Goal: Task Accomplishment & Management: Complete application form

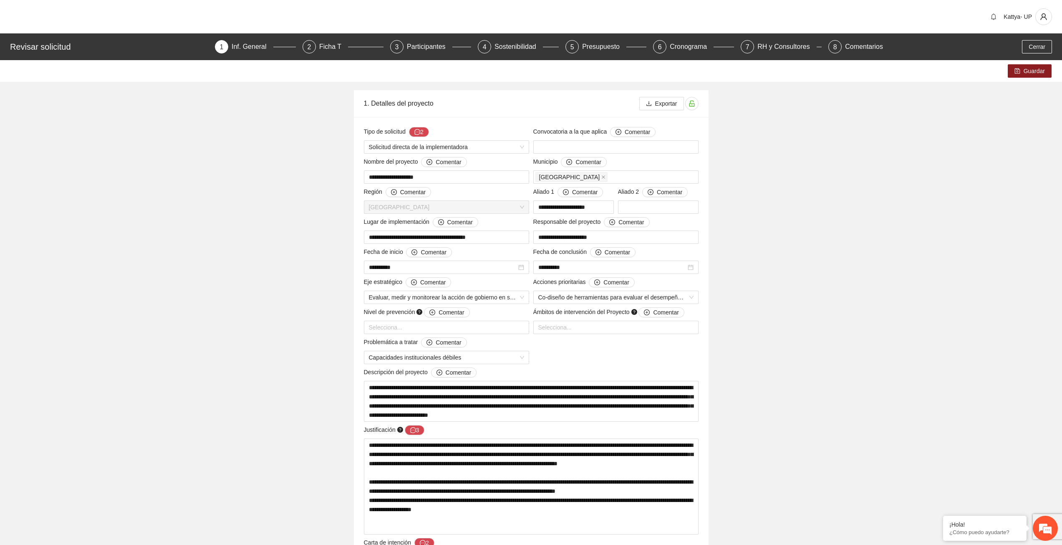
drag, startPoint x: 437, startPoint y: 174, endPoint x: 360, endPoint y: 180, distance: 77.1
click at [360, 180] on div "**********" at bounding box center [531, 357] width 355 height 480
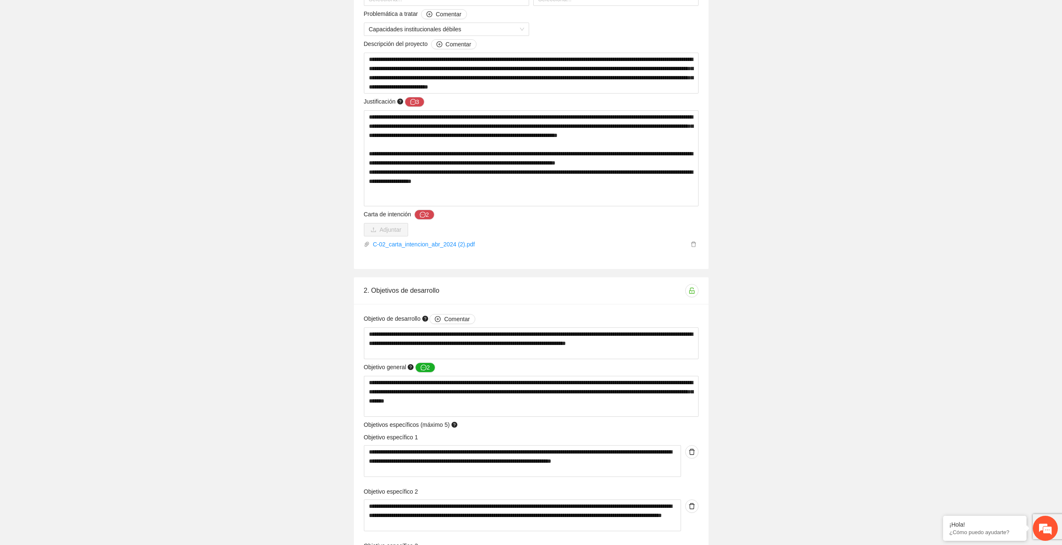
scroll to position [209, 0]
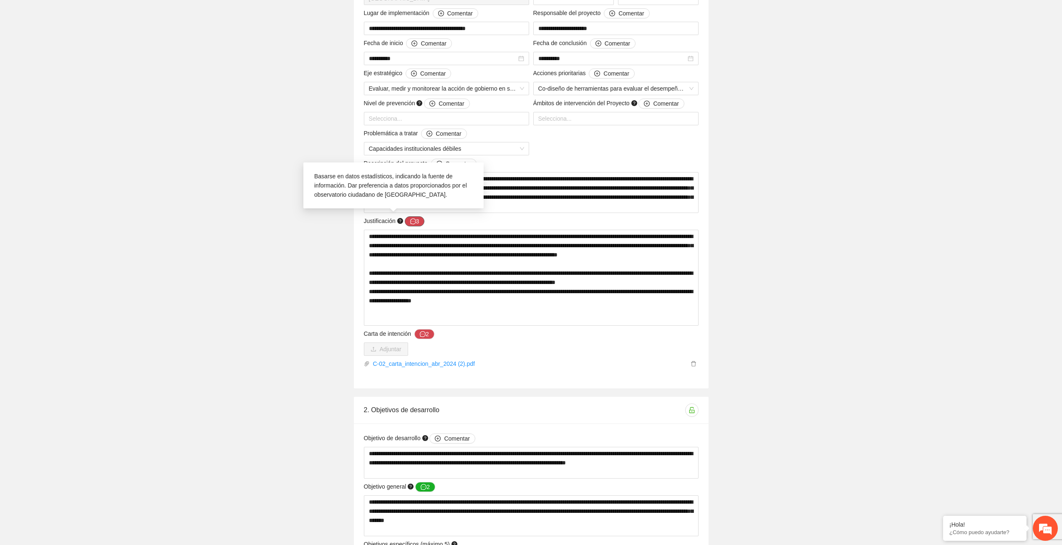
click at [411, 221] on icon "message" at bounding box center [413, 221] width 6 height 6
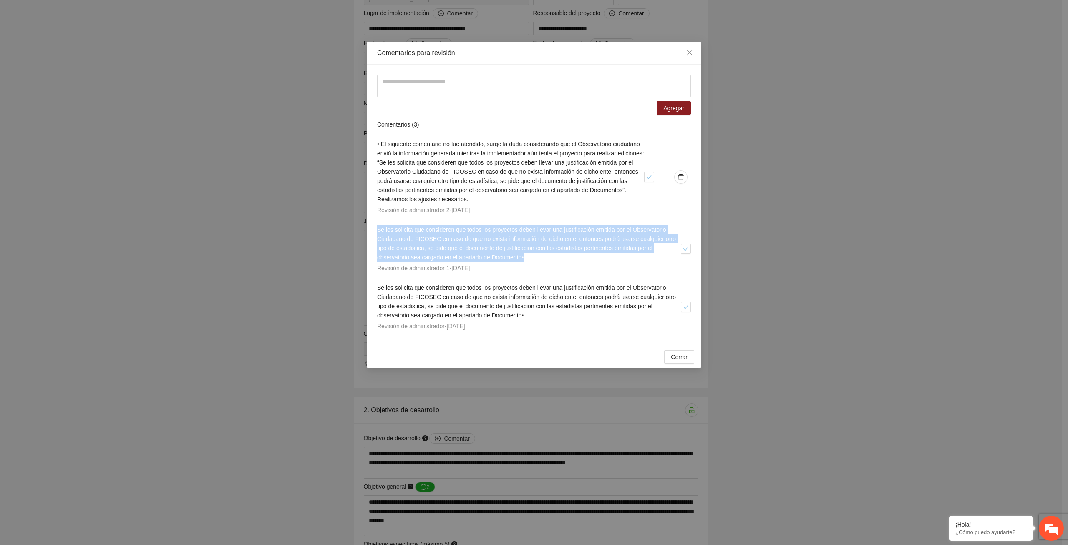
drag, startPoint x: 377, startPoint y: 230, endPoint x: 528, endPoint y: 255, distance: 152.7
click at [528, 255] on div "Agregar Comentarios ( 3 ) • El siguiente comentario no fue atendido, surge la d…" at bounding box center [534, 205] width 334 height 281
copy span "Se les solicita que consideren que todos los proyectos deben llevar una justifi…"
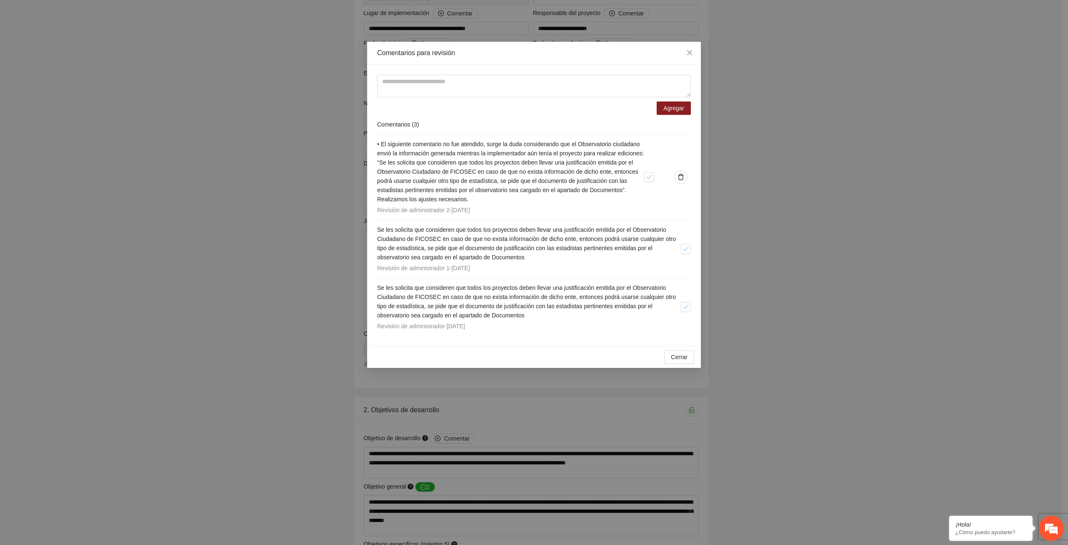
click at [523, 263] on div "Se les solicita que consideren que todos los proyectos deben llevar una justifi…" at bounding box center [529, 249] width 304 height 48
click at [997, 145] on div "Comentarios para revisión Agregar Comentarios ( 3 ) • El siguiente comentario n…" at bounding box center [534, 272] width 1068 height 545
click at [693, 51] on icon "close" at bounding box center [690, 52] width 7 height 7
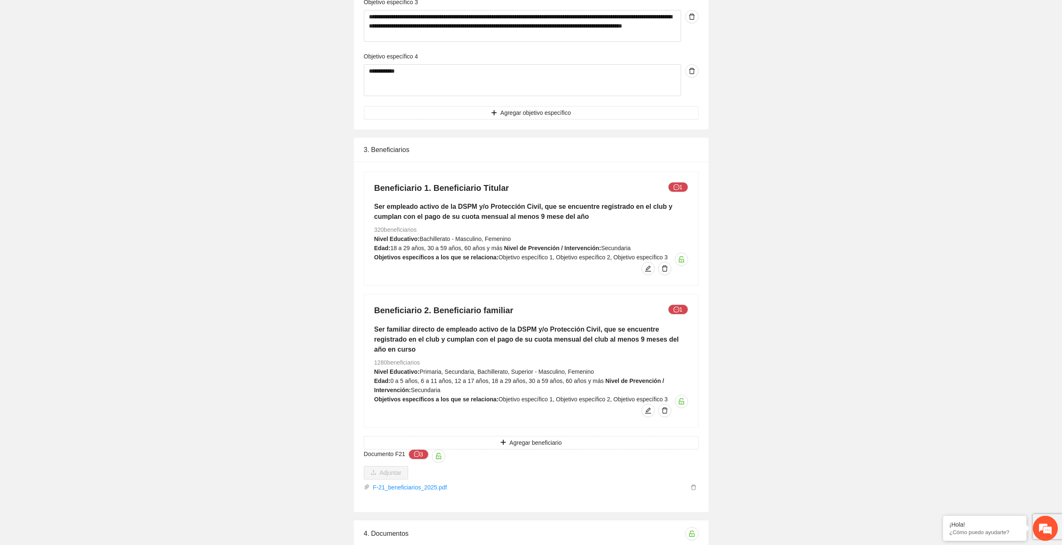
scroll to position [876, 0]
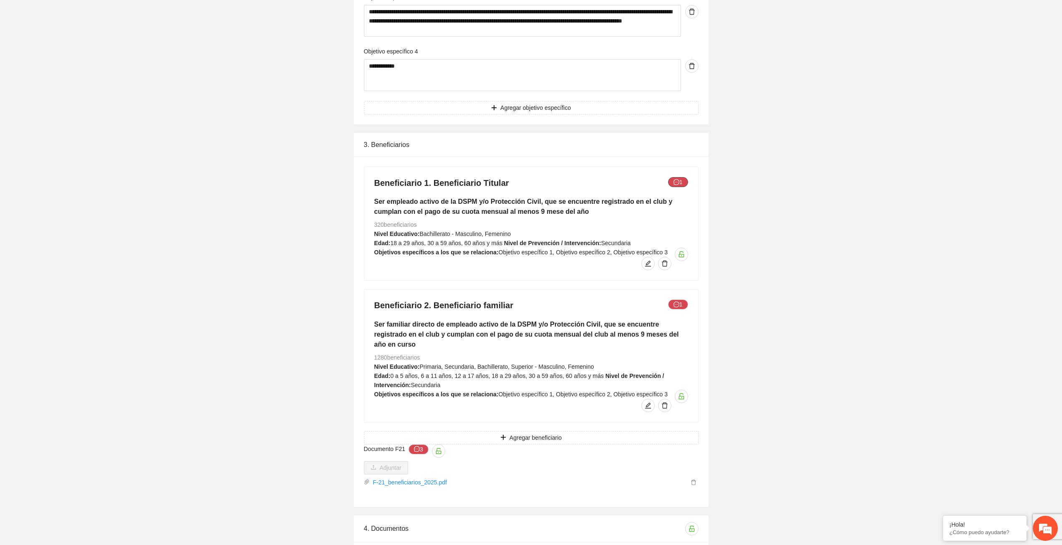
click at [680, 179] on button "1" at bounding box center [678, 182] width 20 height 10
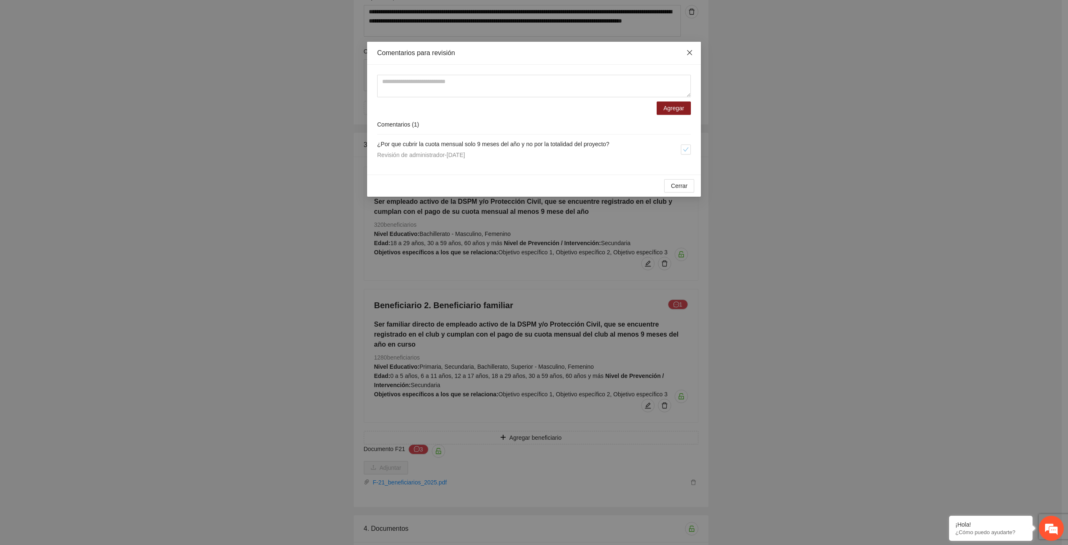
click at [690, 45] on span "Close" at bounding box center [690, 53] width 23 height 23
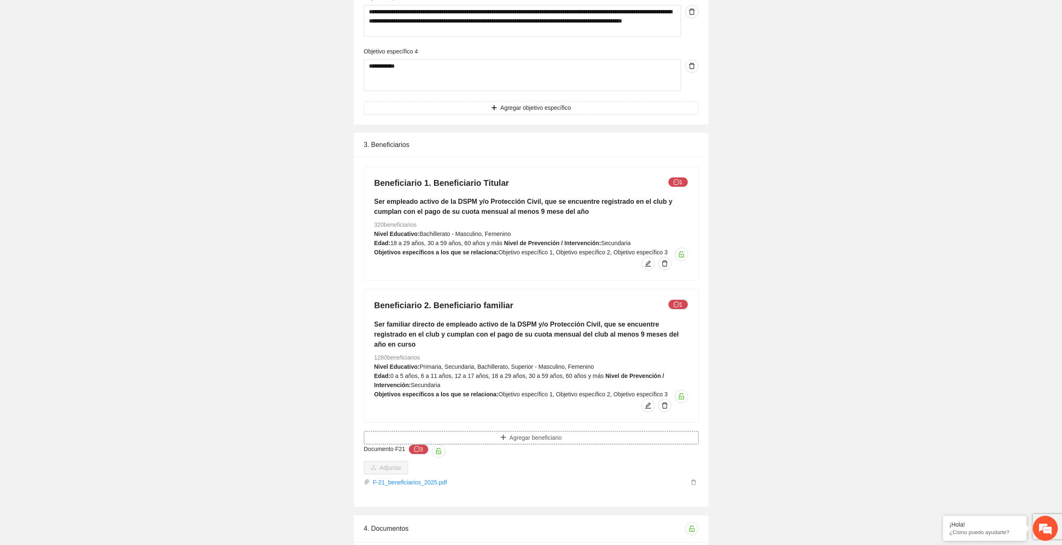
click at [416, 431] on button "Agregar beneficiario" at bounding box center [531, 437] width 335 height 13
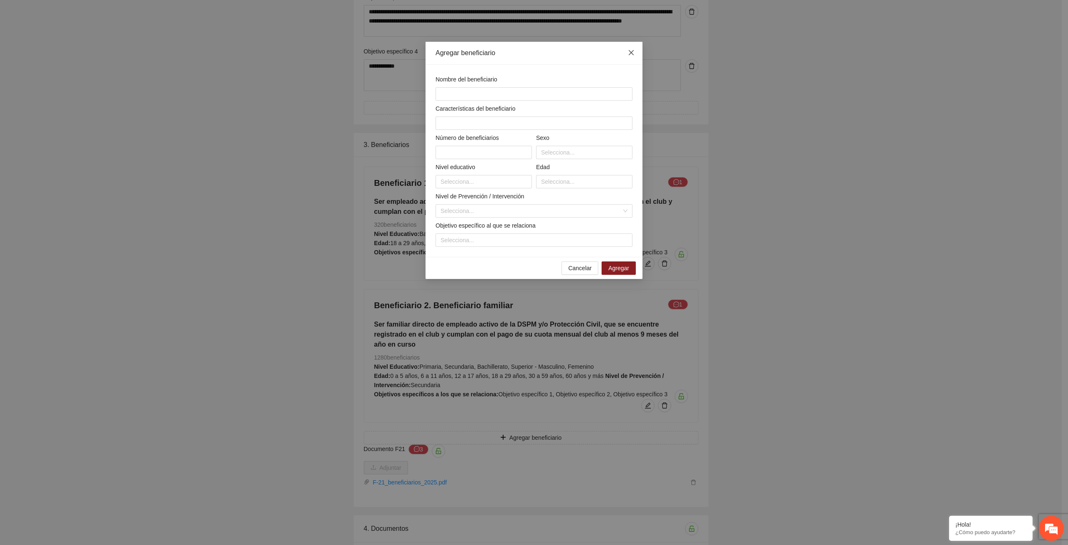
click at [634, 51] on icon "close" at bounding box center [631, 52] width 7 height 7
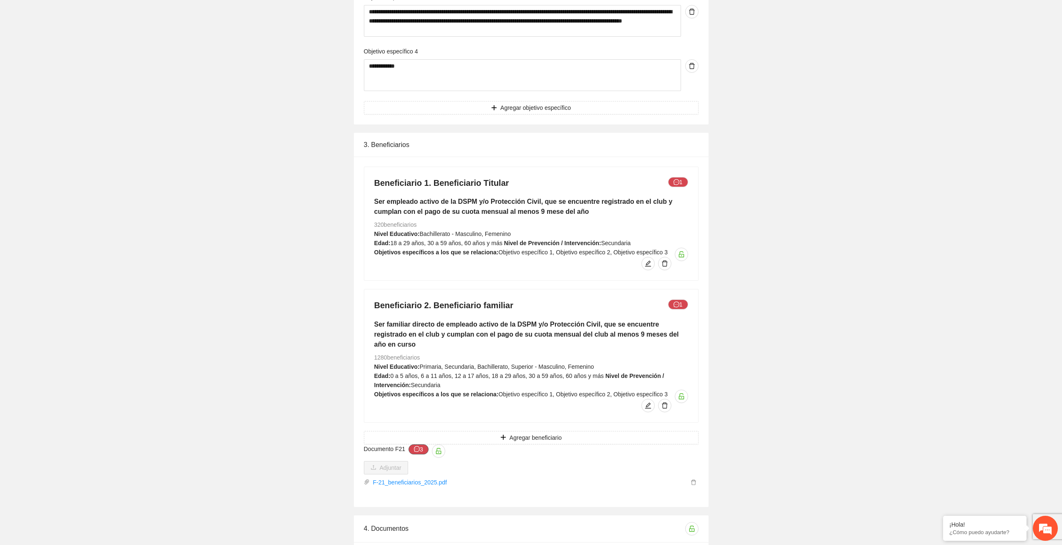
click at [417, 446] on icon "message" at bounding box center [417, 449] width 6 height 6
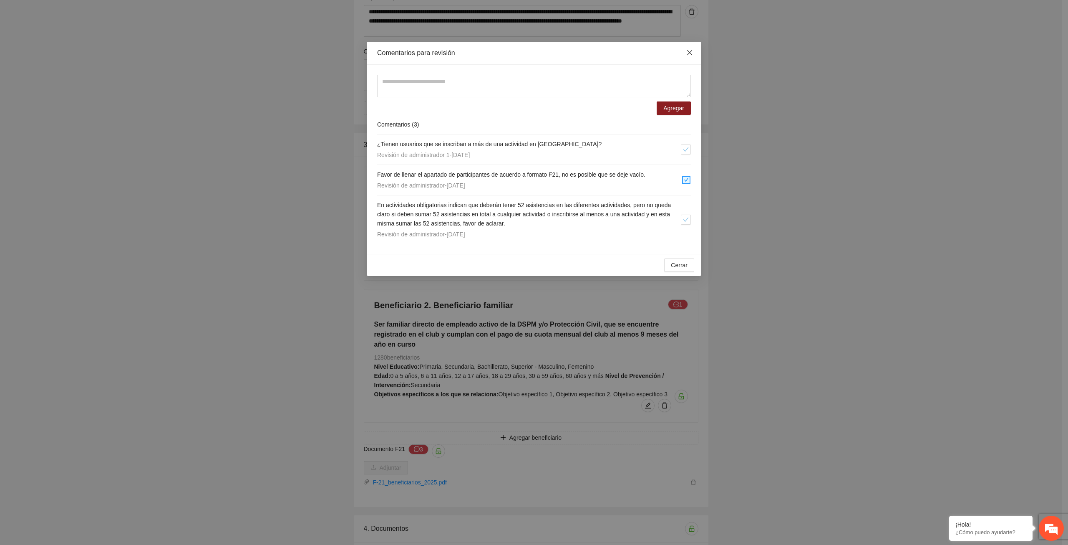
click at [687, 56] on icon "close" at bounding box center [690, 52] width 7 height 7
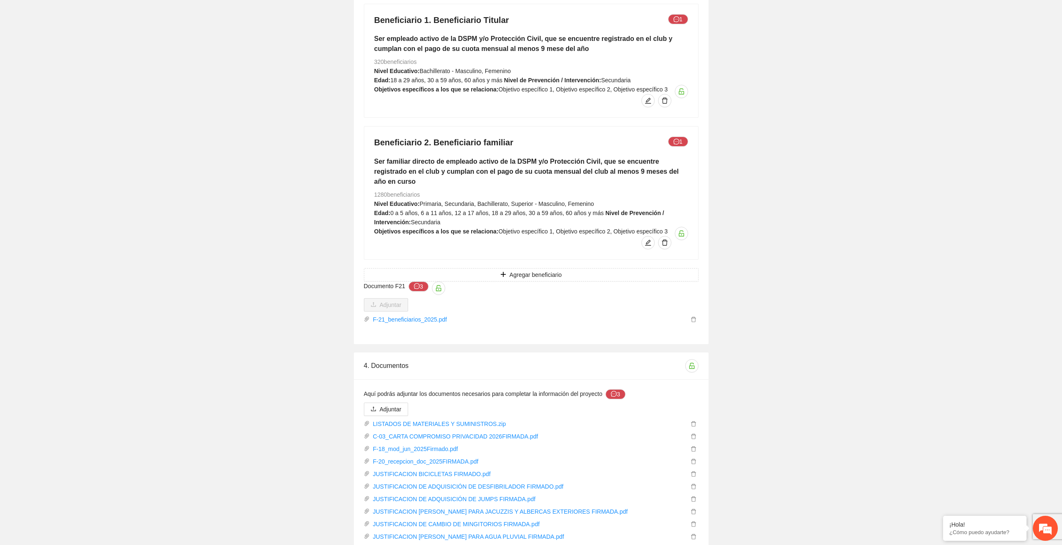
scroll to position [1043, 0]
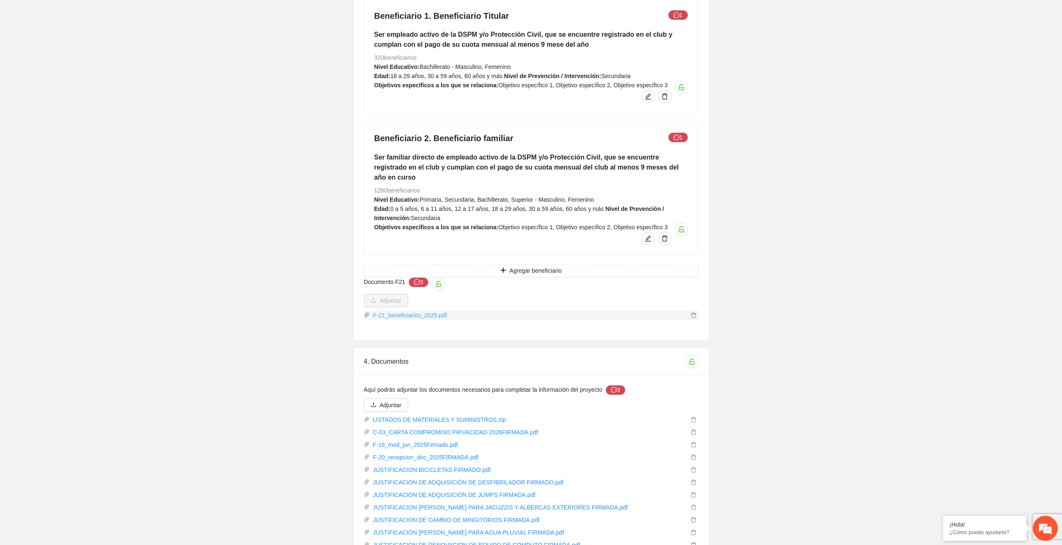
click at [402, 311] on link "F-21_beneficiarios_2025.pdf" at bounding box center [529, 315] width 319 height 9
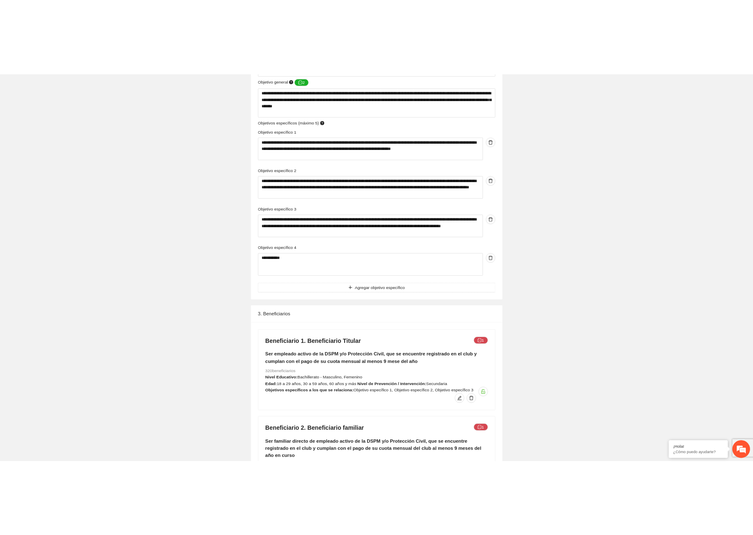
scroll to position [584, 0]
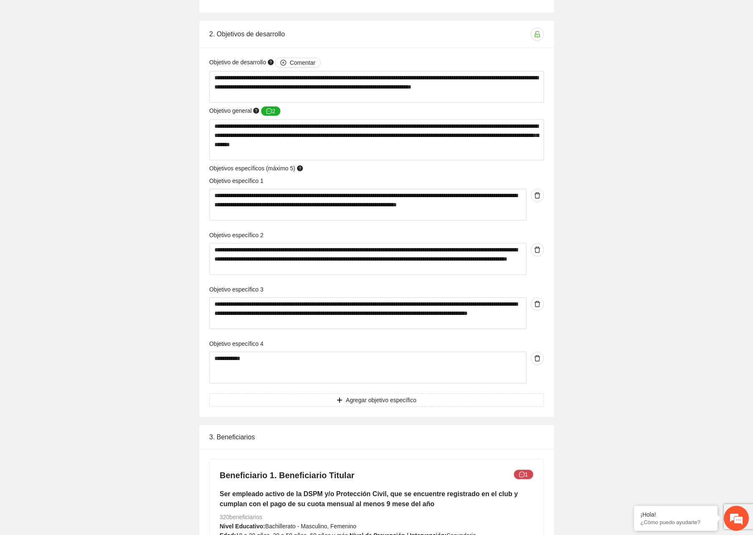
click at [605, 104] on div "**********" at bounding box center [376, 290] width 753 height 1628
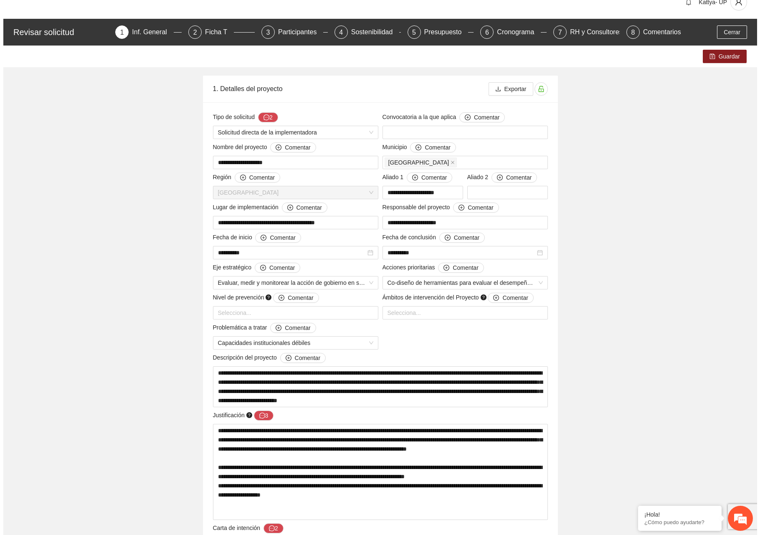
scroll to position [0, 0]
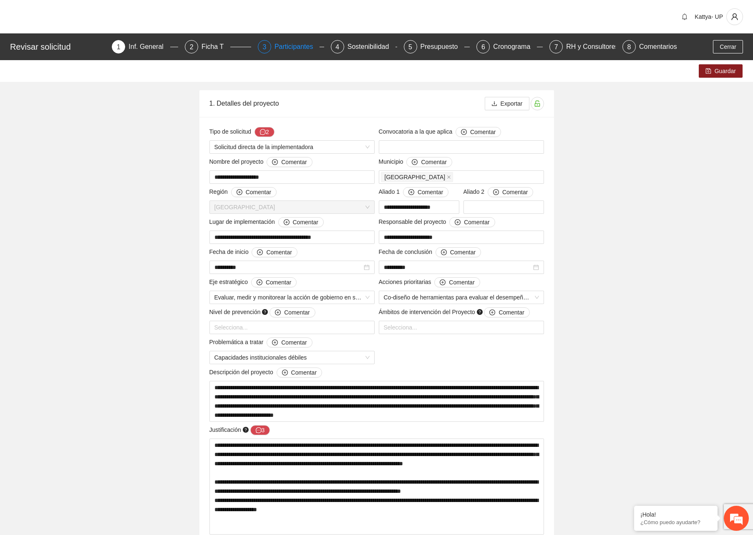
click at [293, 50] on div "Participantes" at bounding box center [297, 46] width 45 height 13
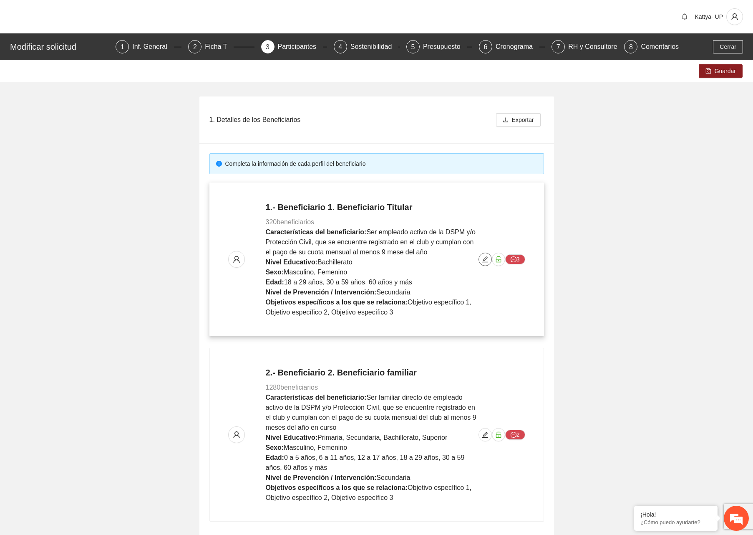
click at [484, 260] on icon "edit" at bounding box center [485, 259] width 6 height 6
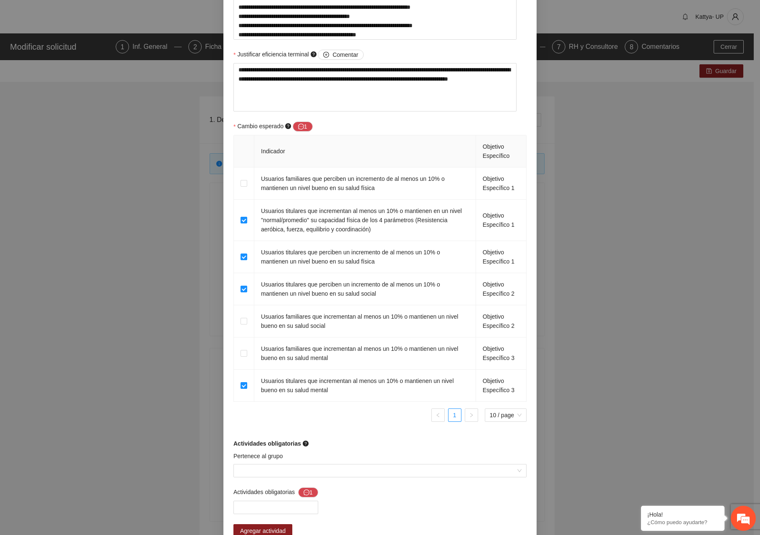
scroll to position [626, 0]
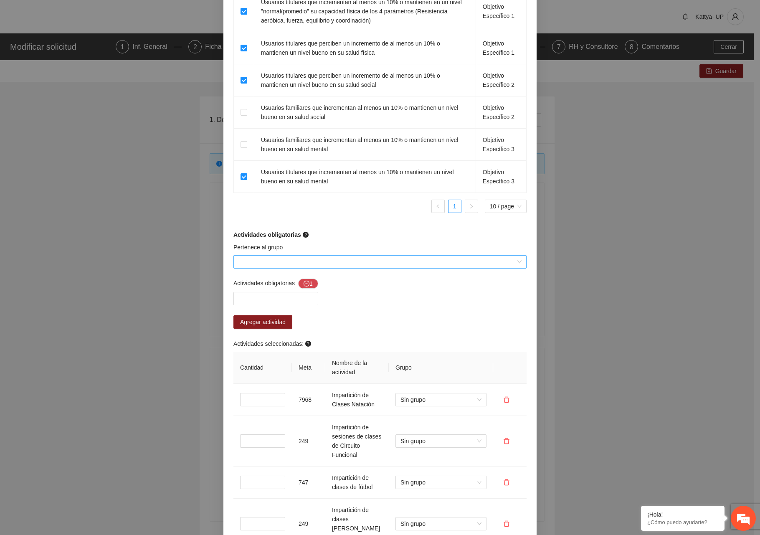
click at [309, 265] on input "Pertenece al grupo" at bounding box center [376, 261] width 277 height 13
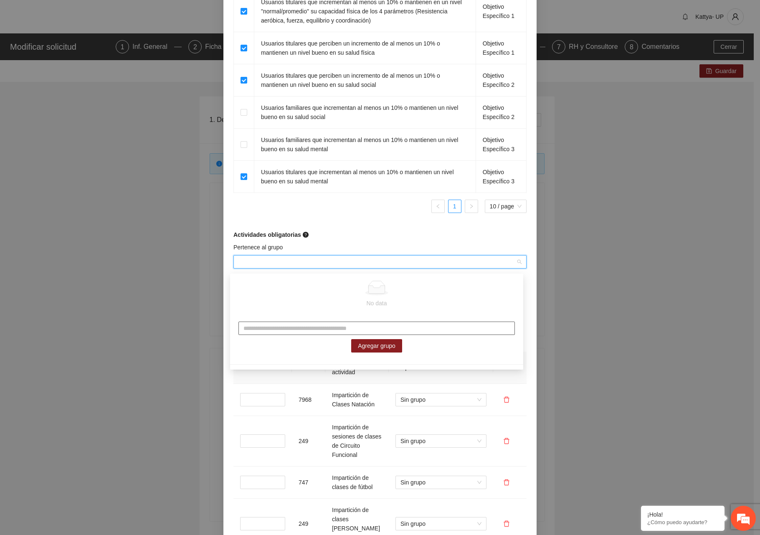
click at [269, 329] on input "text" at bounding box center [376, 327] width 276 height 13
click at [284, 260] on input "Pertenece al grupo" at bounding box center [376, 261] width 277 height 13
type input "*******"
click at [307, 327] on input "text" at bounding box center [376, 327] width 276 height 13
type input "*******"
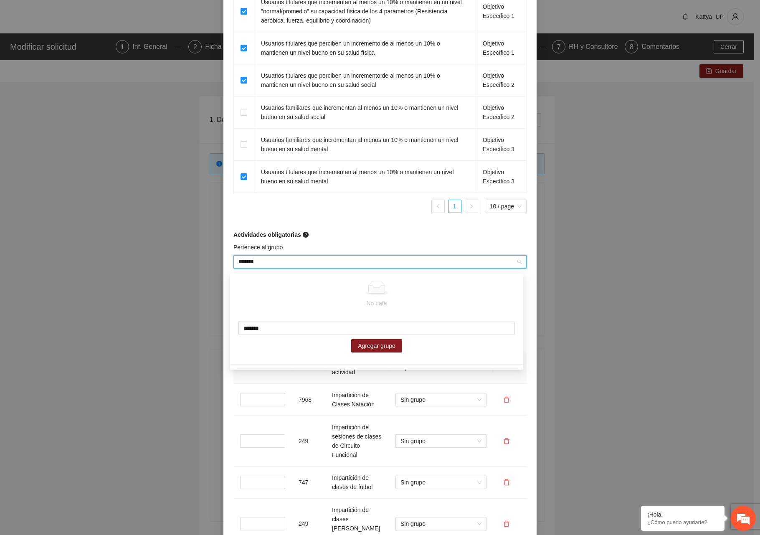
drag, startPoint x: 263, startPoint y: 264, endPoint x: 205, endPoint y: 267, distance: 57.7
click at [205, 267] on div "**********" at bounding box center [380, 267] width 760 height 535
click at [376, 343] on span "Agregar grupo" at bounding box center [377, 345] width 38 height 9
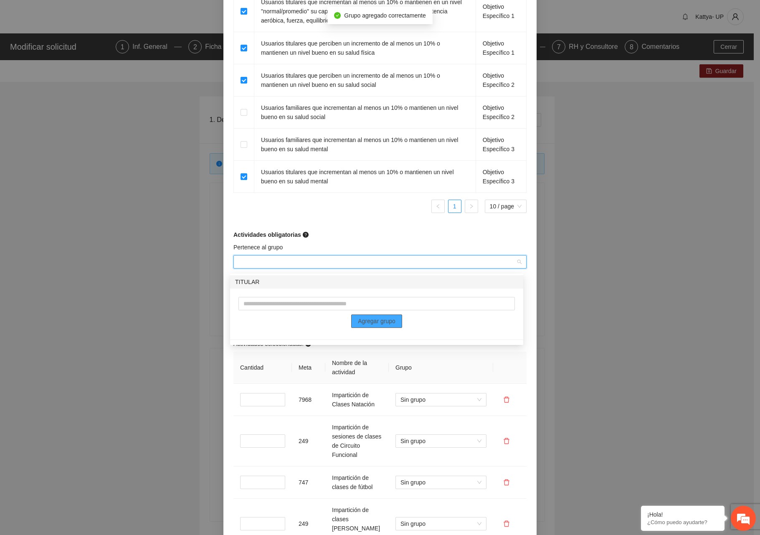
click at [268, 280] on div "TITULAR" at bounding box center [376, 281] width 283 height 9
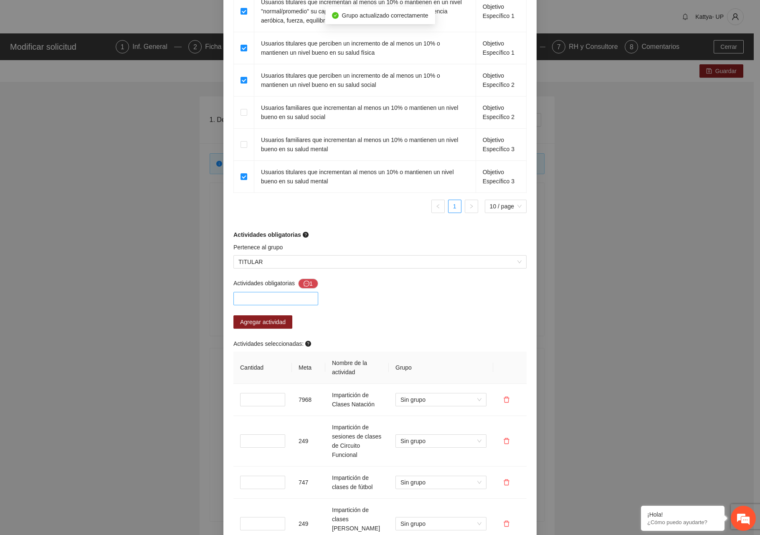
click at [256, 301] on div at bounding box center [275, 298] width 81 height 10
click at [253, 303] on div at bounding box center [275, 298] width 81 height 10
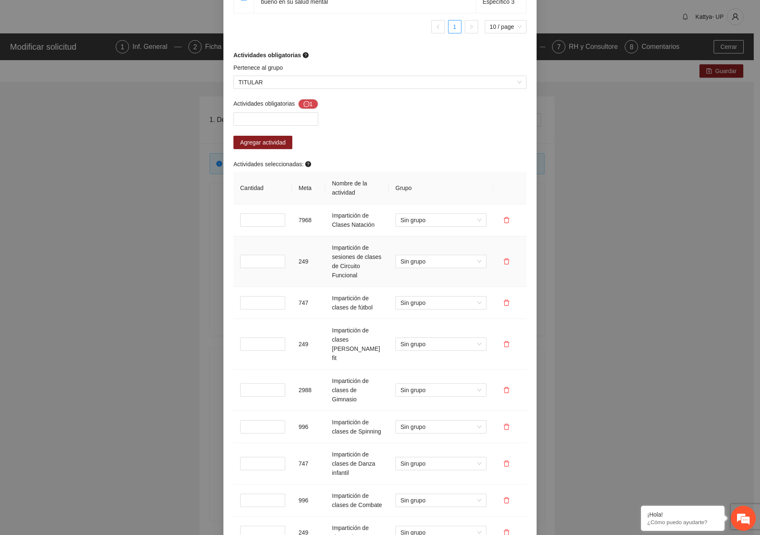
scroll to position [793, 0]
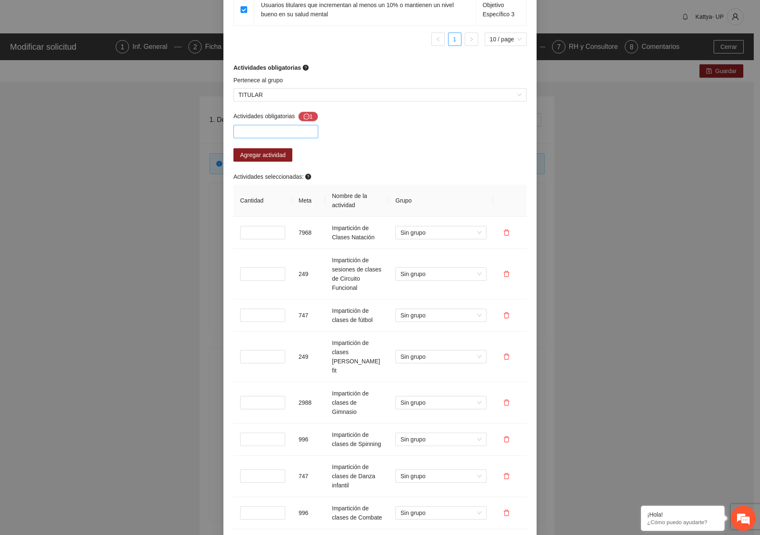
click at [270, 134] on div at bounding box center [275, 131] width 81 height 10
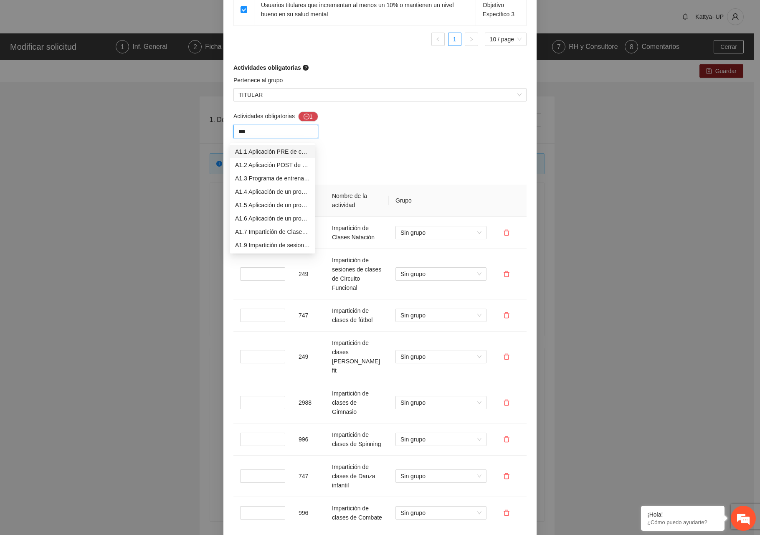
type input "****"
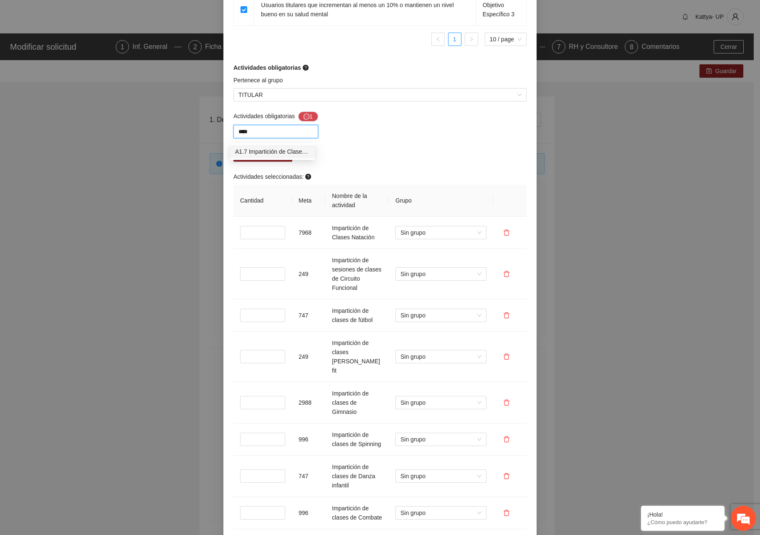
click at [266, 150] on div "A1.7 Impartición de Clases Natación" at bounding box center [272, 151] width 75 height 9
type input "*******"
click at [297, 152] on div "A1.9 Impartición de sesiones de clases de Circuito Funcional" at bounding box center [272, 151] width 75 height 9
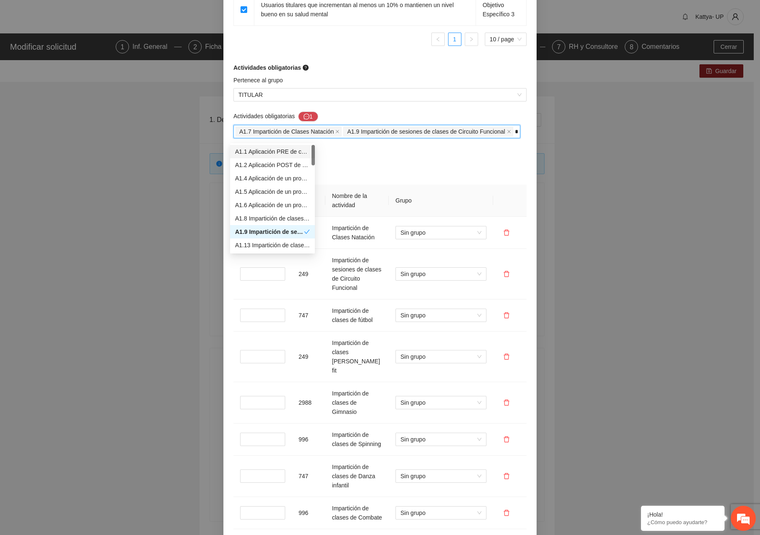
type input "**"
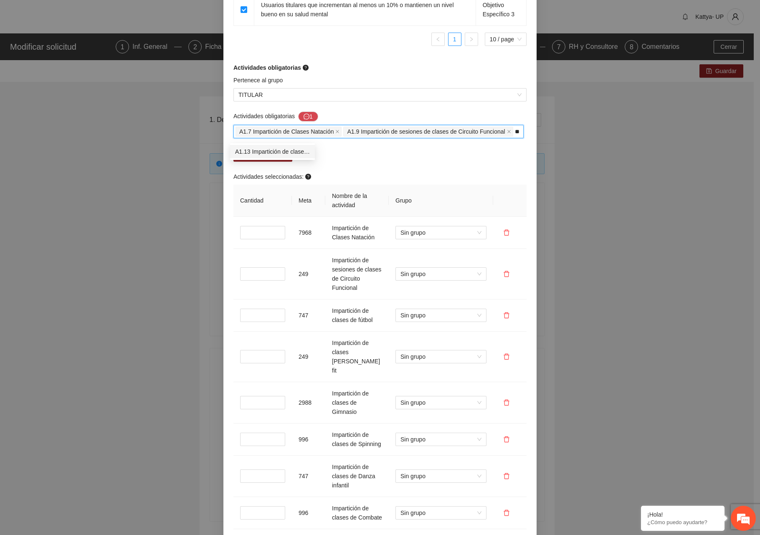
click at [297, 152] on div "A1.13 Impartición de clases de fútbol" at bounding box center [272, 151] width 75 height 9
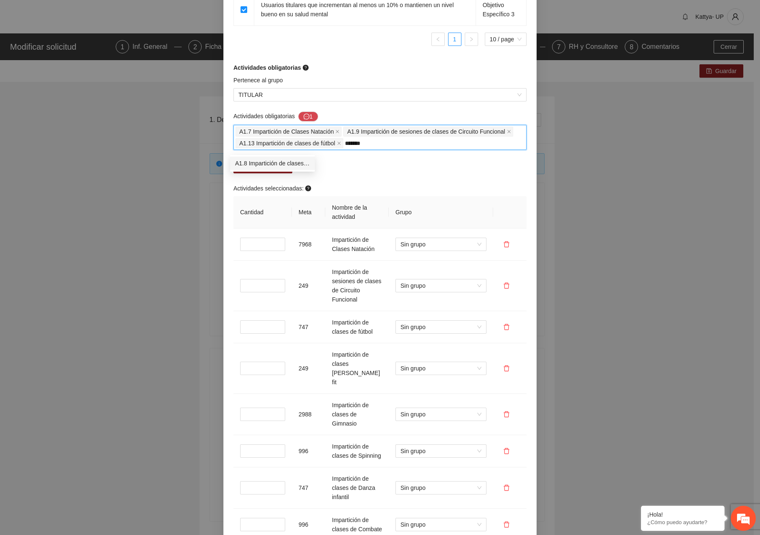
type input "********"
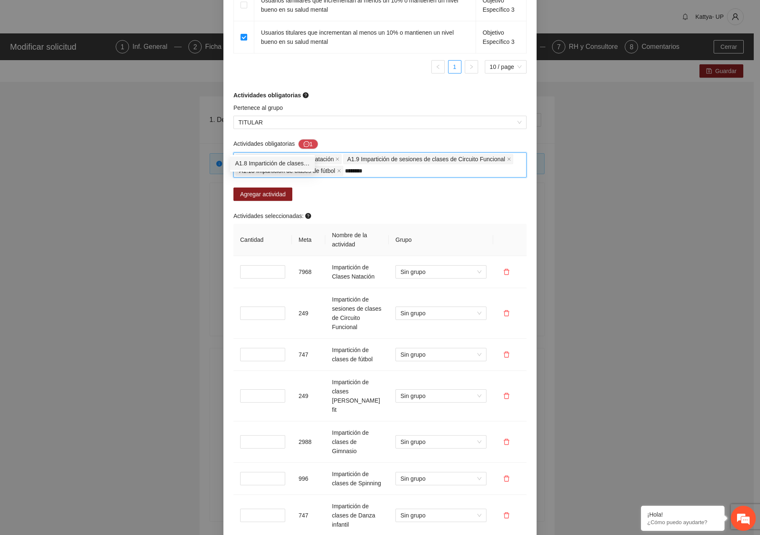
scroll to position [751, 0]
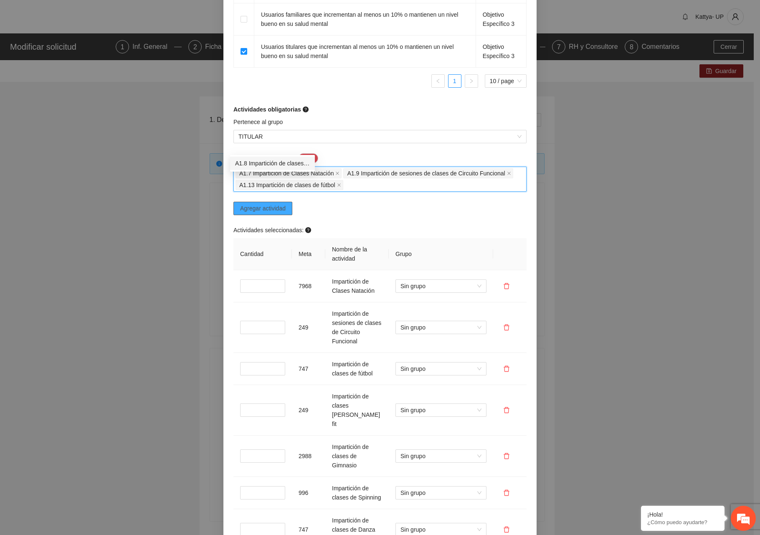
click at [279, 211] on span "Agregar actividad" at bounding box center [262, 208] width 45 height 9
click at [351, 184] on div "A1.7 Impartición de Clases Natación A1.9 Impartición de sesiones de clases de C…" at bounding box center [379, 178] width 289 height 23
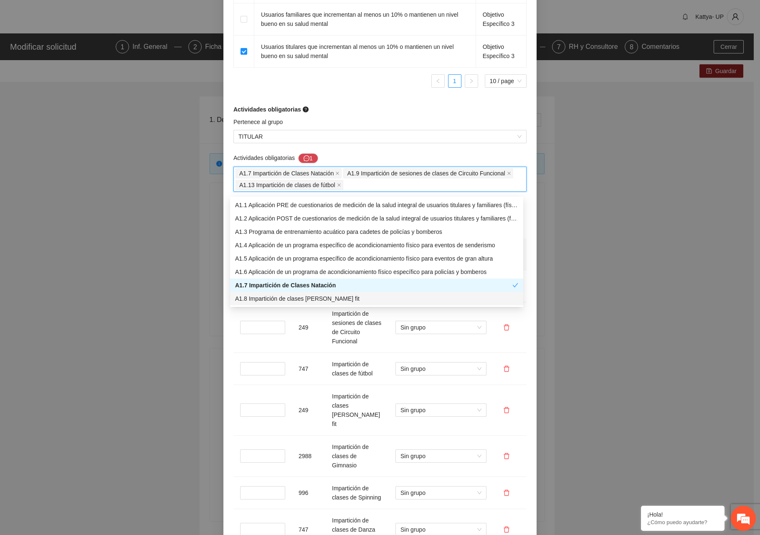
click at [278, 295] on div "A1.8 Impartición de clases de baile fit" at bounding box center [376, 298] width 283 height 9
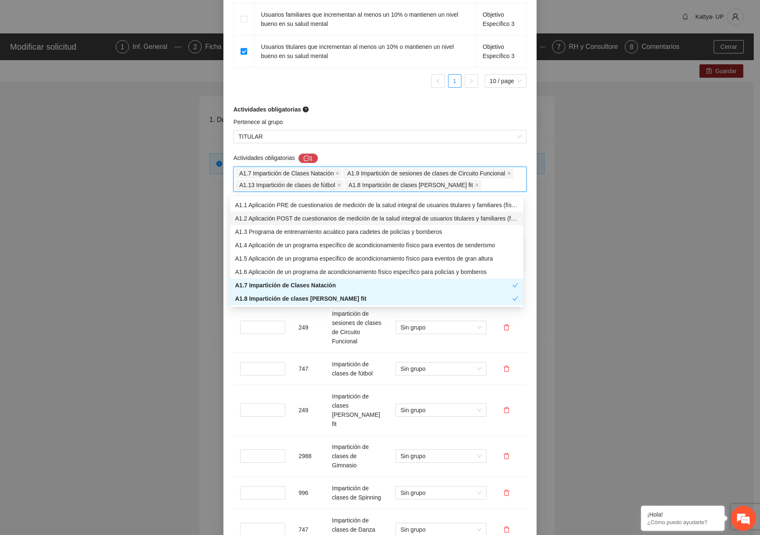
click at [486, 187] on div "A1.7 Impartición de Clases Natación A1.9 Impartición de sesiones de clases de C…" at bounding box center [379, 178] width 289 height 23
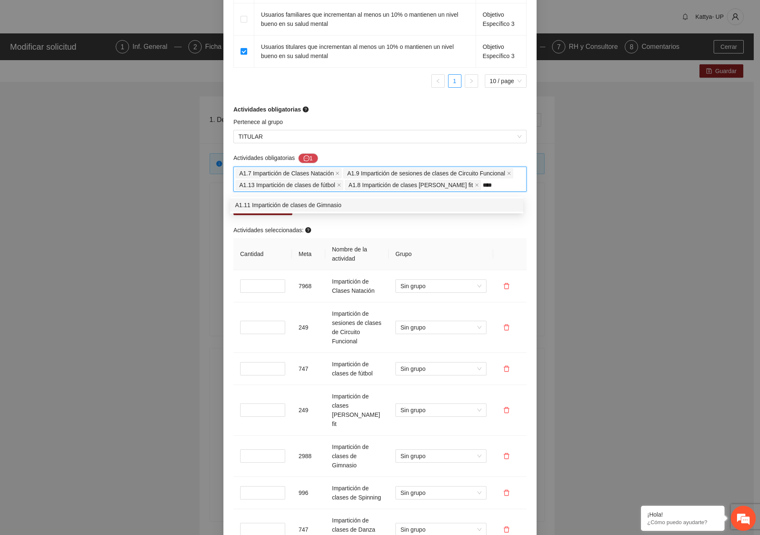
type input "*****"
click at [453, 210] on div "A1.11 Impartición de clases de Gimnasio" at bounding box center [376, 204] width 293 height 13
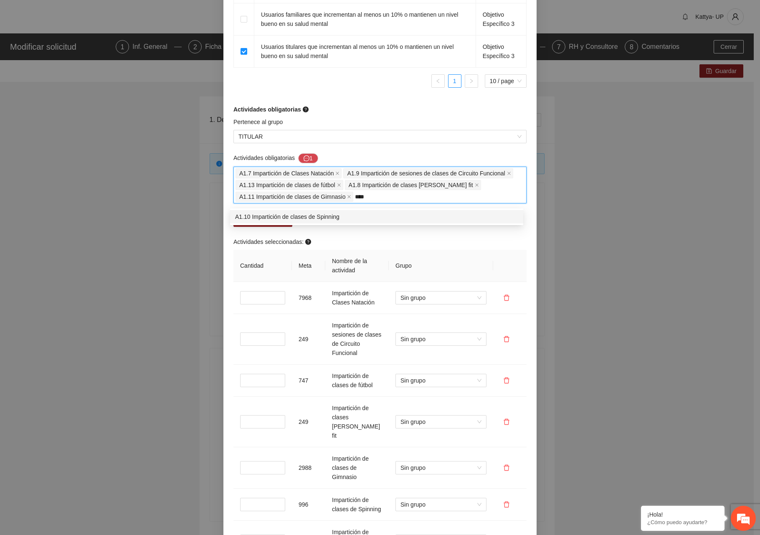
type input "*****"
click at [452, 210] on div "A1.10 Impartición de clases de Spinning" at bounding box center [376, 216] width 293 height 13
type input "****"
click at [452, 210] on div "A1.14 Impartición de clases de Danza infantil" at bounding box center [376, 216] width 293 height 13
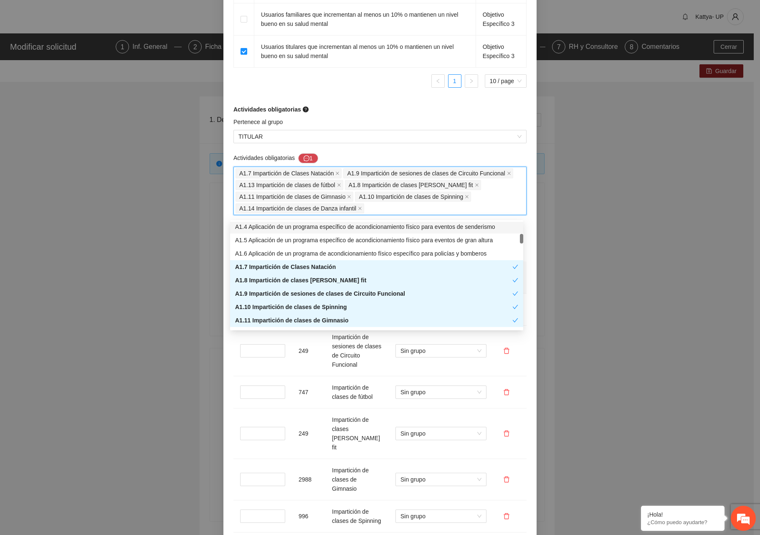
scroll to position [125, 0]
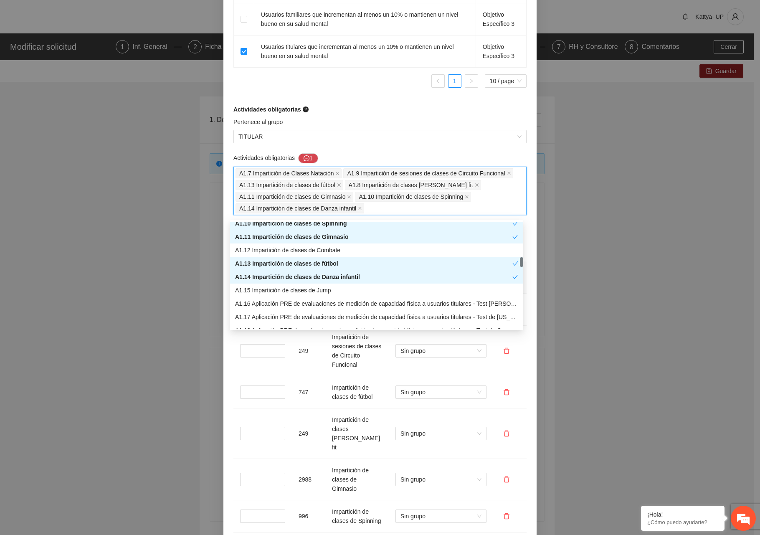
click at [467, 210] on div "A1.7 Impartición de Clases Natación A1.9 Impartición de sesiones de clases de C…" at bounding box center [379, 190] width 289 height 47
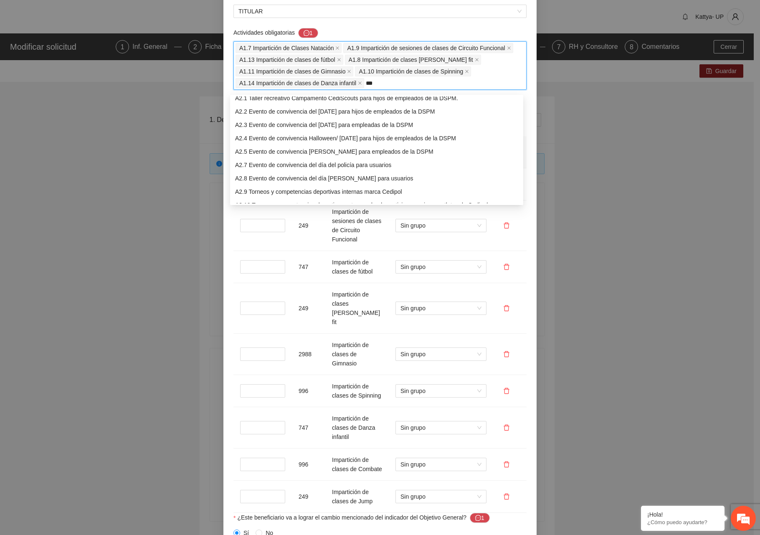
scroll to position [0, 0]
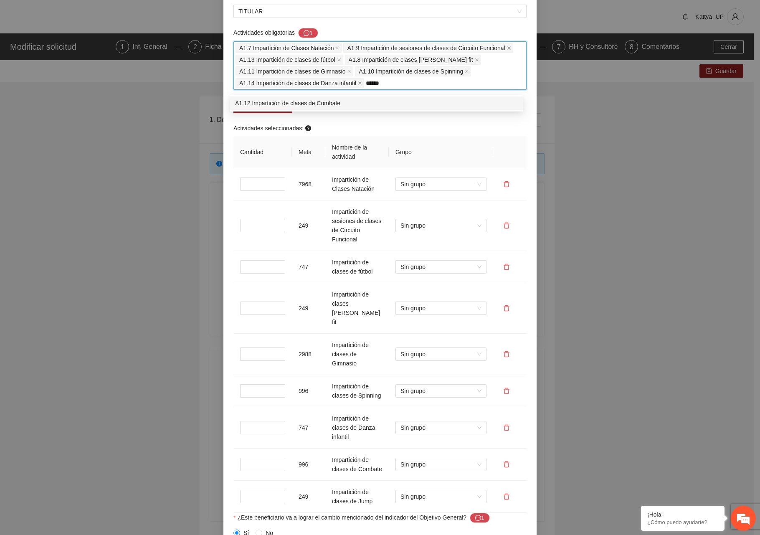
type input "*******"
click at [325, 104] on div "A1.12 Impartición de clases de Combate" at bounding box center [376, 103] width 283 height 9
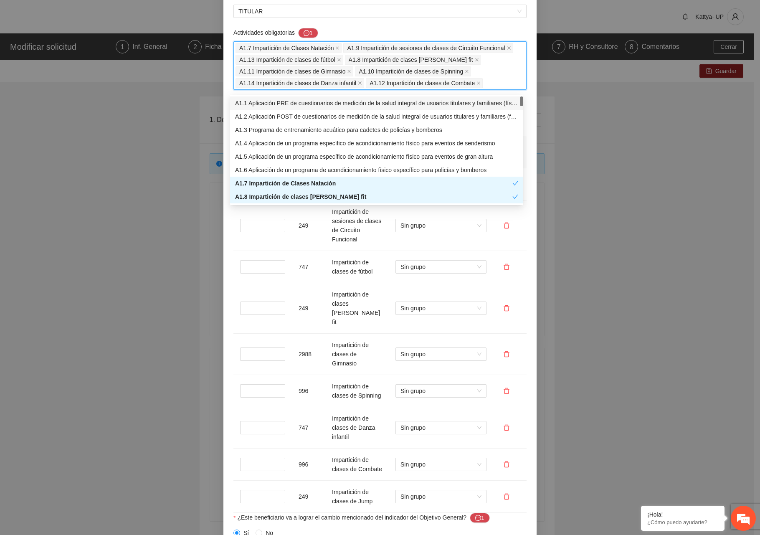
click at [490, 84] on div "A1.7 Impartición de Clases Natación A1.9 Impartición de sesiones de clases de C…" at bounding box center [379, 65] width 289 height 47
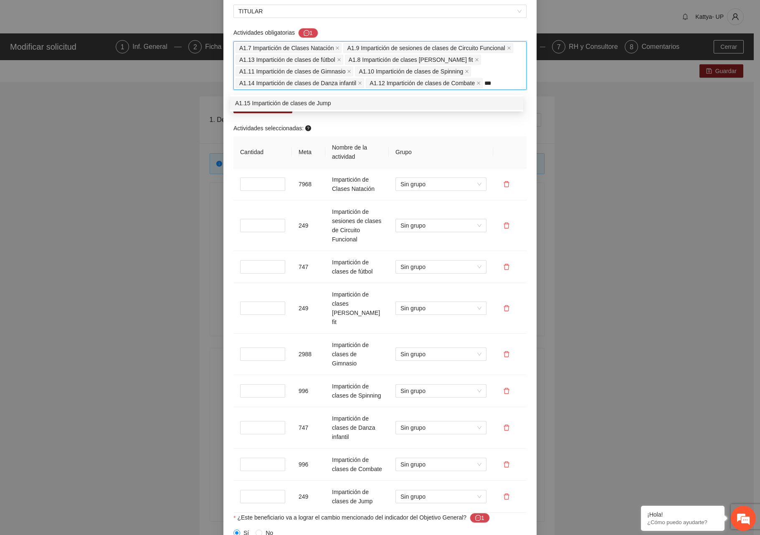
type input "****"
click at [323, 105] on div "A1.15 Impartición de clases de Jump" at bounding box center [376, 103] width 283 height 9
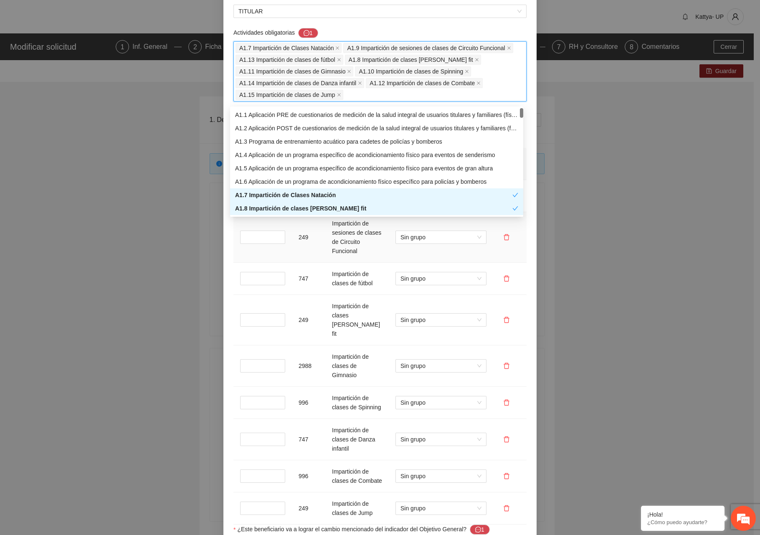
click at [522, 248] on td at bounding box center [509, 237] width 33 height 51
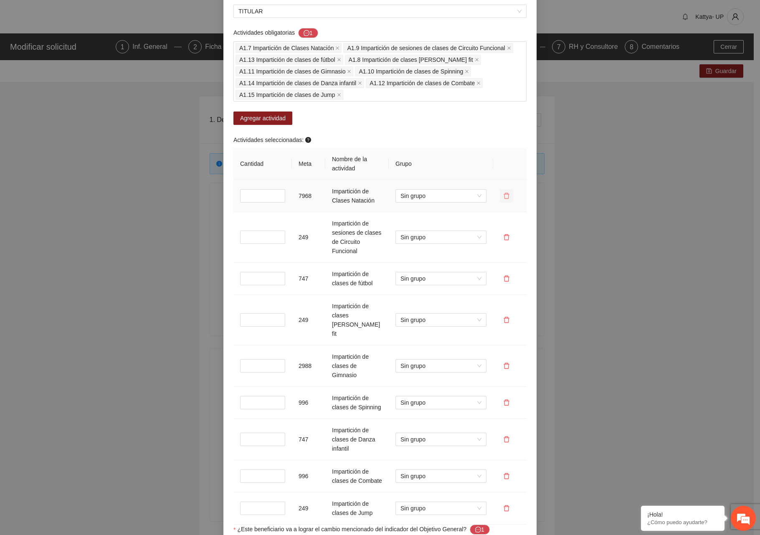
click at [504, 199] on icon "delete" at bounding box center [506, 195] width 7 height 7
click at [533, 174] on span "Sí" at bounding box center [535, 172] width 5 height 9
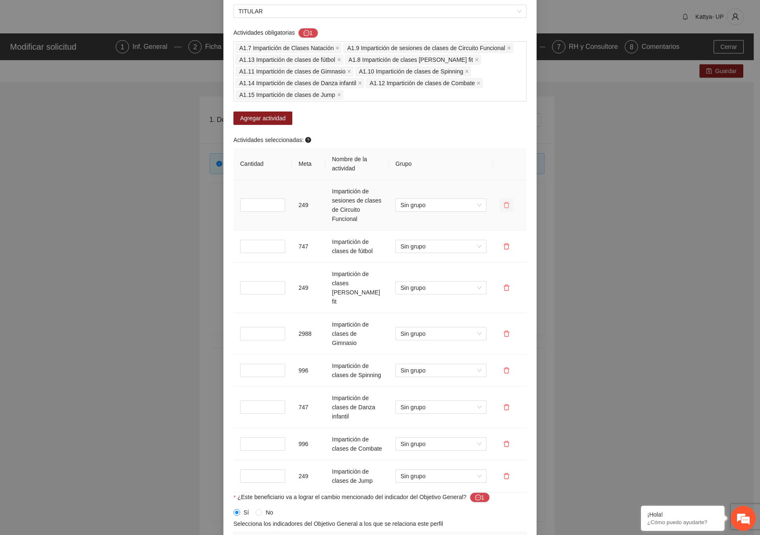
drag, startPoint x: 503, startPoint y: 210, endPoint x: 506, endPoint y: 203, distance: 7.8
click at [503, 208] on icon "delete" at bounding box center [506, 205] width 7 height 7
click at [533, 182] on span "Sí" at bounding box center [535, 181] width 5 height 9
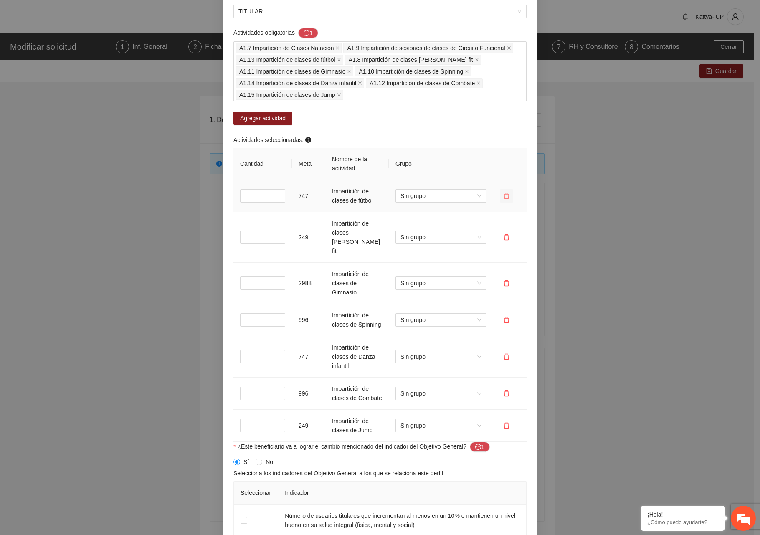
click at [505, 197] on icon "delete" at bounding box center [506, 196] width 6 height 6
click at [533, 178] on div "¿Eliminar esta actividad? No Sí" at bounding box center [504, 166] width 88 height 38
click at [533, 171] on span "Sí" at bounding box center [535, 172] width 5 height 9
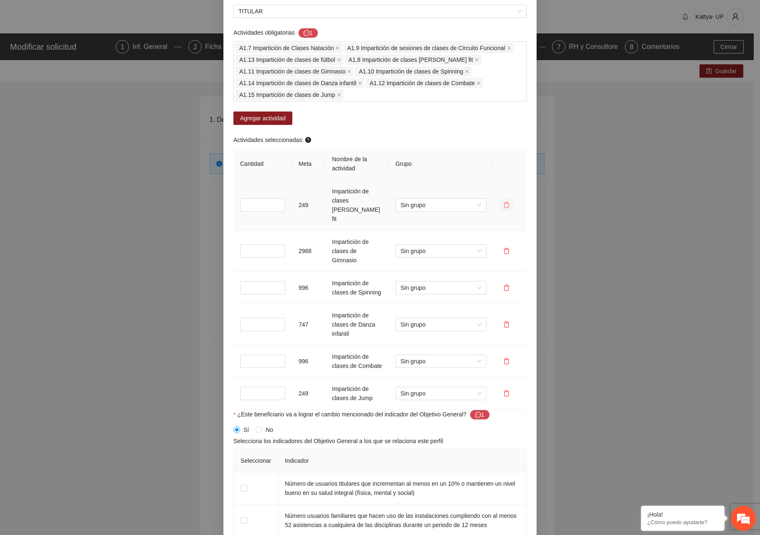
drag, startPoint x: 502, startPoint y: 198, endPoint x: 508, endPoint y: 193, distance: 7.7
click at [503, 202] on icon "delete" at bounding box center [506, 205] width 7 height 7
click at [530, 174] on button "Sí" at bounding box center [535, 173] width 12 height 10
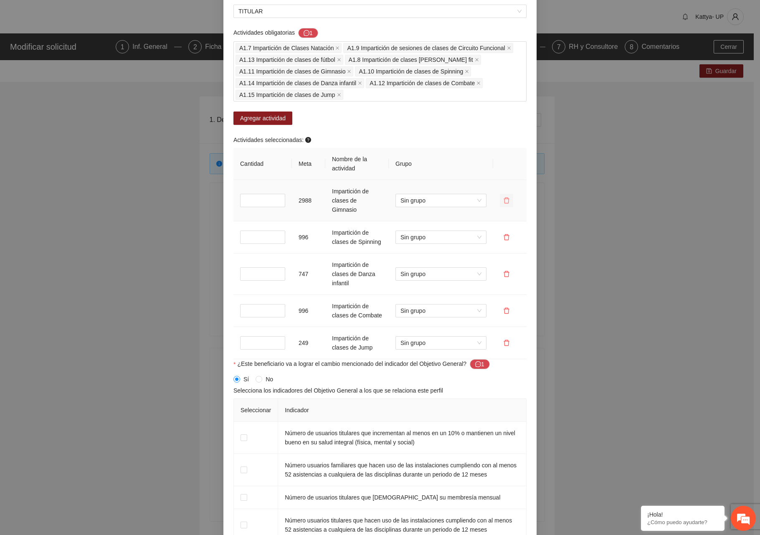
click at [504, 197] on icon "delete" at bounding box center [506, 200] width 7 height 7
click at [536, 171] on button "Sí" at bounding box center [535, 173] width 12 height 10
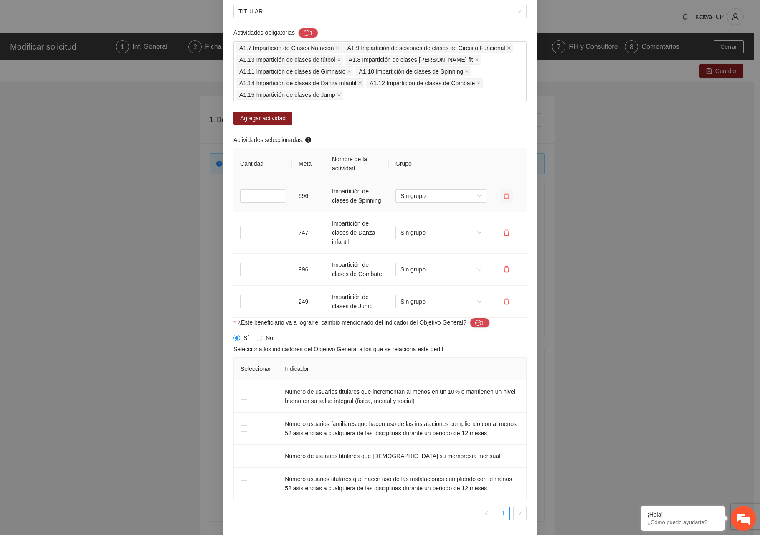
drag, startPoint x: 504, startPoint y: 195, endPoint x: 519, endPoint y: 183, distance: 19.3
click at [503, 195] on button "button" at bounding box center [506, 195] width 13 height 13
click at [533, 174] on span "Sí" at bounding box center [535, 172] width 5 height 9
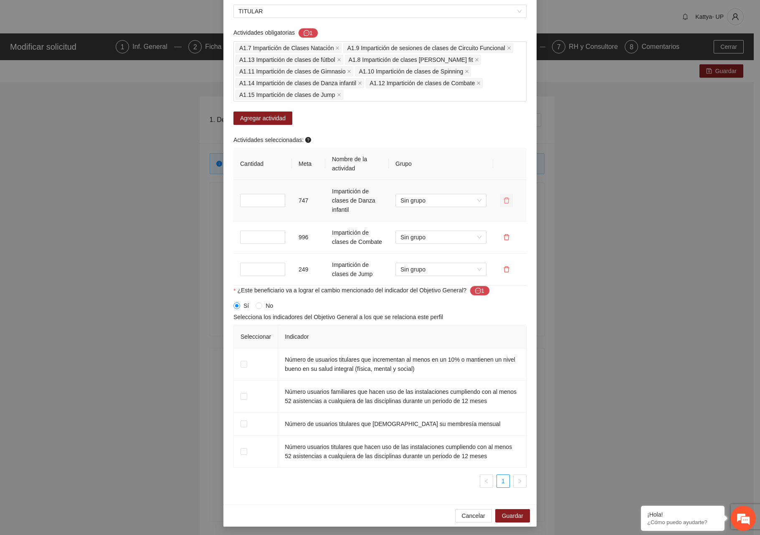
click at [503, 202] on icon "delete" at bounding box center [506, 200] width 7 height 7
click at [533, 179] on span "Sí" at bounding box center [535, 177] width 5 height 9
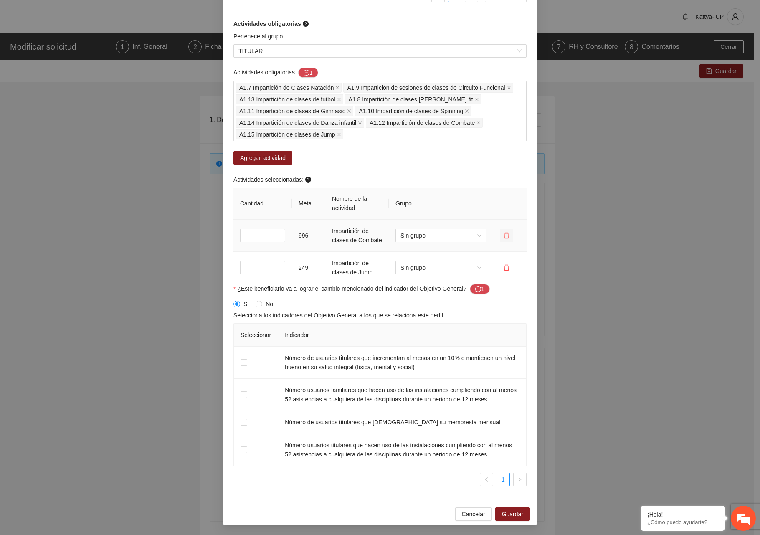
click at [503, 237] on icon "delete" at bounding box center [506, 235] width 6 height 6
click at [533, 209] on span "Sí" at bounding box center [535, 209] width 5 height 9
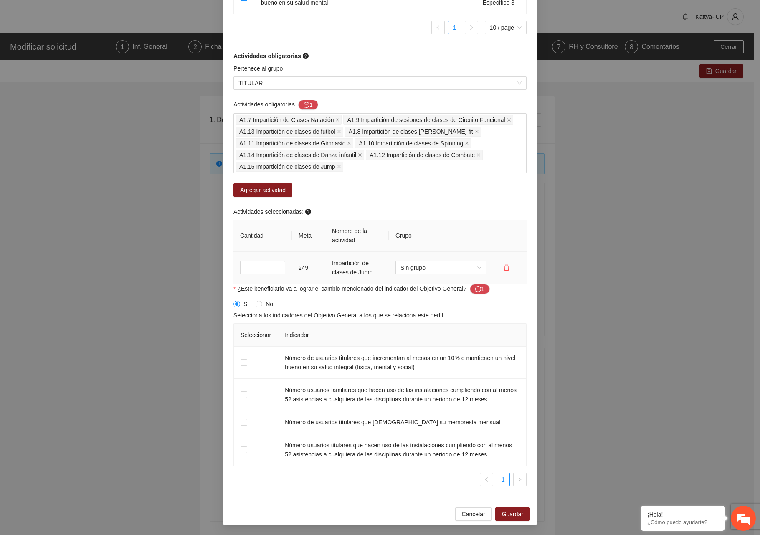
scroll to position [808, 0]
click at [504, 262] on button "button" at bounding box center [506, 267] width 13 height 13
click at [534, 240] on span "Sí" at bounding box center [535, 241] width 5 height 9
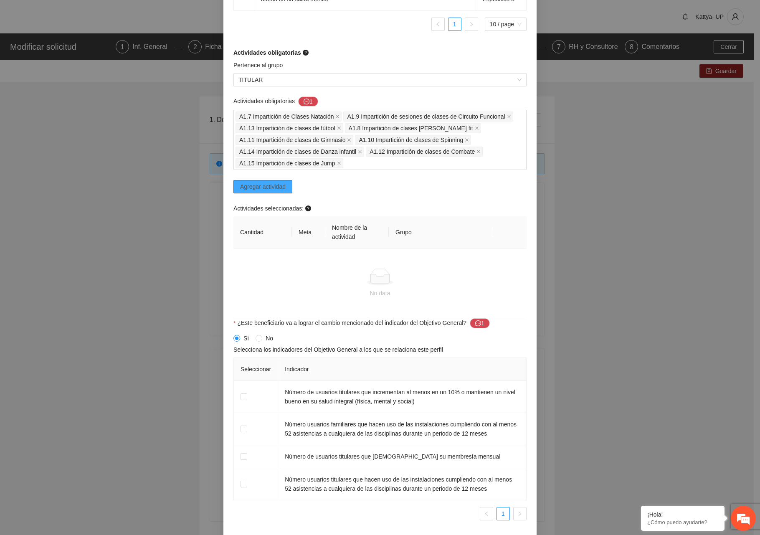
click at [267, 191] on span "Agregar actividad" at bounding box center [262, 186] width 45 height 9
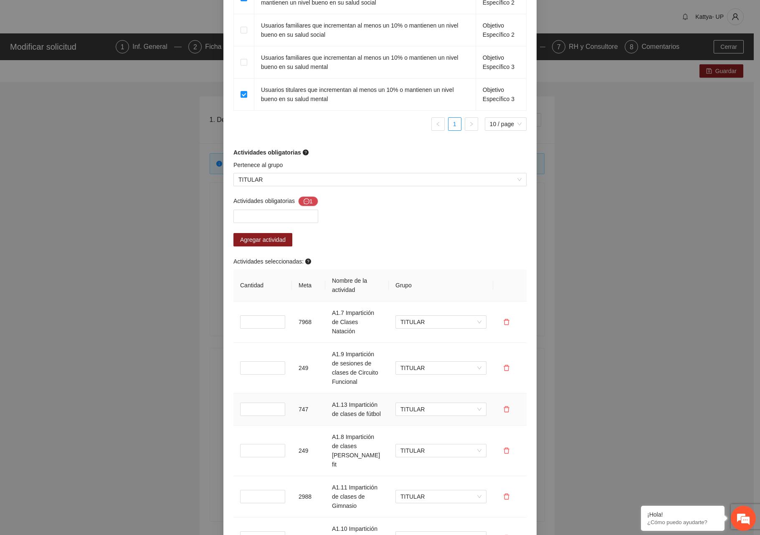
scroll to position [707, 0]
click at [252, 319] on input "*" at bounding box center [262, 322] width 45 height 13
type input "**"
click at [406, 348] on div "TITULAR" at bounding box center [437, 351] width 81 height 9
click at [246, 364] on input "*" at bounding box center [262, 368] width 45 height 13
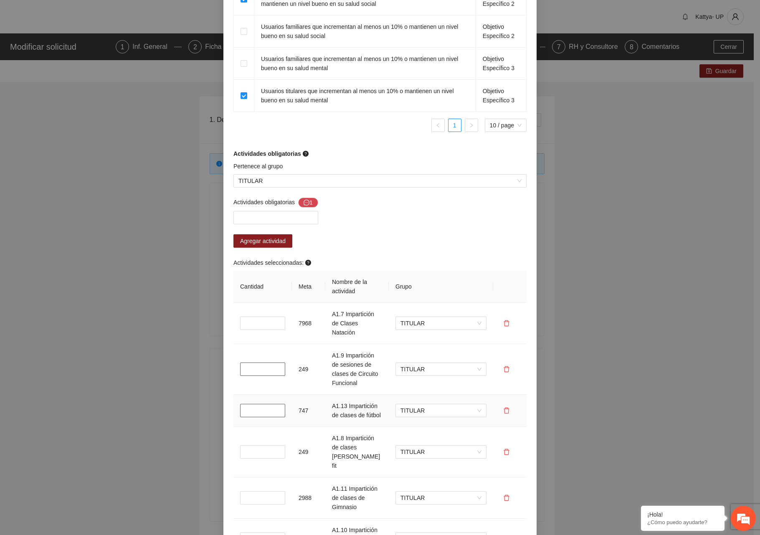
type input "**"
click at [257, 406] on input "*" at bounding box center [262, 410] width 45 height 13
type input "**"
click at [263, 445] on input "*" at bounding box center [262, 451] width 45 height 13
type input "**"
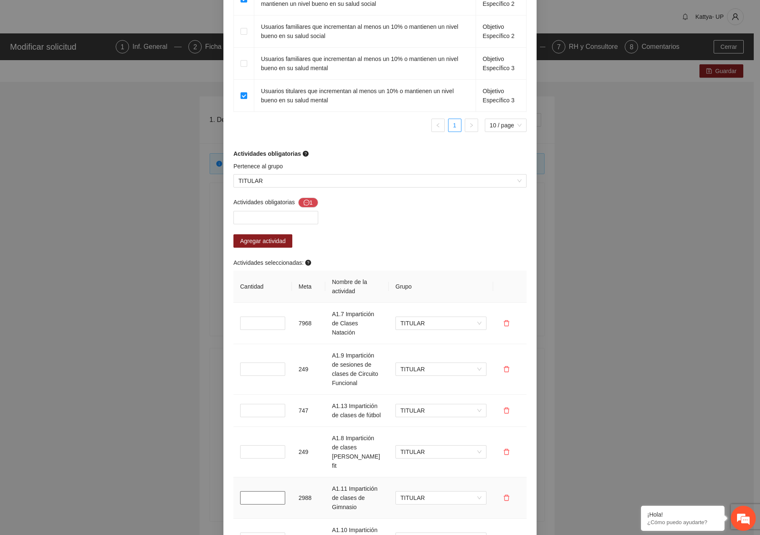
click at [261, 491] on input "*" at bounding box center [262, 497] width 45 height 13
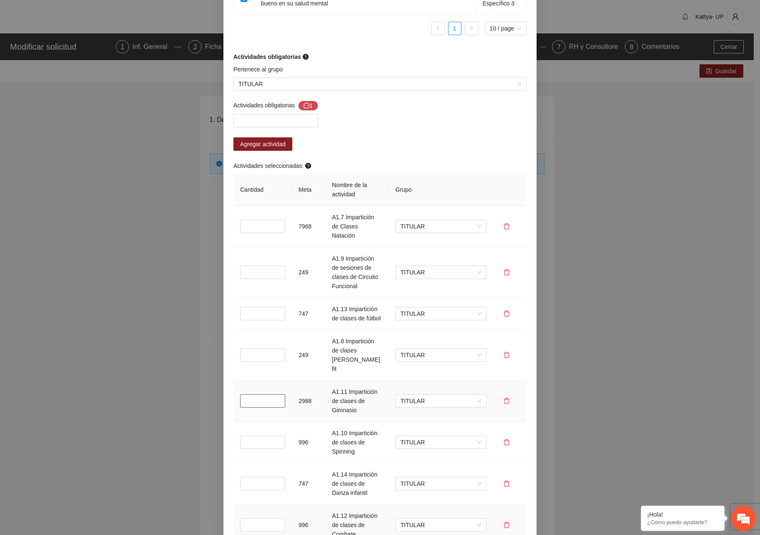
scroll to position [832, 0]
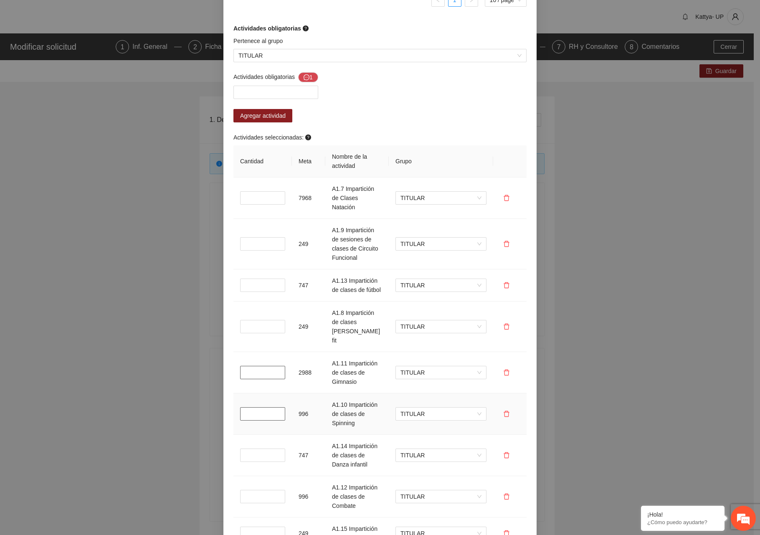
type input "**"
click at [246, 407] on input "*" at bounding box center [262, 413] width 45 height 13
type input "**"
click at [248, 448] on input "*" at bounding box center [262, 454] width 45 height 13
type input "**"
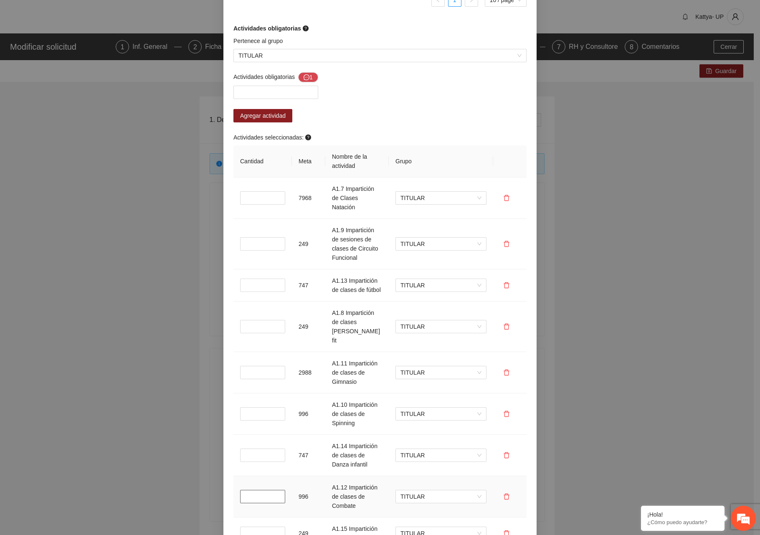
click at [260, 490] on input "*" at bounding box center [262, 496] width 45 height 13
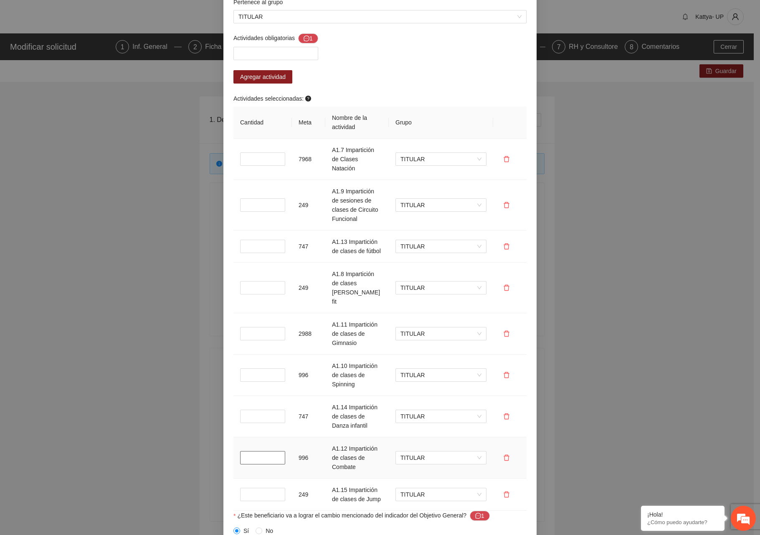
scroll to position [916, 0]
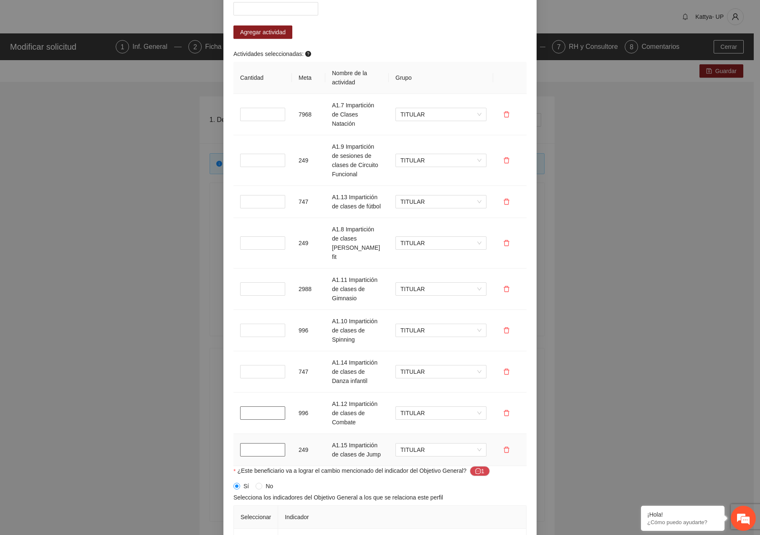
type input "**"
click at [255, 443] on input "*" at bounding box center [262, 449] width 45 height 13
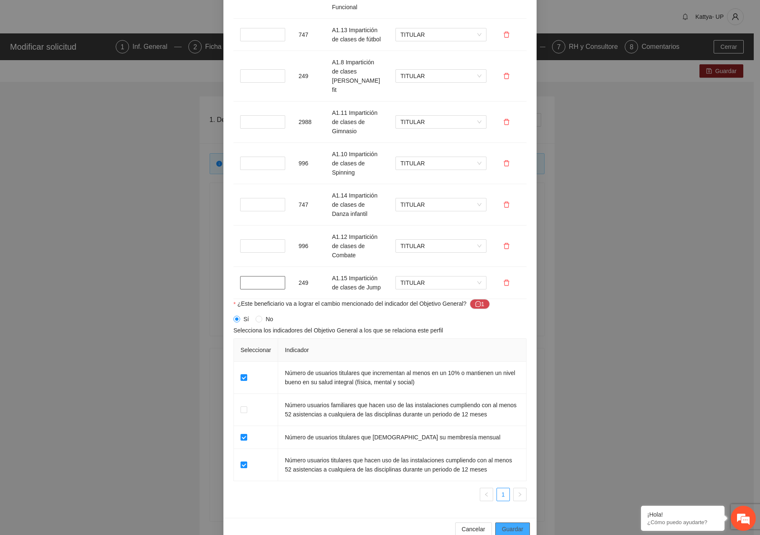
type input "**"
click at [518, 522] on button "Guardar" at bounding box center [512, 528] width 35 height 13
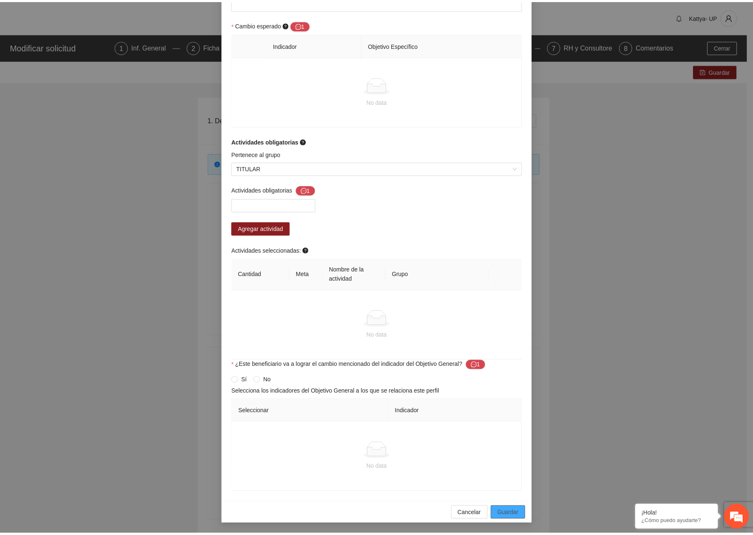
scroll to position [480, 0]
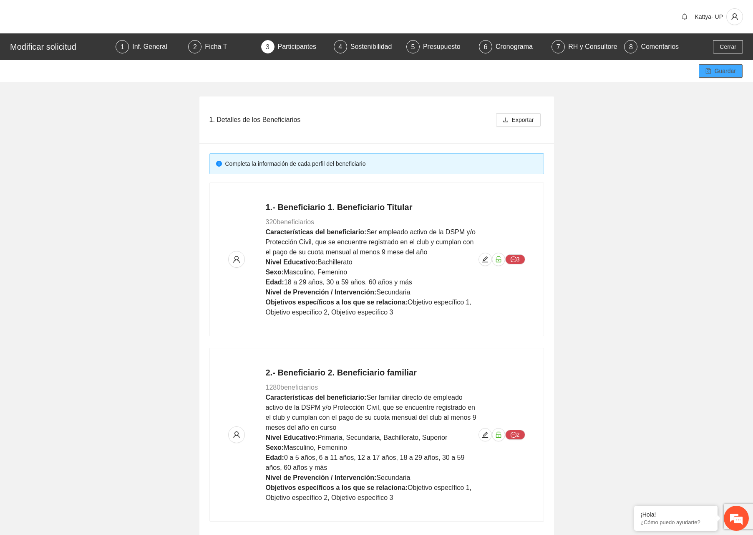
click at [710, 70] on icon "save" at bounding box center [708, 70] width 5 height 5
click at [613, 362] on div "1. Detalles de los Beneficiarios Exportar Completa la información de cada perfi…" at bounding box center [376, 315] width 753 height 466
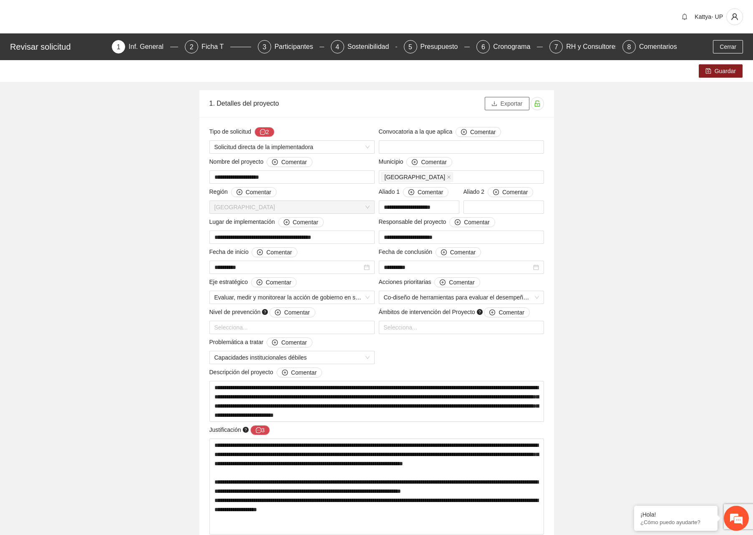
click at [505, 99] on span "Exportar" at bounding box center [512, 103] width 22 height 9
click at [198, 46] on div "2" at bounding box center [191, 46] width 13 height 13
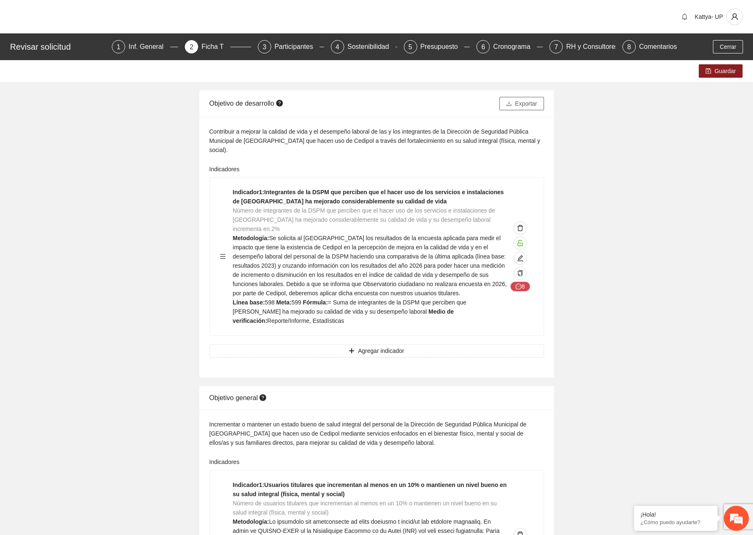
click at [539, 104] on button "Exportar" at bounding box center [522, 103] width 45 height 13
drag, startPoint x: 277, startPoint y: 43, endPoint x: 282, endPoint y: 47, distance: 6.3
click at [277, 42] on div "Participantes" at bounding box center [297, 46] width 45 height 13
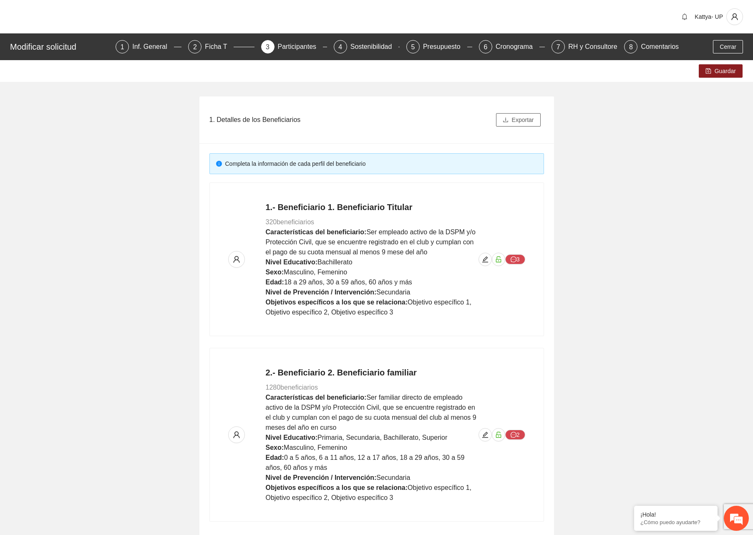
click at [530, 119] on span "Exportar" at bounding box center [523, 119] width 22 height 9
click at [448, 48] on div "Presupuesto" at bounding box center [445, 46] width 44 height 13
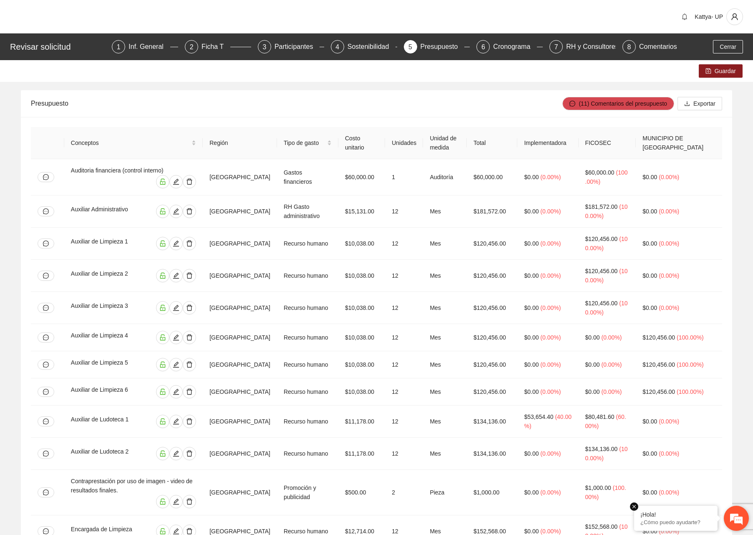
click at [635, 506] on em at bounding box center [634, 506] width 8 height 8
click at [704, 106] on span "Exportar" at bounding box center [705, 103] width 22 height 9
click at [575, 51] on div "RH y Consultores" at bounding box center [595, 46] width 59 height 13
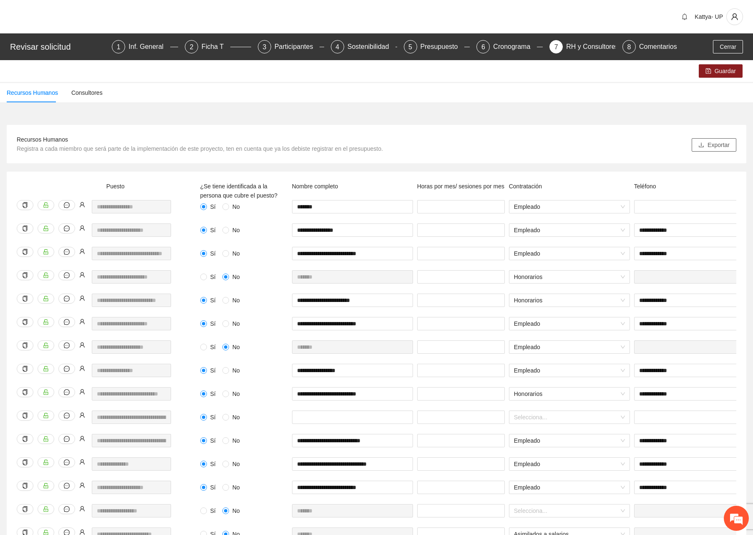
click at [702, 145] on icon "download" at bounding box center [701, 144] width 5 height 5
click at [365, 125] on div "Recursos Humanos Registra a cada miembro que será parte de la implementación de…" at bounding box center [377, 144] width 740 height 38
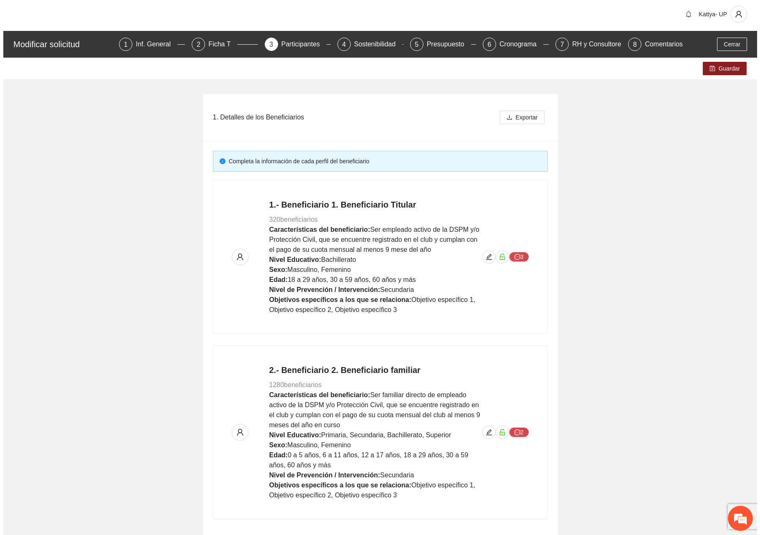
scroll to position [47, 0]
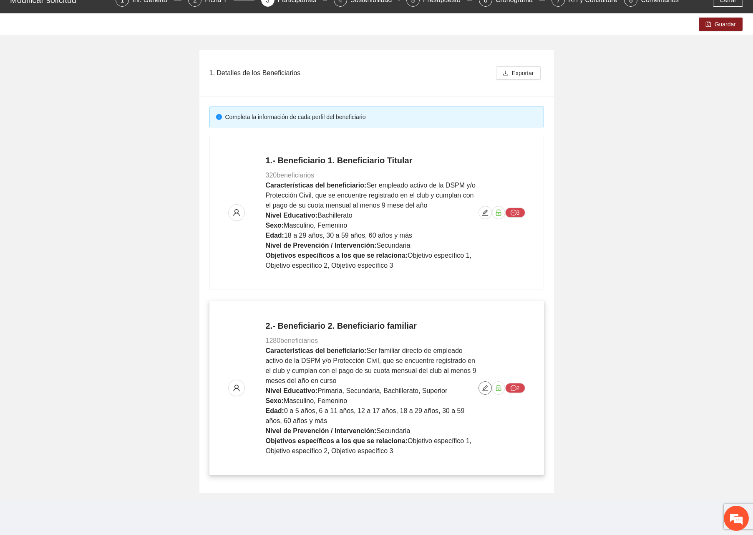
click at [483, 391] on button "button" at bounding box center [485, 387] width 13 height 13
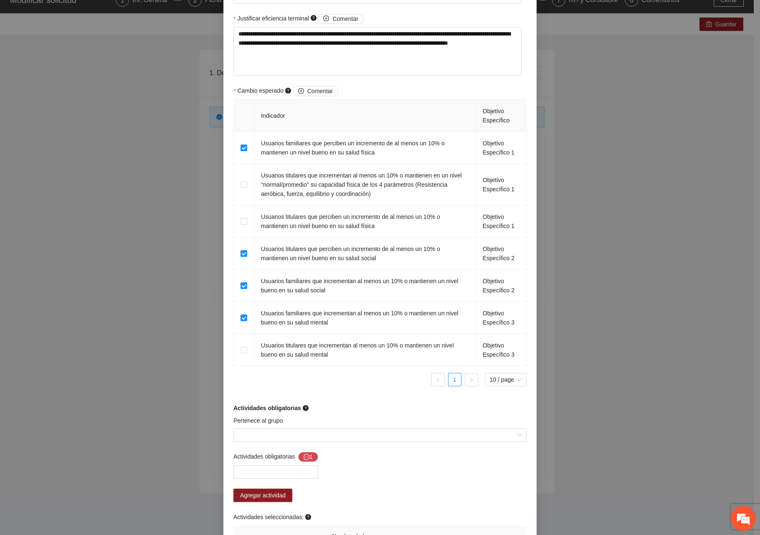
scroll to position [584, 0]
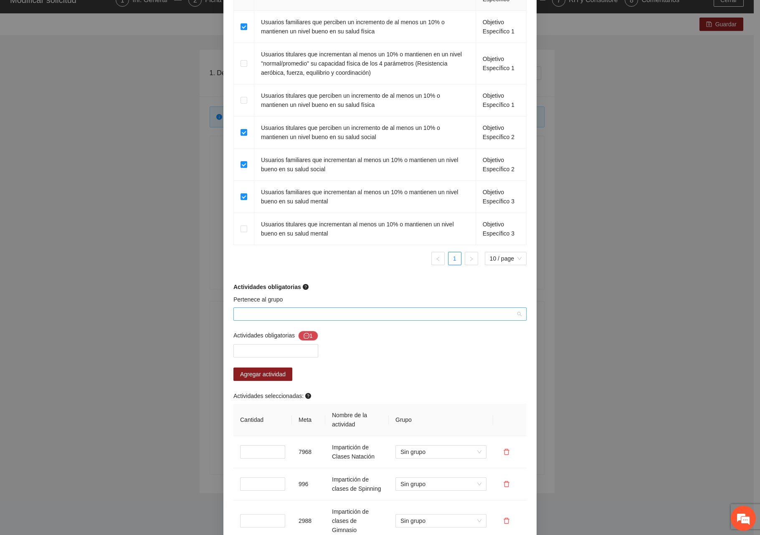
click at [278, 317] on input "Pertenece al grupo" at bounding box center [376, 314] width 277 height 13
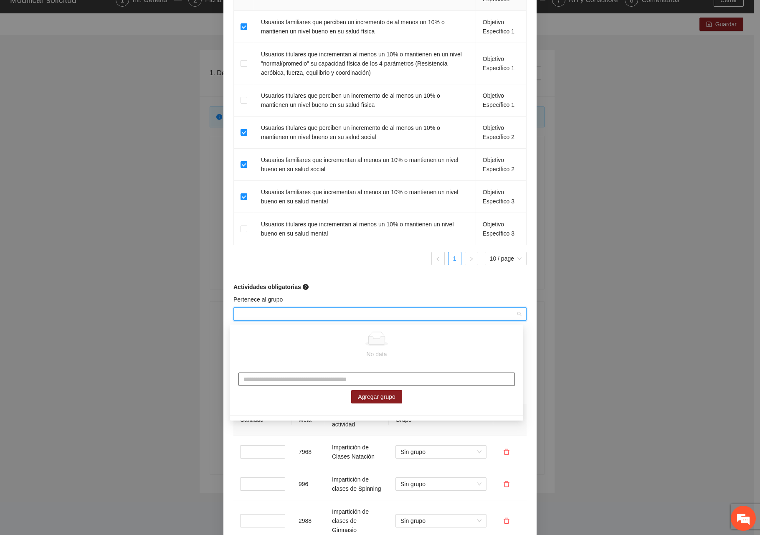
click at [286, 375] on input "text" at bounding box center [376, 378] width 276 height 13
type input "**********"
click at [369, 401] on span "Agregar grupo" at bounding box center [377, 396] width 38 height 9
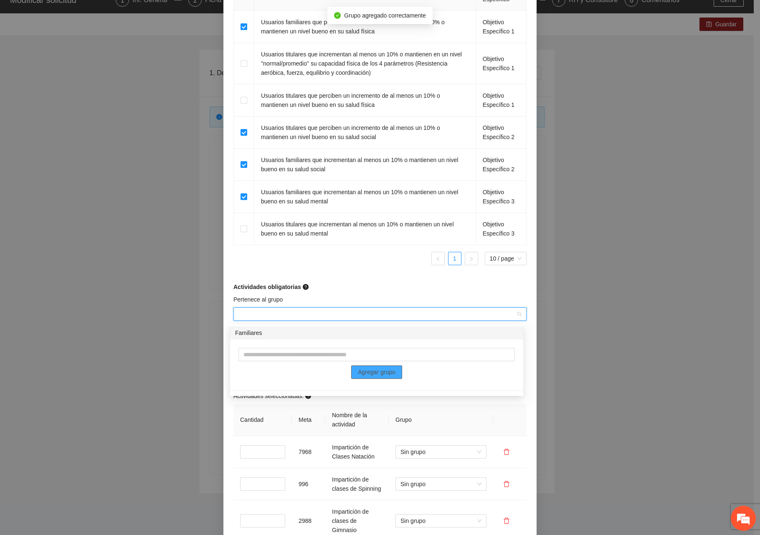
click at [252, 333] on div "Familiares" at bounding box center [376, 332] width 283 height 9
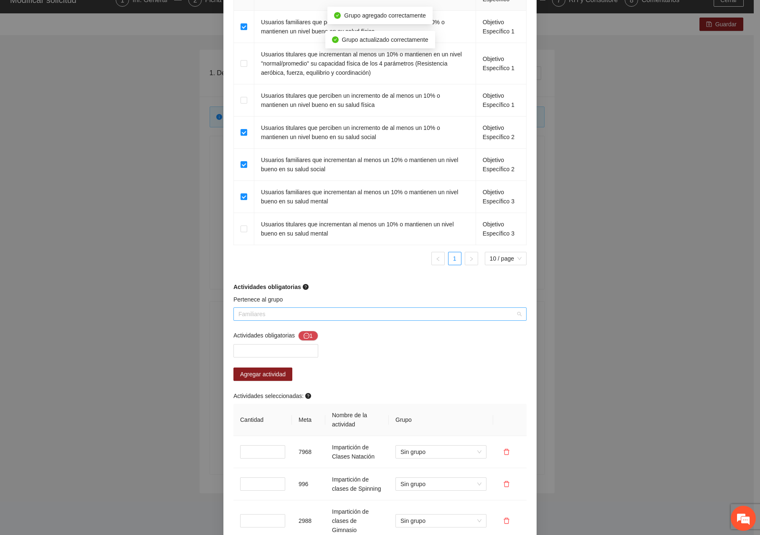
click at [254, 318] on span "Familiares" at bounding box center [379, 314] width 283 height 13
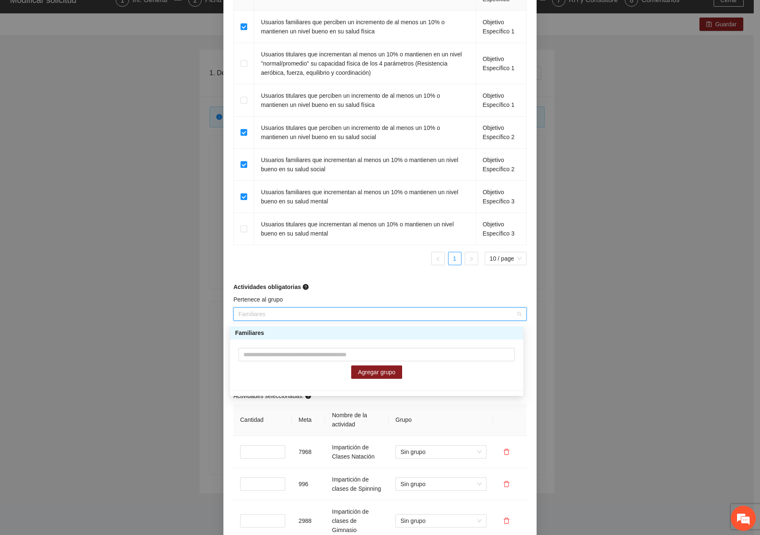
click at [267, 331] on div "Familiares" at bounding box center [376, 332] width 283 height 9
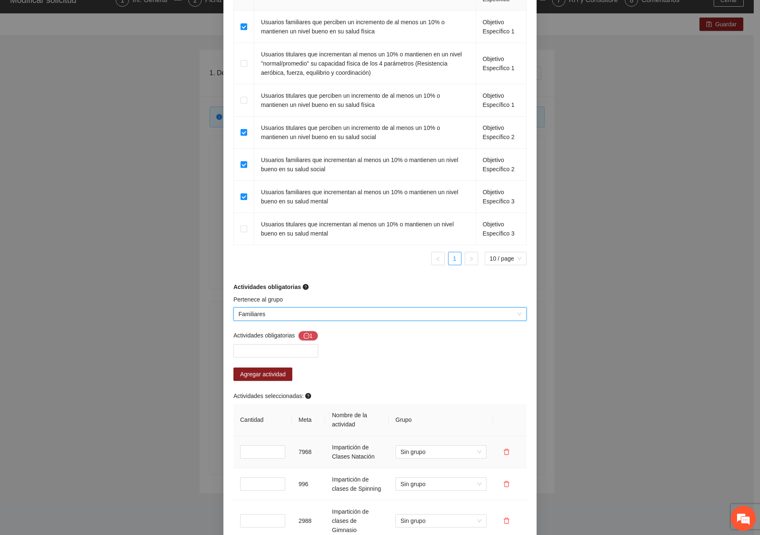
click at [445, 445] on td "Sin grupo" at bounding box center [441, 452] width 104 height 32
click at [446, 452] on span "Sin grupo" at bounding box center [440, 451] width 81 height 13
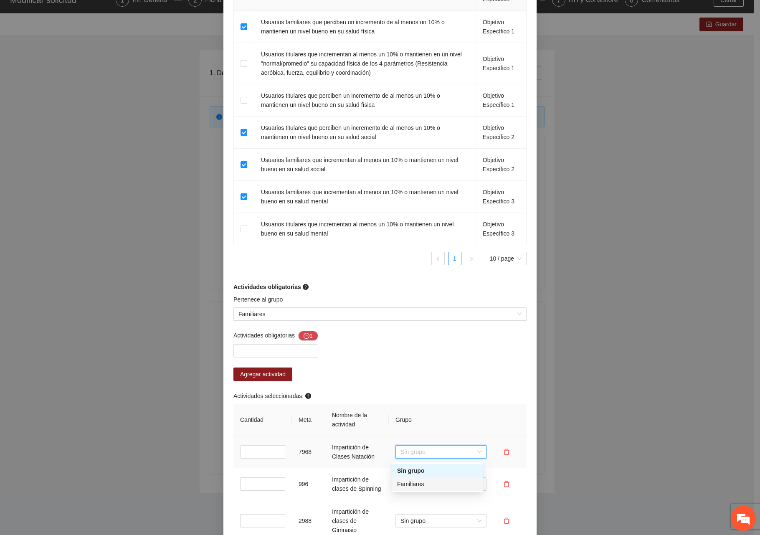
click at [425, 486] on div "Familiares" at bounding box center [437, 483] width 81 height 9
click at [425, 486] on span "Sin grupo" at bounding box center [440, 483] width 81 height 13
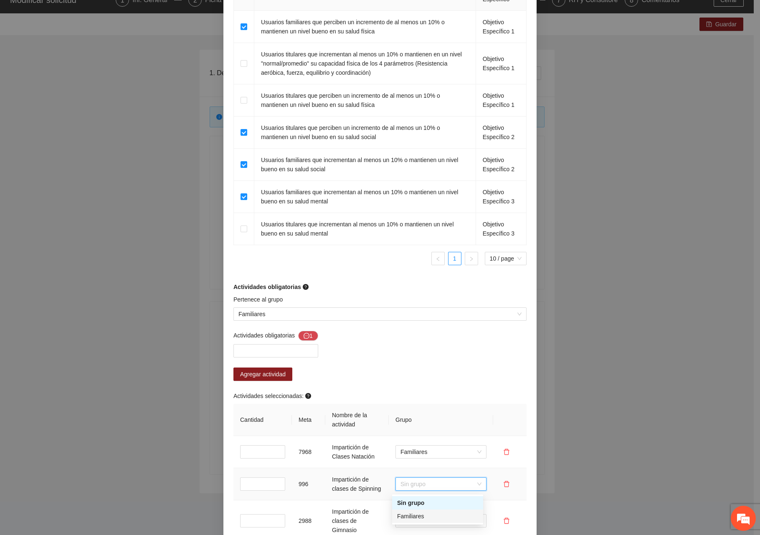
click at [421, 513] on div "Familiares" at bounding box center [437, 515] width 81 height 9
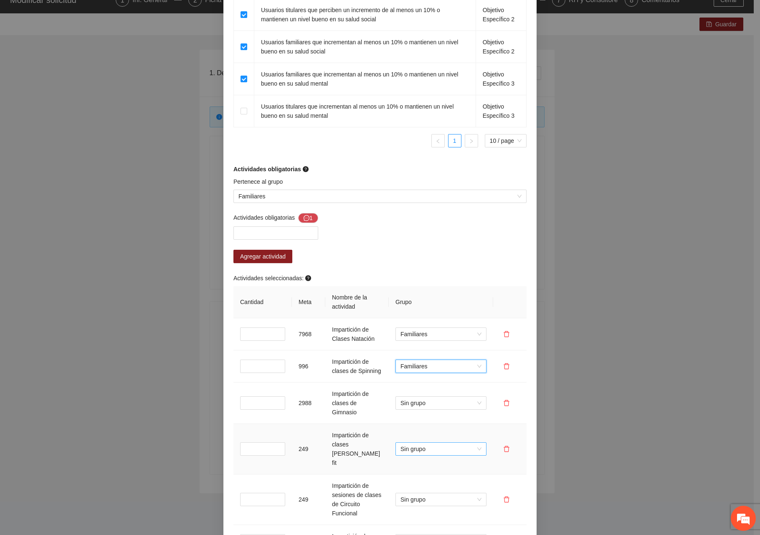
scroll to position [710, 0]
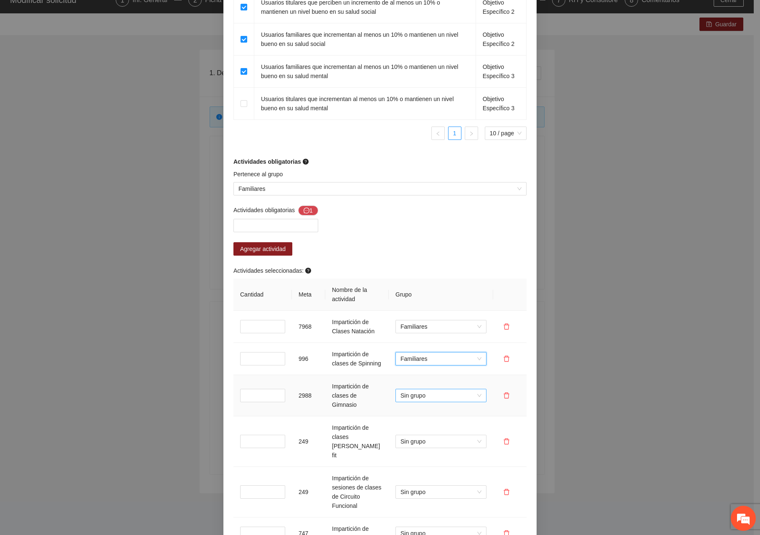
click at [416, 389] on span "Sin grupo" at bounding box center [440, 395] width 81 height 13
click at [425, 425] on div "Familiares" at bounding box center [437, 422] width 81 height 9
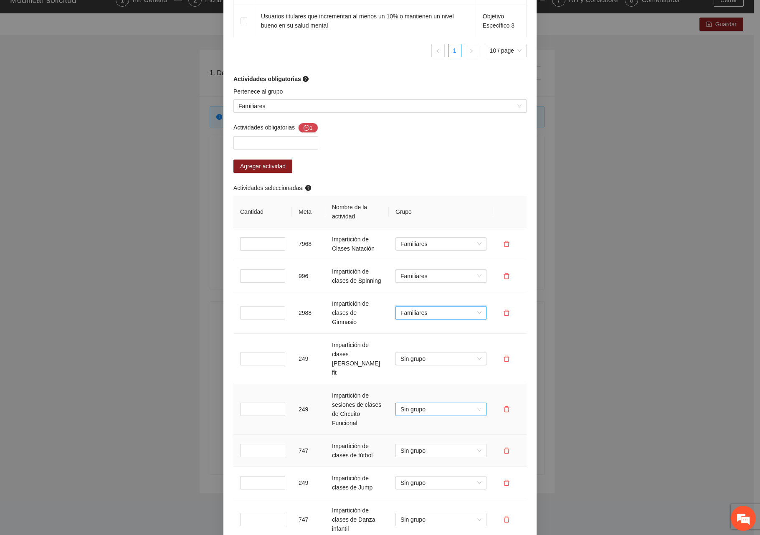
scroll to position [793, 0]
click at [408, 351] on span "Sin grupo" at bounding box center [440, 357] width 81 height 13
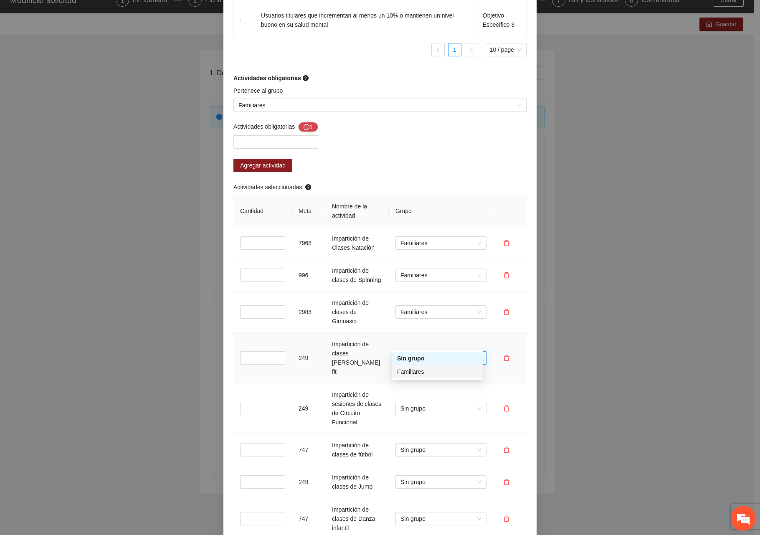
click at [408, 369] on div "Familiares" at bounding box center [437, 371] width 81 height 9
click at [415, 402] on span "Sin grupo" at bounding box center [440, 408] width 81 height 13
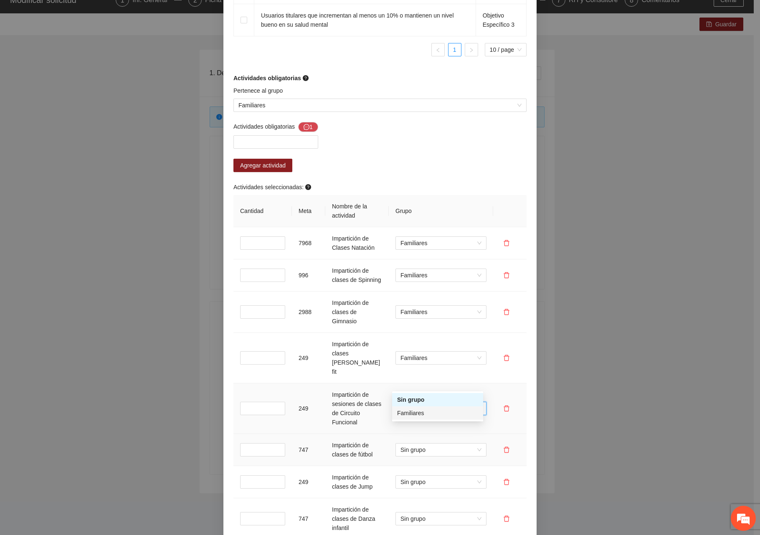
click at [414, 414] on div "Familiares" at bounding box center [437, 412] width 81 height 9
click at [418, 443] on span "Sin grupo" at bounding box center [440, 449] width 81 height 13
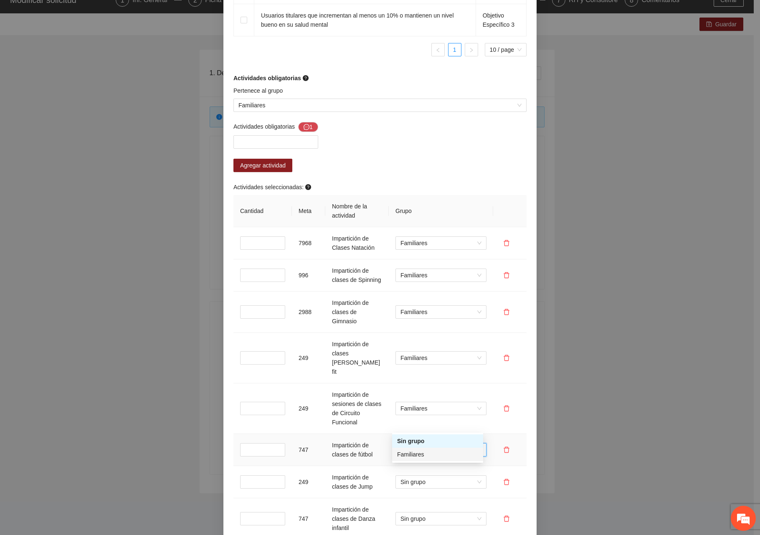
click at [419, 452] on div "Familiares" at bounding box center [437, 454] width 81 height 9
click at [416, 512] on span "Sin grupo" at bounding box center [440, 518] width 81 height 13
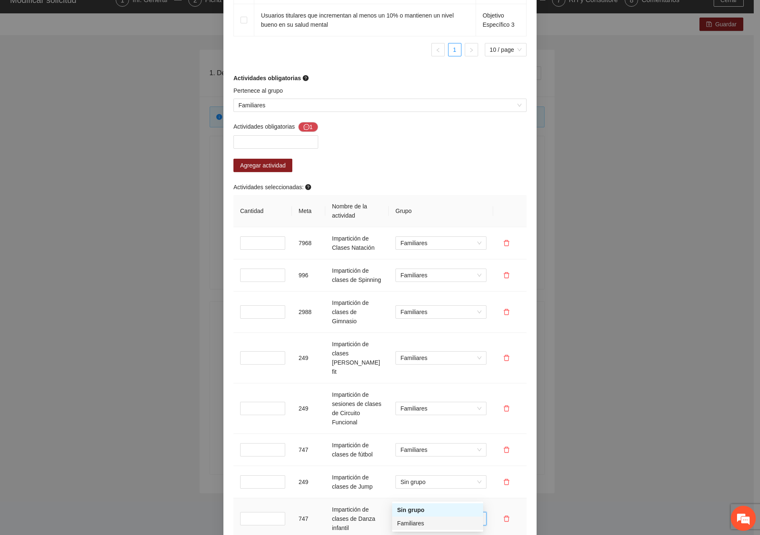
drag, startPoint x: 417, startPoint y: 527, endPoint x: 414, endPoint y: 516, distance: 10.8
click at [417, 526] on div "Familiares" at bounding box center [437, 522] width 81 height 9
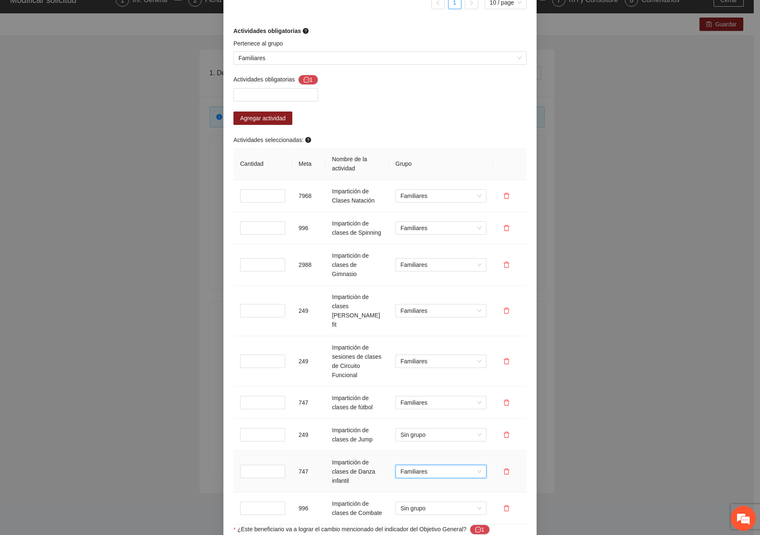
scroll to position [960, 0]
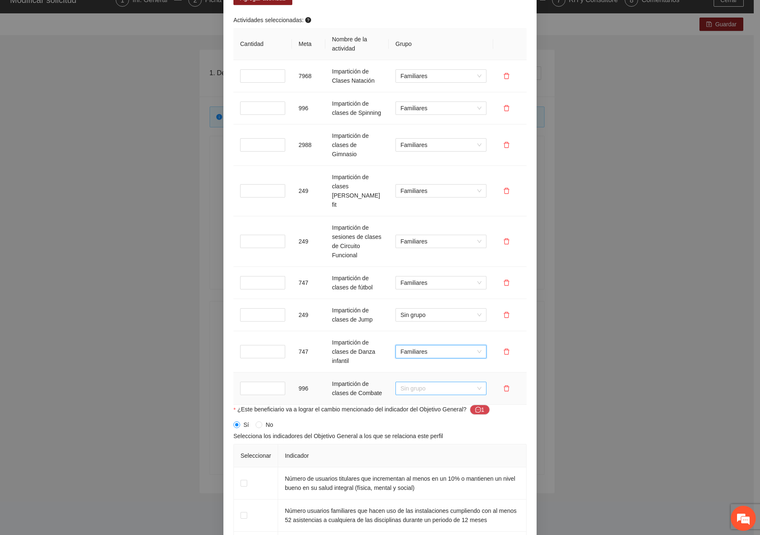
click at [437, 382] on span "Sin grupo" at bounding box center [440, 388] width 81 height 13
drag, startPoint x: 429, startPoint y: 394, endPoint x: 427, endPoint y: 383, distance: 12.0
click at [429, 394] on div "Familiares" at bounding box center [437, 392] width 81 height 9
click at [423, 308] on span "Sin grupo" at bounding box center [440, 314] width 81 height 13
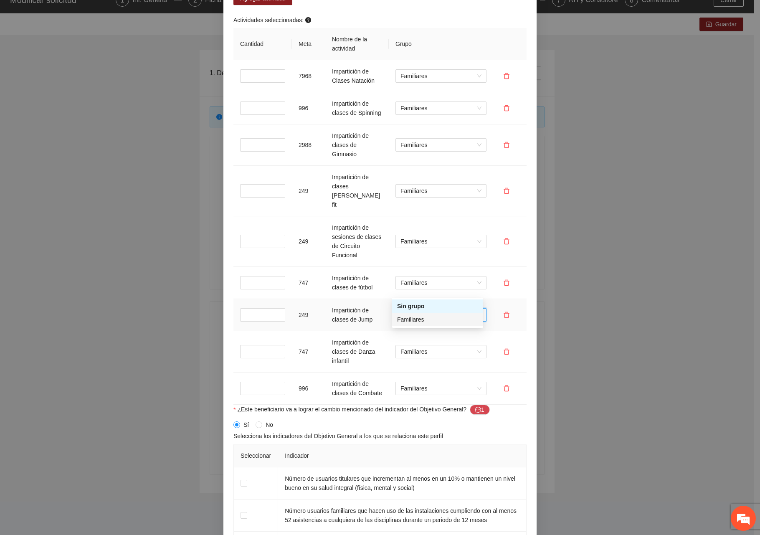
click at [428, 324] on div "Familiares" at bounding box center [437, 319] width 91 height 13
drag, startPoint x: 255, startPoint y: 81, endPoint x: 236, endPoint y: 80, distance: 19.2
click at [236, 80] on td "*" at bounding box center [262, 76] width 58 height 32
type input "**"
drag, startPoint x: 245, startPoint y: 110, endPoint x: 237, endPoint y: 110, distance: 8.8
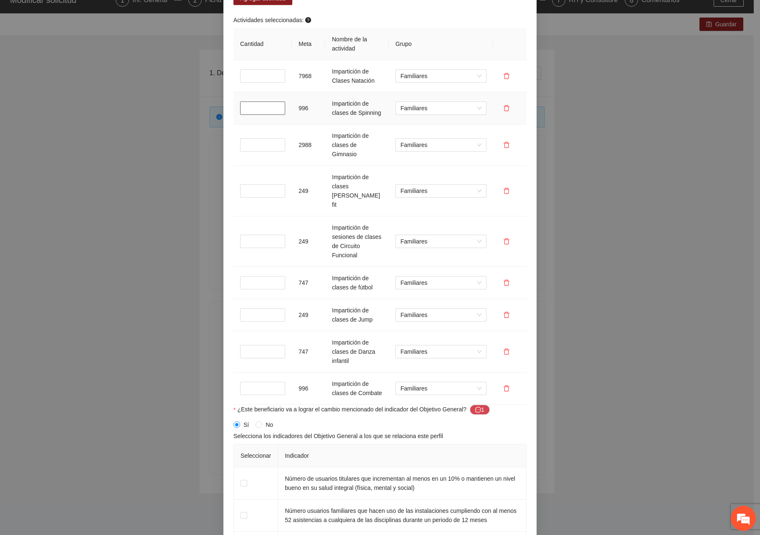
click at [240, 110] on input "*" at bounding box center [262, 107] width 45 height 13
type input "**"
drag, startPoint x: 256, startPoint y: 144, endPoint x: 239, endPoint y: 142, distance: 16.7
click at [240, 142] on input "*" at bounding box center [262, 144] width 45 height 13
type input "**"
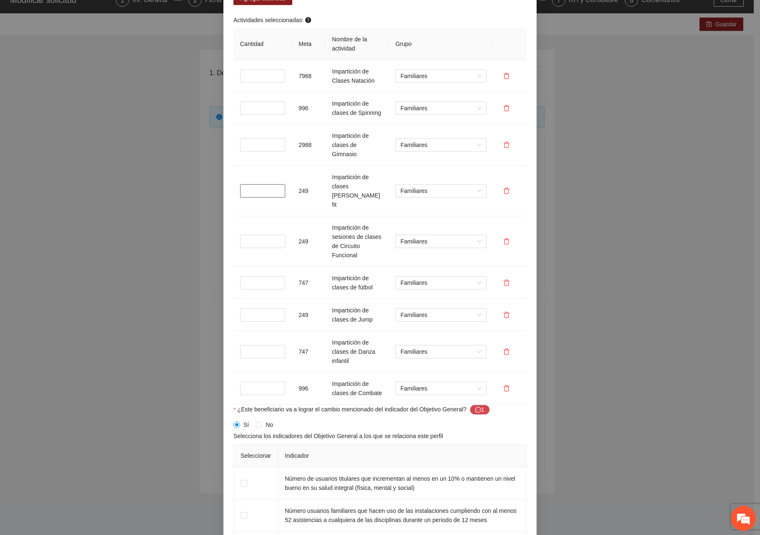
drag, startPoint x: 253, startPoint y: 176, endPoint x: 209, endPoint y: 174, distance: 43.4
click at [210, 175] on div "**********" at bounding box center [380, 267] width 760 height 535
type input "**"
drag, startPoint x: 246, startPoint y: 217, endPoint x: 234, endPoint y: 217, distance: 12.5
click at [234, 217] on td "*" at bounding box center [262, 241] width 58 height 51
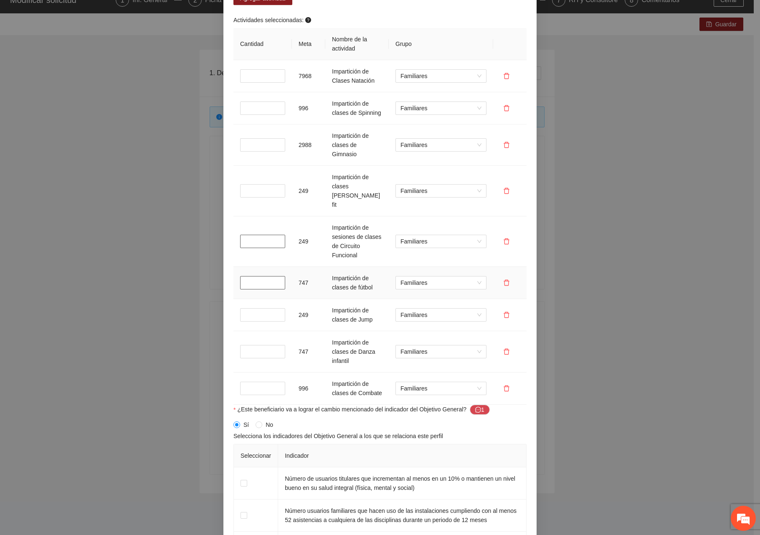
type input "**"
drag, startPoint x: 247, startPoint y: 260, endPoint x: 234, endPoint y: 259, distance: 13.4
click at [234, 267] on td "*" at bounding box center [262, 283] width 58 height 32
type input "**"
drag, startPoint x: 246, startPoint y: 289, endPoint x: 231, endPoint y: 289, distance: 15.0
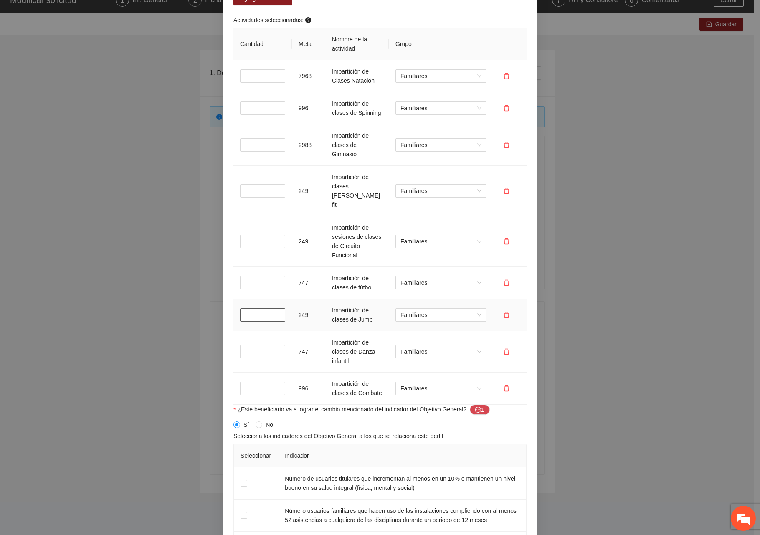
click at [233, 299] on td "*" at bounding box center [262, 315] width 58 height 32
type input "**"
drag, startPoint x: 235, startPoint y: 326, endPoint x: 228, endPoint y: 326, distance: 6.7
click at [231, 326] on div "Actividades seleccionadas: Cantidad Meta Nombre de la actividad Grupo ** 7968 I…" at bounding box center [379, 209] width 297 height 389
type input "**"
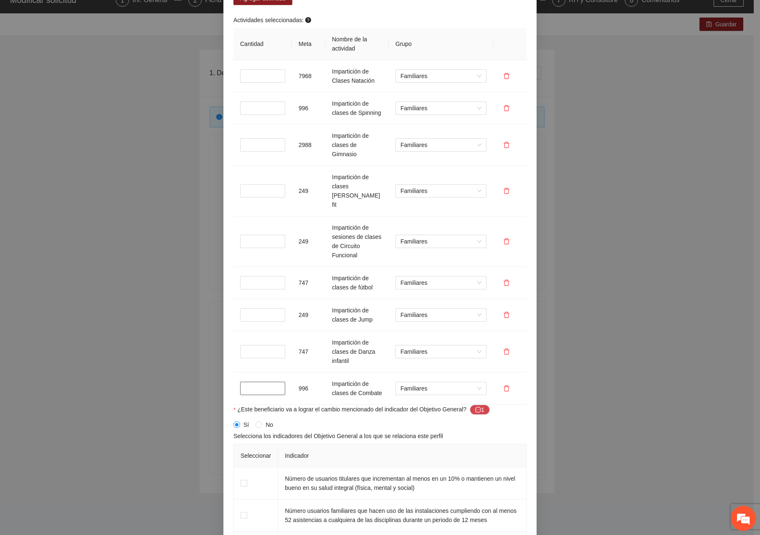
drag, startPoint x: 246, startPoint y: 364, endPoint x: 225, endPoint y: 364, distance: 20.9
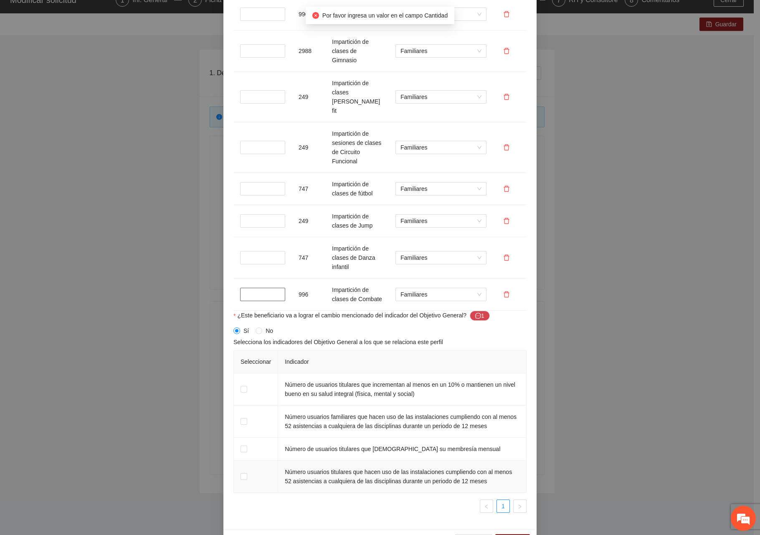
scroll to position [1055, 0]
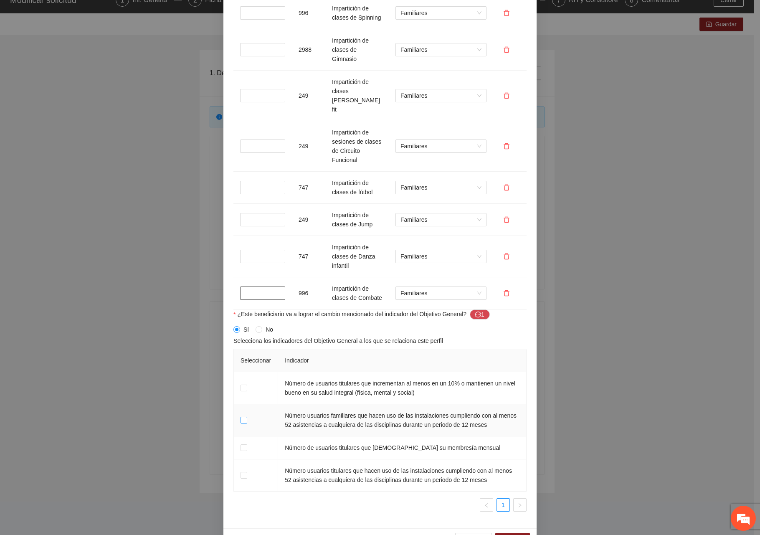
type input "**"
click at [508, 535] on span "Guardar" at bounding box center [512, 539] width 21 height 9
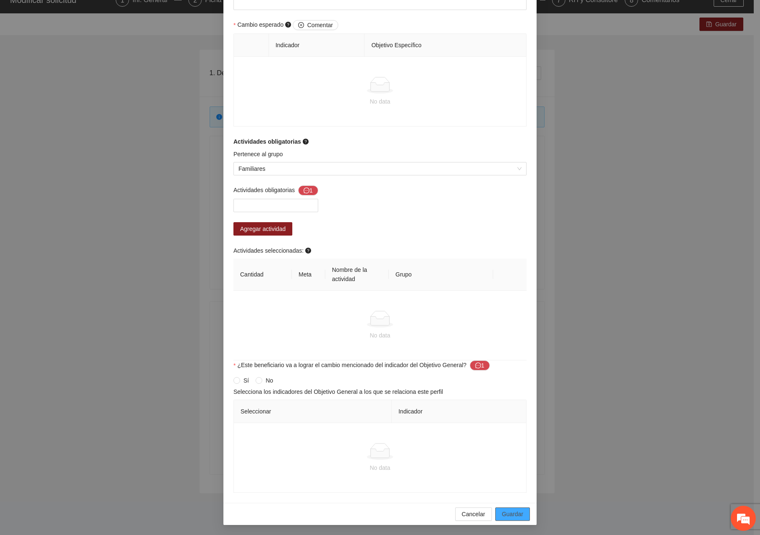
scroll to position [480, 0]
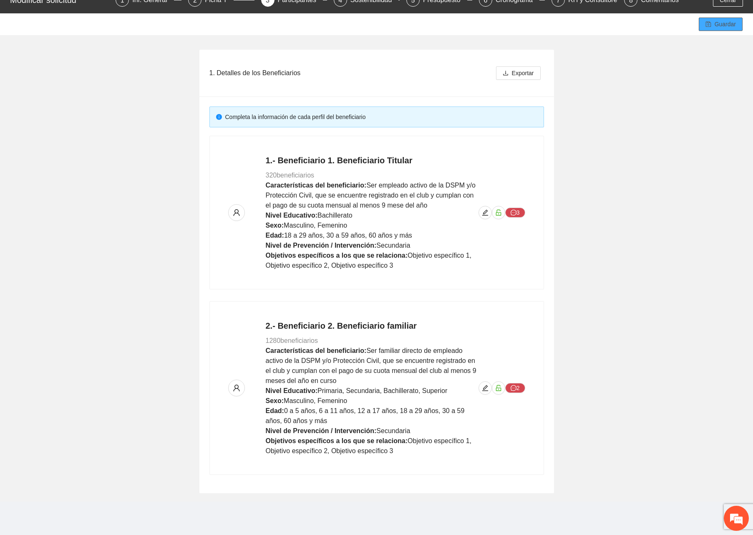
click at [710, 29] on button "Guardar" at bounding box center [721, 24] width 44 height 13
click at [485, 385] on icon "edit" at bounding box center [485, 387] width 7 height 7
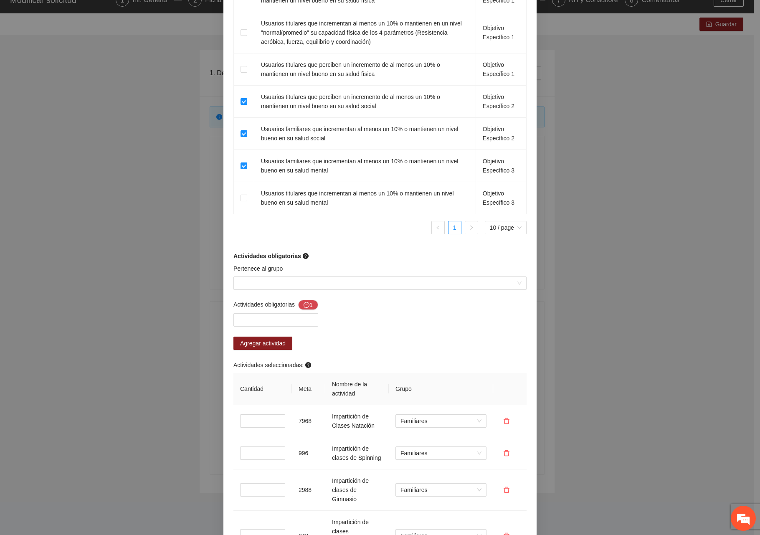
scroll to position [793, 0]
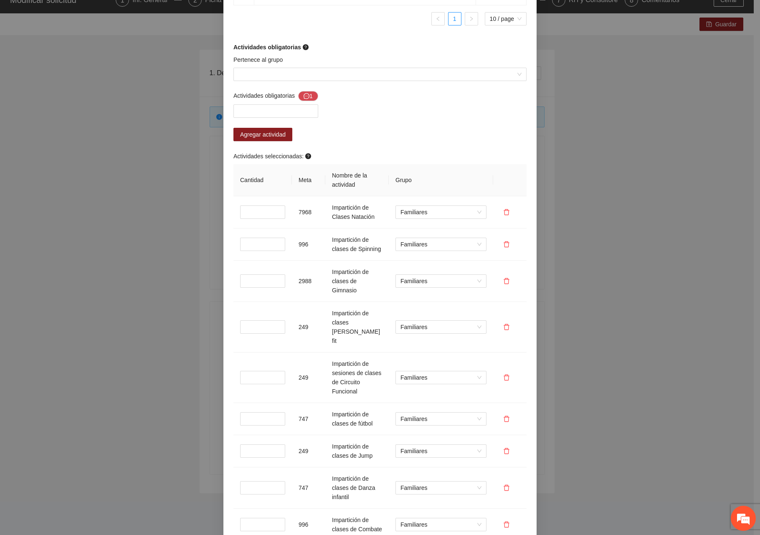
click at [343, 158] on div "Actividades obligatorias 1 Agregar actividad Actividades seleccionadas: Cantida…" at bounding box center [379, 316] width 297 height 450
click at [285, 81] on input "Pertenece al grupo" at bounding box center [376, 74] width 277 height 13
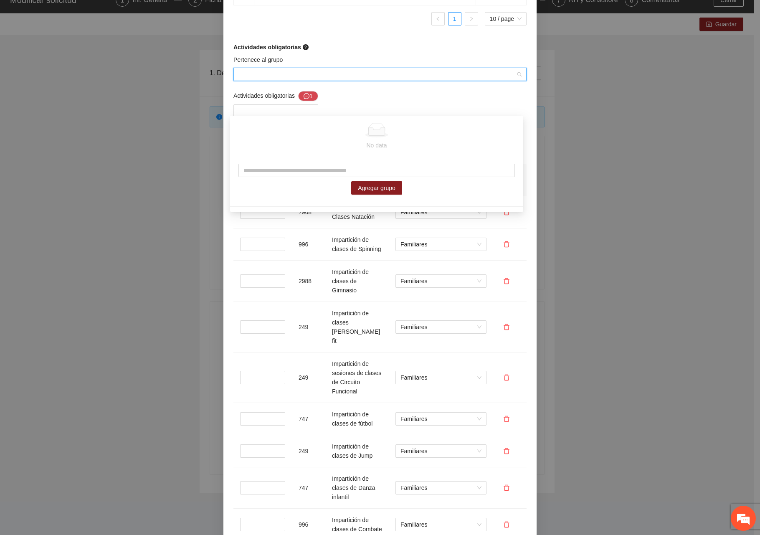
click at [290, 208] on body "Kattya- UP Modificar solicitud 1 Inf. General 2 Ficha T 3 Participantes 4 Soste…" at bounding box center [376, 220] width 753 height 535
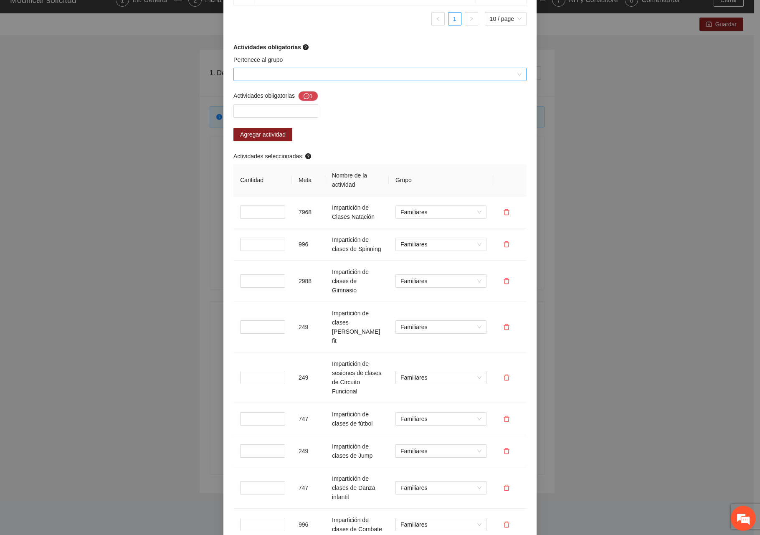
click at [271, 81] on input "Pertenece al grupo" at bounding box center [376, 74] width 277 height 13
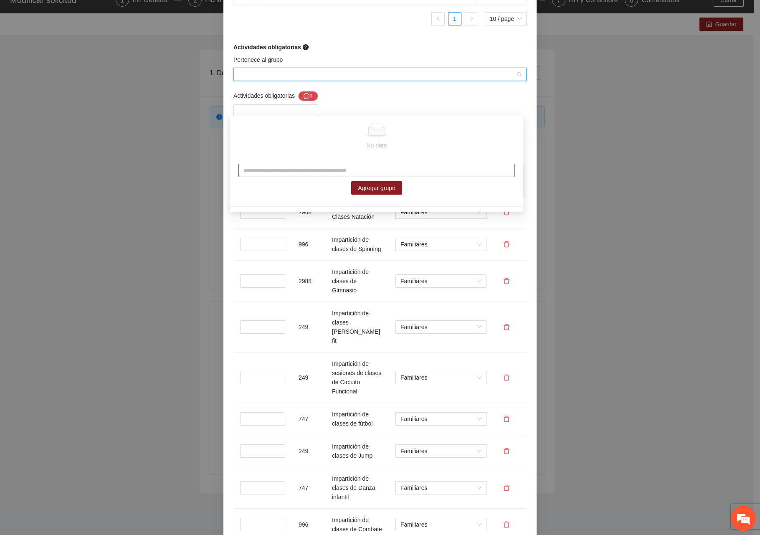
click at [326, 169] on input "text" at bounding box center [376, 170] width 276 height 13
click at [456, 139] on div "No data" at bounding box center [376, 136] width 283 height 27
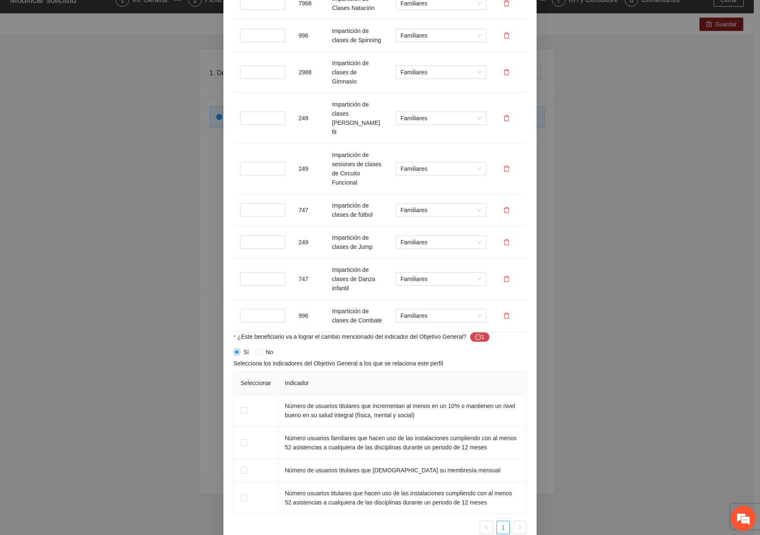
click at [557, 402] on div "**********" at bounding box center [380, 267] width 760 height 535
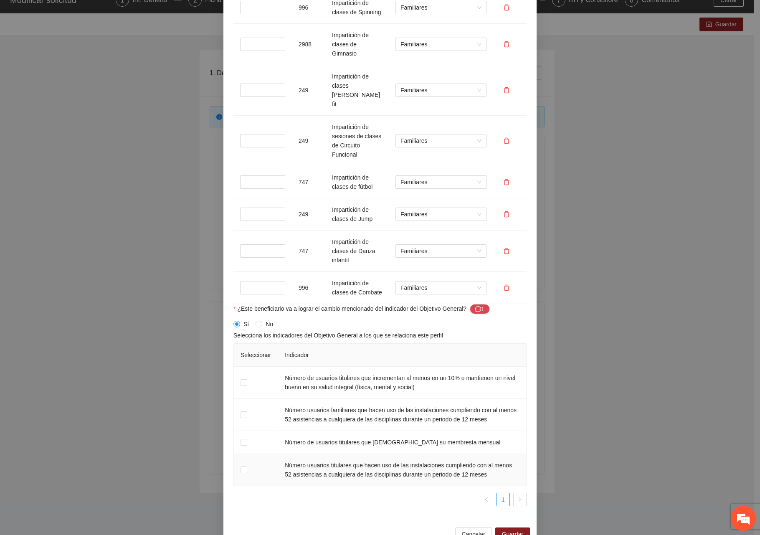
scroll to position [1055, 0]
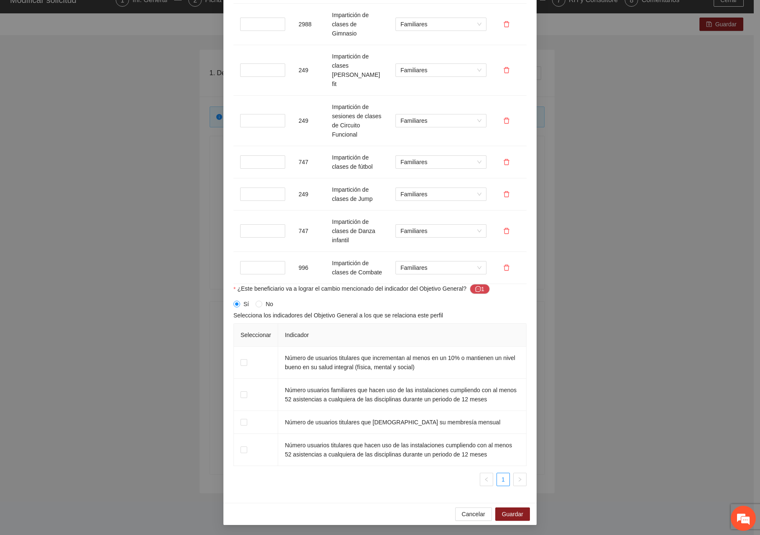
click at [529, 513] on div "Cancelar Guardar" at bounding box center [379, 514] width 313 height 22
click at [517, 512] on span "Guardar" at bounding box center [512, 513] width 21 height 9
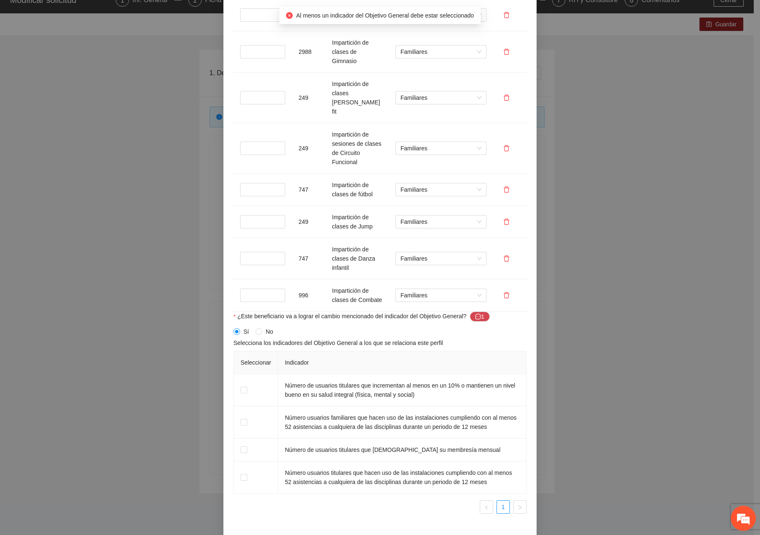
click at [448, 530] on div "Cancelar Guardar" at bounding box center [379, 541] width 313 height 22
click at [506, 537] on span "Guardar" at bounding box center [512, 541] width 21 height 9
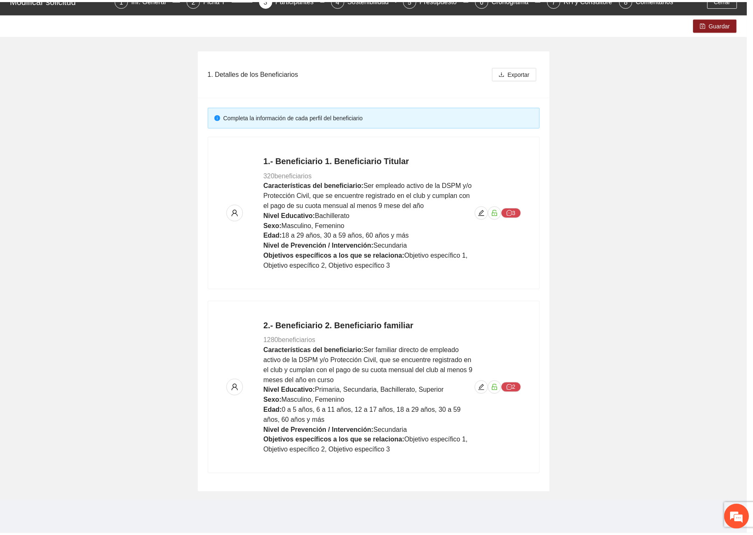
scroll to position [467, 0]
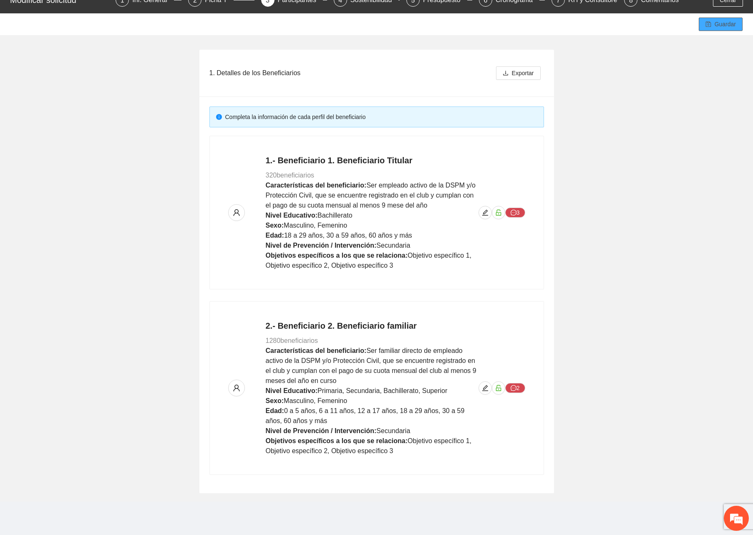
click at [721, 25] on span "Guardar" at bounding box center [725, 24] width 21 height 9
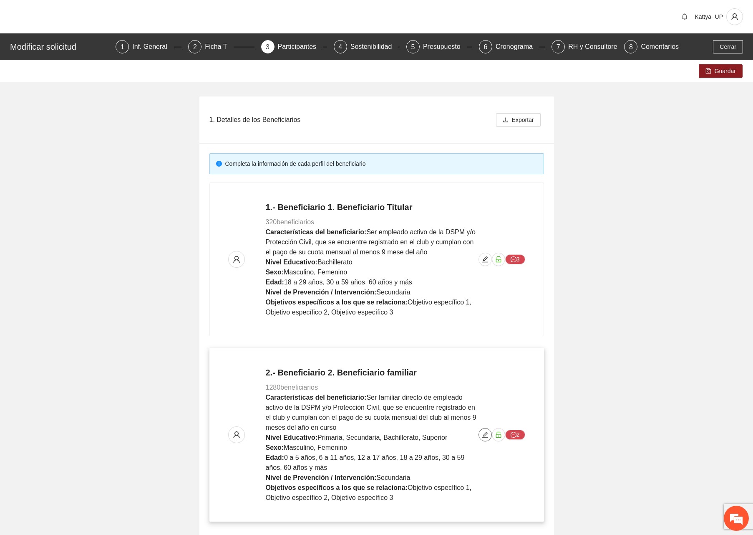
click at [483, 431] on button "button" at bounding box center [485, 434] width 13 height 13
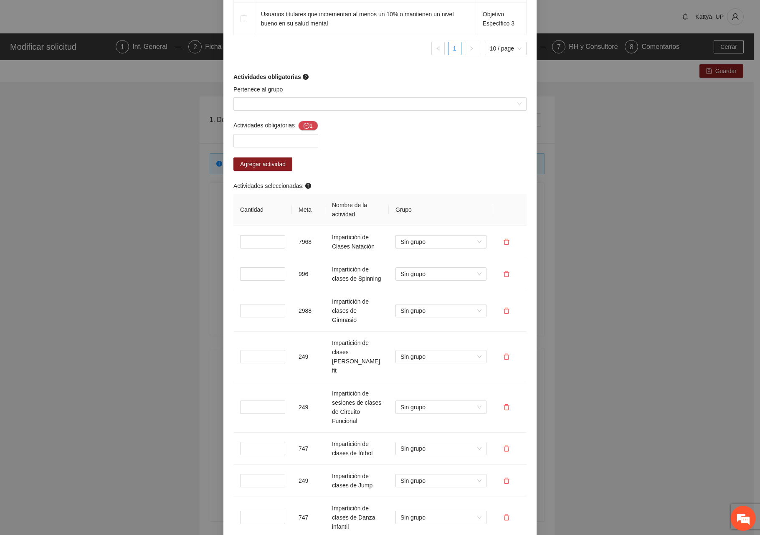
scroll to position [793, 0]
click at [285, 109] on input "Pertenece al grupo" at bounding box center [376, 102] width 277 height 13
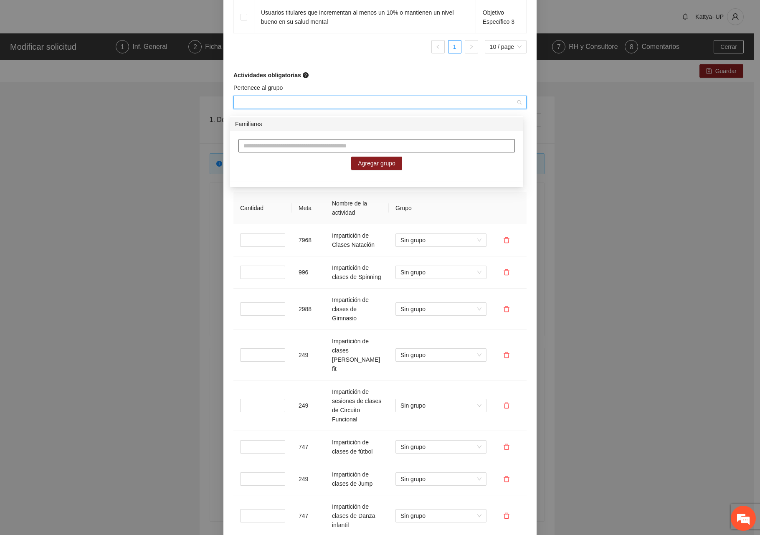
click at [284, 143] on input "text" at bounding box center [376, 145] width 276 height 13
click at [263, 121] on div "Familiares" at bounding box center [376, 123] width 283 height 9
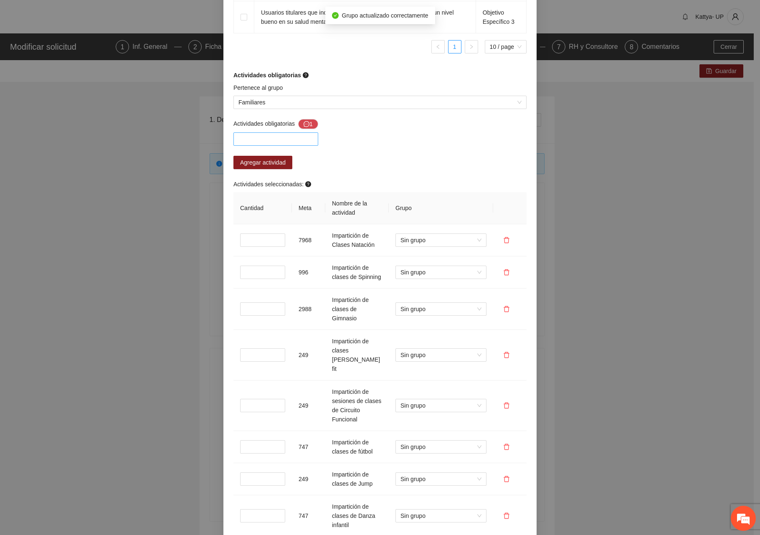
click at [268, 143] on div at bounding box center [275, 139] width 81 height 10
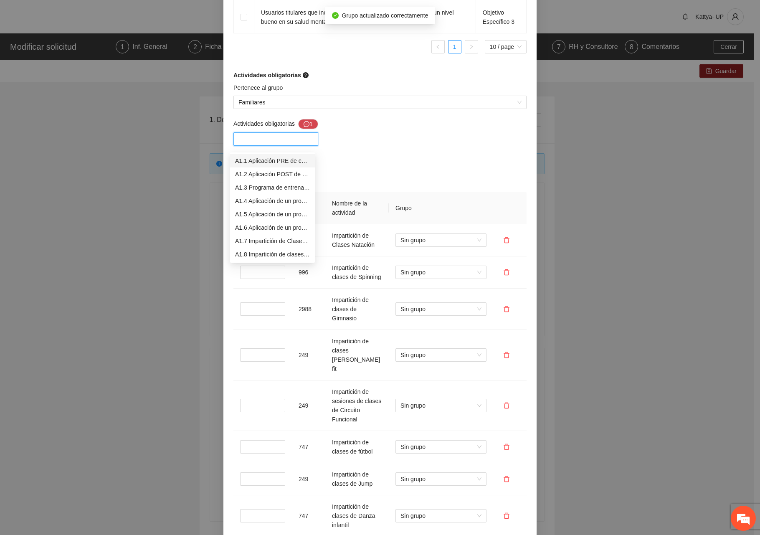
click at [373, 157] on div "Actividades obligatorias 1 Agregar actividad Actividades seleccionadas: Cantida…" at bounding box center [379, 344] width 297 height 450
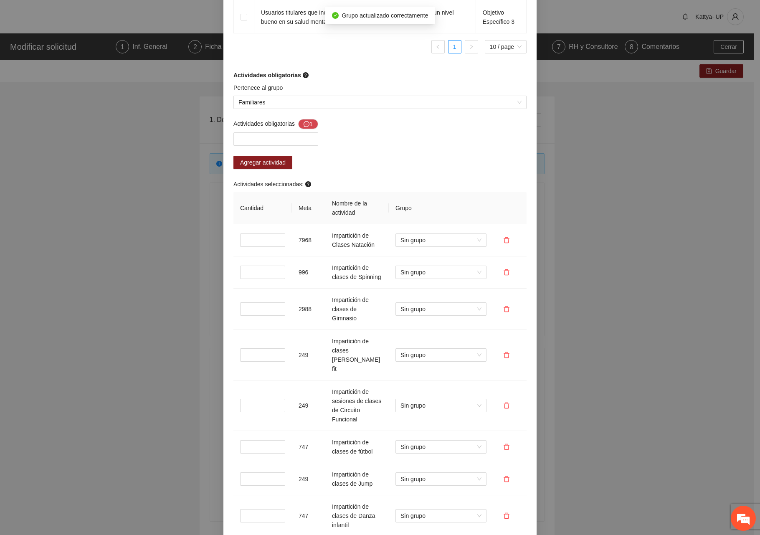
scroll to position [0, 0]
click at [283, 144] on div at bounding box center [275, 139] width 81 height 10
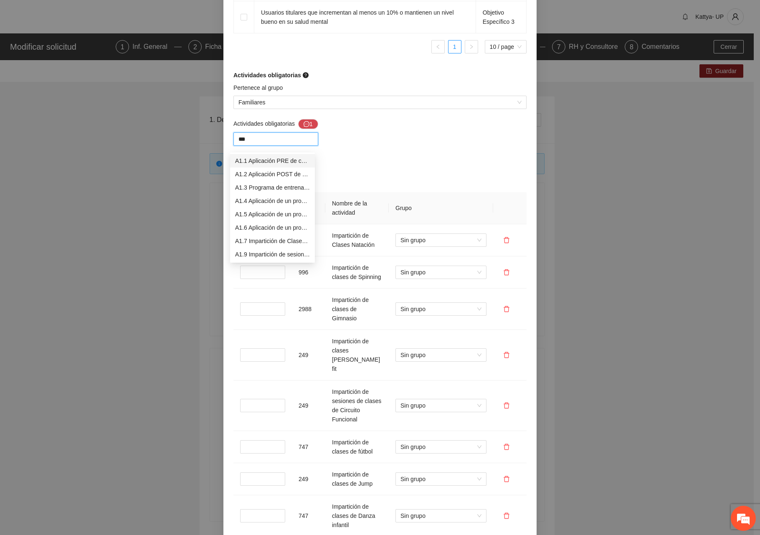
type input "****"
click at [280, 158] on div "A1.7 Impartición de Clases Natación" at bounding box center [272, 160] width 75 height 9
click at [504, 243] on icon "delete" at bounding box center [506, 240] width 7 height 7
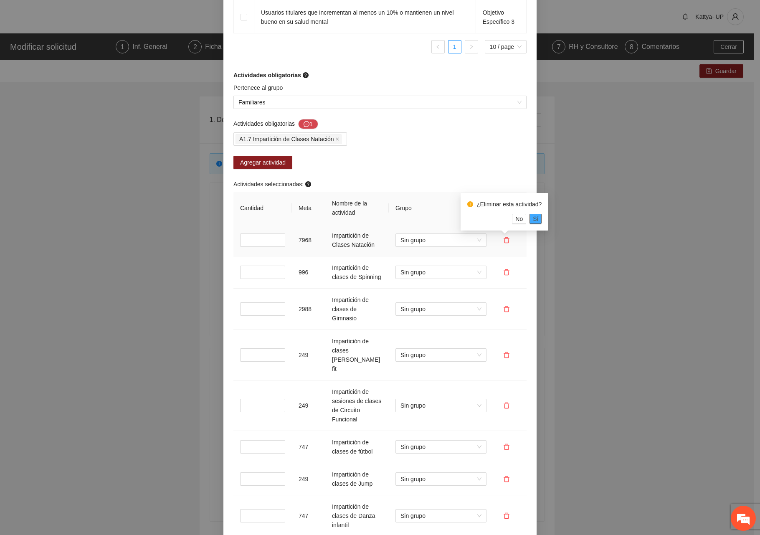
click at [537, 221] on button "Sí" at bounding box center [535, 219] width 12 height 10
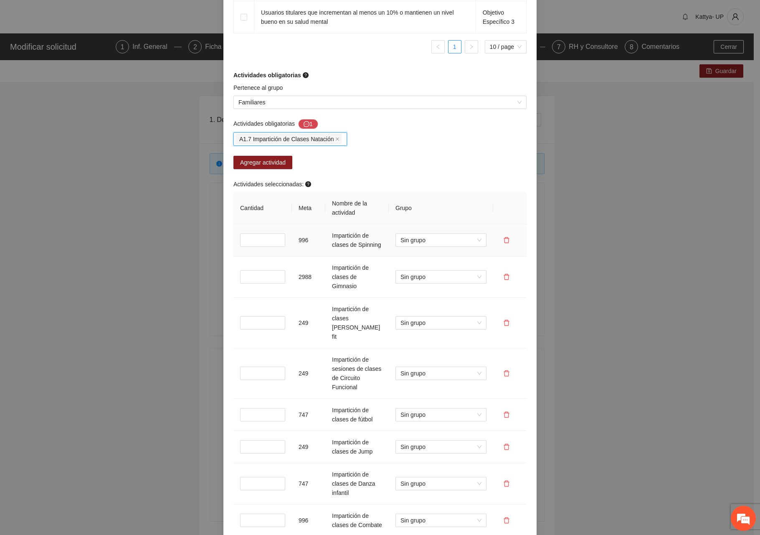
click at [338, 145] on div "A1.7 Impartición de Clases Natación" at bounding box center [289, 139] width 109 height 12
type input "*****"
click at [323, 159] on div "A1.10 Impartición de clases de Spinning" at bounding box center [286, 160] width 102 height 9
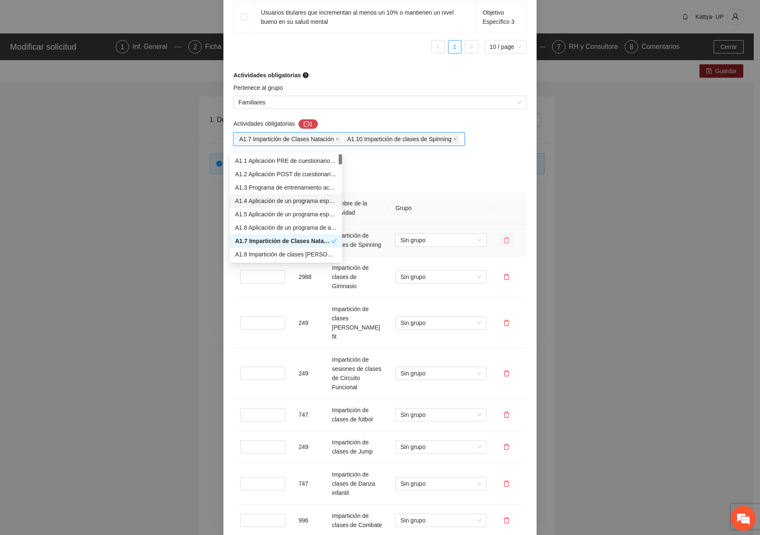
click at [504, 240] on button "button" at bounding box center [506, 239] width 13 height 13
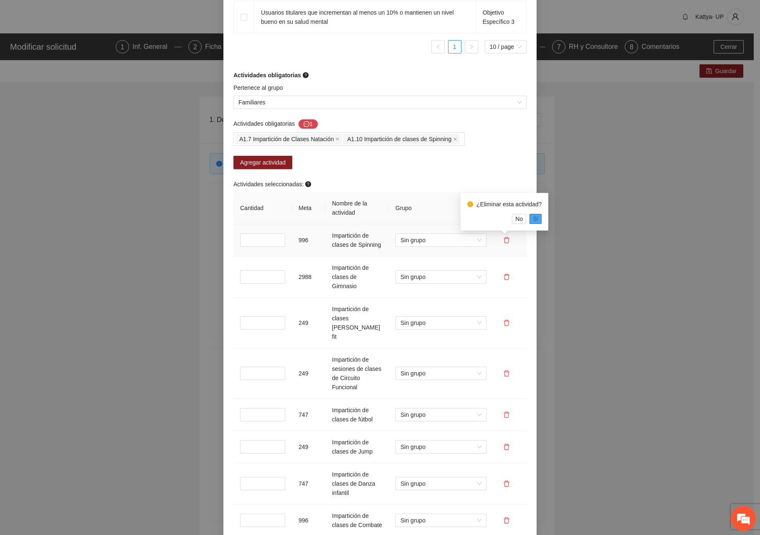
click at [533, 217] on span "Sí" at bounding box center [535, 218] width 5 height 9
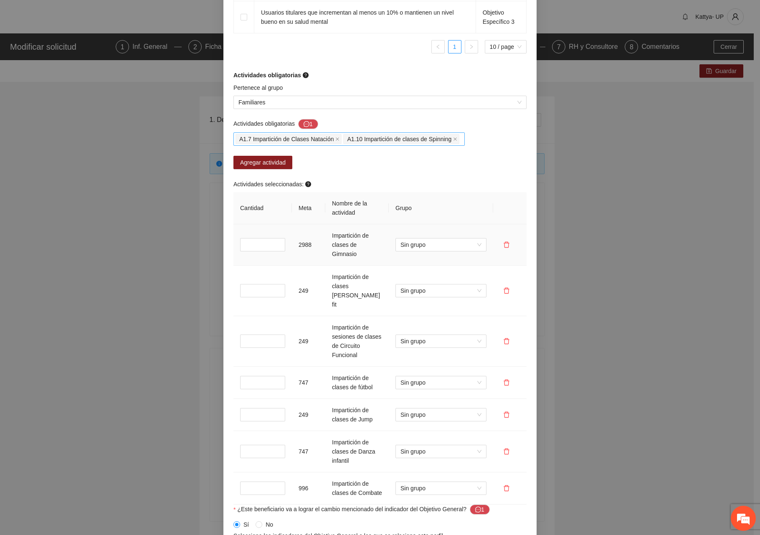
click at [454, 143] on div "A1.10 Impartición de clases de Spinning" at bounding box center [402, 139] width 118 height 12
click at [488, 200] on th "Grupo" at bounding box center [441, 208] width 104 height 32
click at [457, 139] on div "A1.7 Impartición de Clases Natación A1.10 Impartición de clases de Spinning" at bounding box center [348, 138] width 231 height 13
type input "*****"
click at [434, 162] on div "A1.11 Impartición de clases de Gimnasio" at bounding box center [344, 160] width 218 height 9
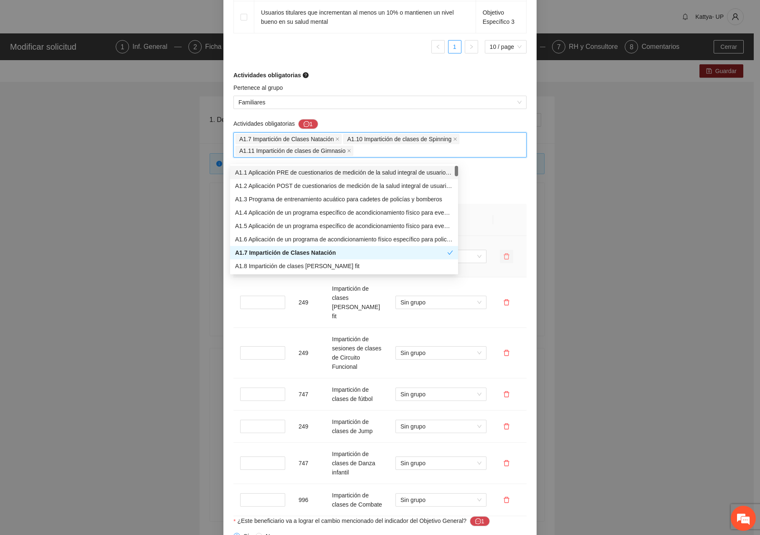
click at [504, 253] on button "button" at bounding box center [506, 256] width 13 height 13
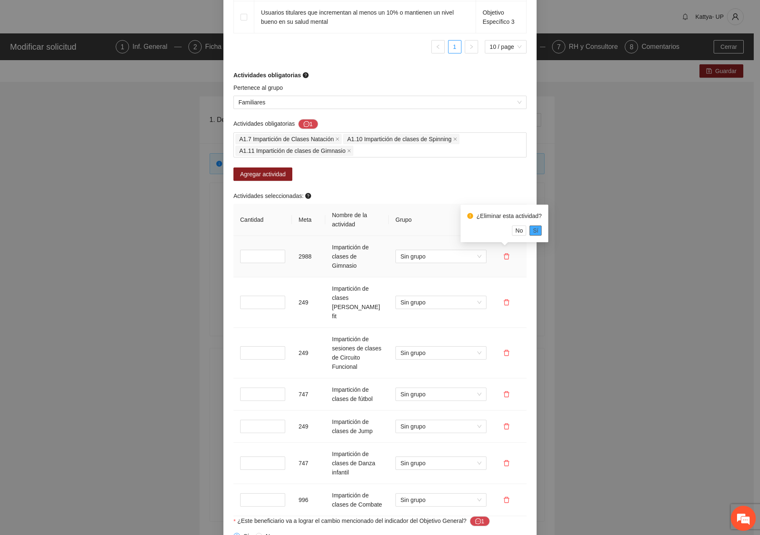
click at [533, 229] on span "Sí" at bounding box center [535, 230] width 5 height 9
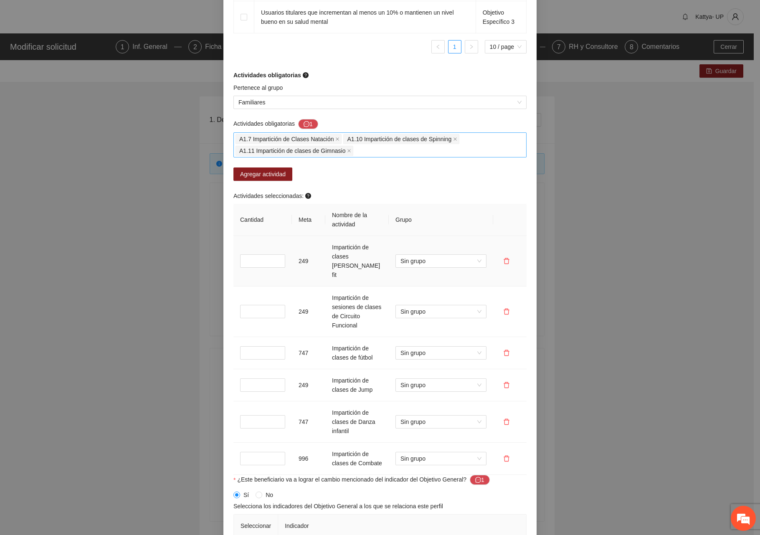
click at [435, 153] on div "A1.7 Impartición de Clases Natación A1.10 Impartición de clases de Spinning A1.…" at bounding box center [379, 144] width 289 height 23
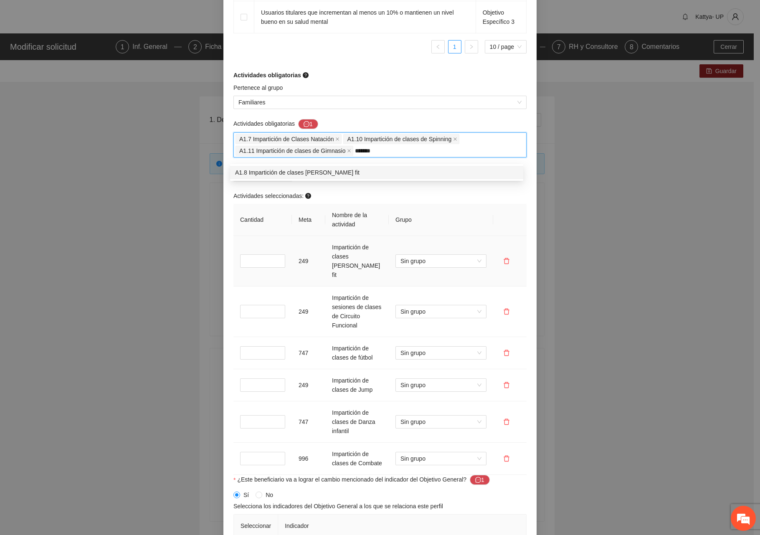
type input "********"
click at [423, 170] on div "A1.8 Impartición de clases de baile fit" at bounding box center [376, 172] width 283 height 9
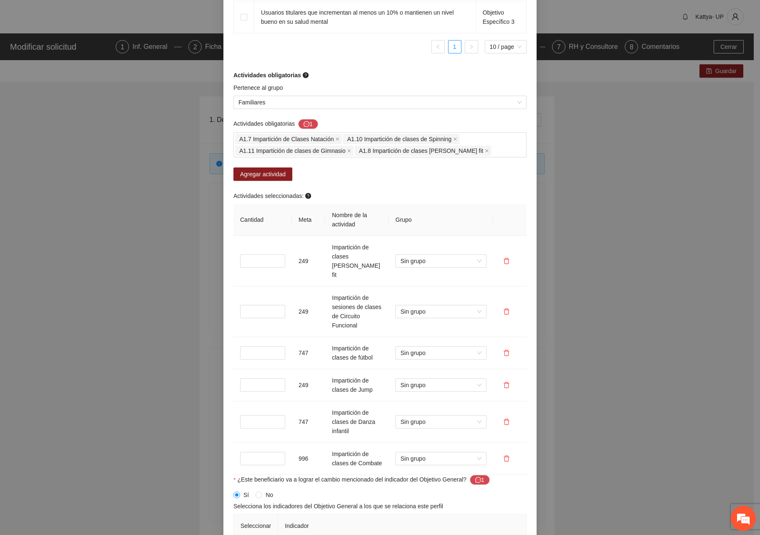
click at [504, 258] on icon "delete" at bounding box center [506, 261] width 7 height 7
click at [530, 232] on button "Sí" at bounding box center [535, 230] width 12 height 10
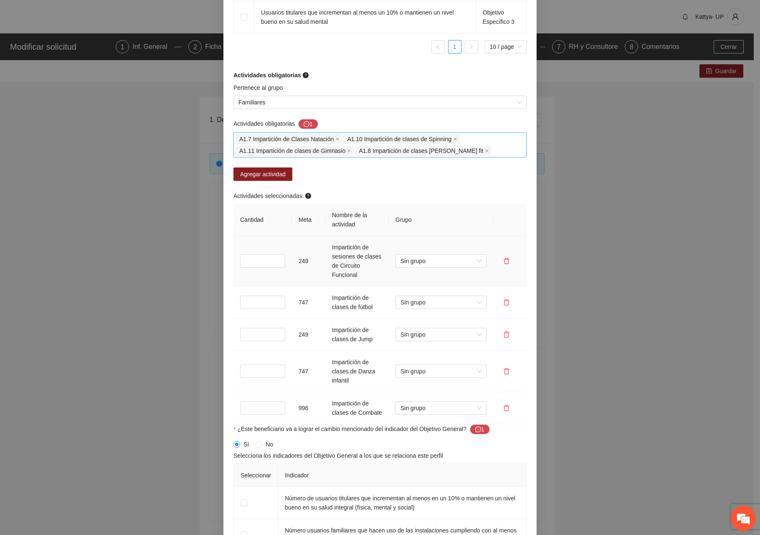
click at [468, 155] on div "A1.7 Impartición de Clases Natación A1.10 Impartición de clases de Spinning A1.…" at bounding box center [379, 144] width 289 height 23
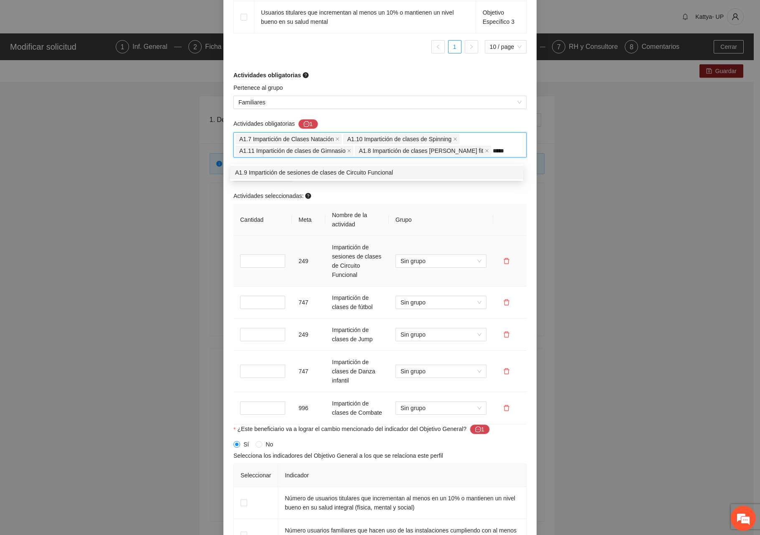
type input "******"
click at [465, 170] on div "A1.9 Impartición de sesiones de clases de Circuito Funcional" at bounding box center [376, 172] width 283 height 9
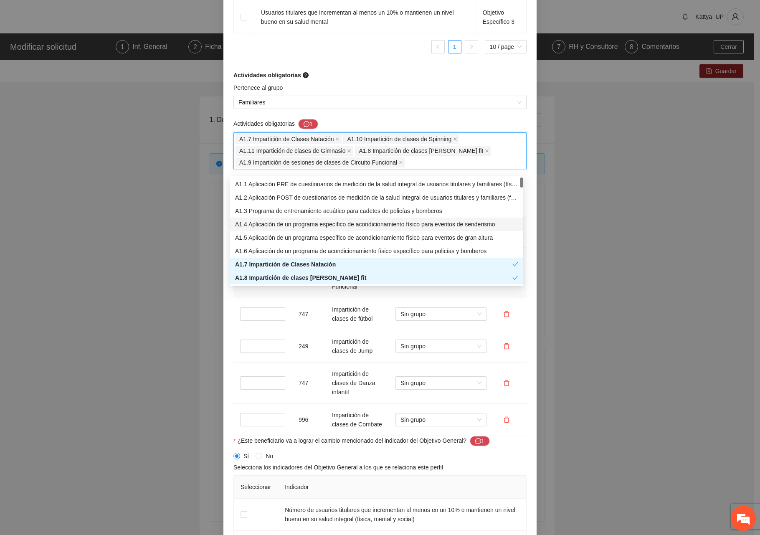
drag, startPoint x: 529, startPoint y: 226, endPoint x: 522, endPoint y: 231, distance: 8.3
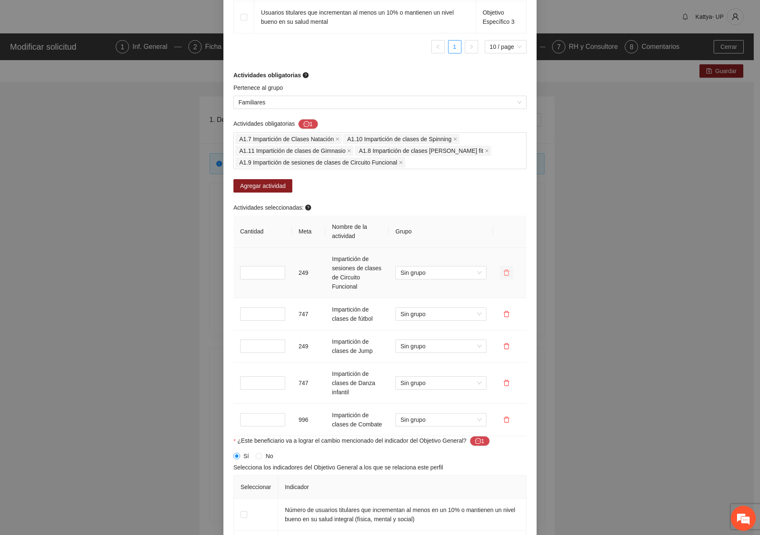
click at [504, 276] on icon "delete" at bounding box center [506, 272] width 7 height 7
click at [535, 252] on span "Sí" at bounding box center [535, 251] width 5 height 9
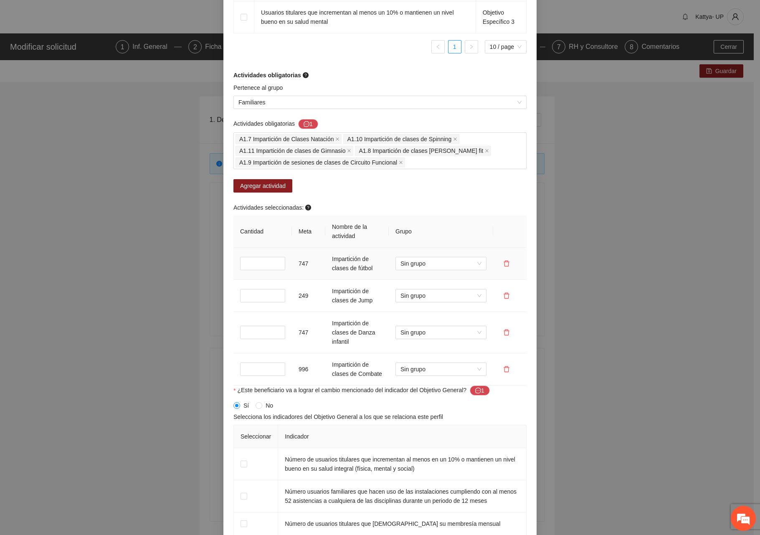
click at [444, 176] on div "Actividades obligatorias 1 A1.7 Impartición de Clases Natación A1.10 Impartició…" at bounding box center [379, 158] width 297 height 78
click at [441, 168] on div "A1.7 Impartición de Clases Natación A1.10 Impartición de clases de Spinning A1.…" at bounding box center [379, 150] width 289 height 35
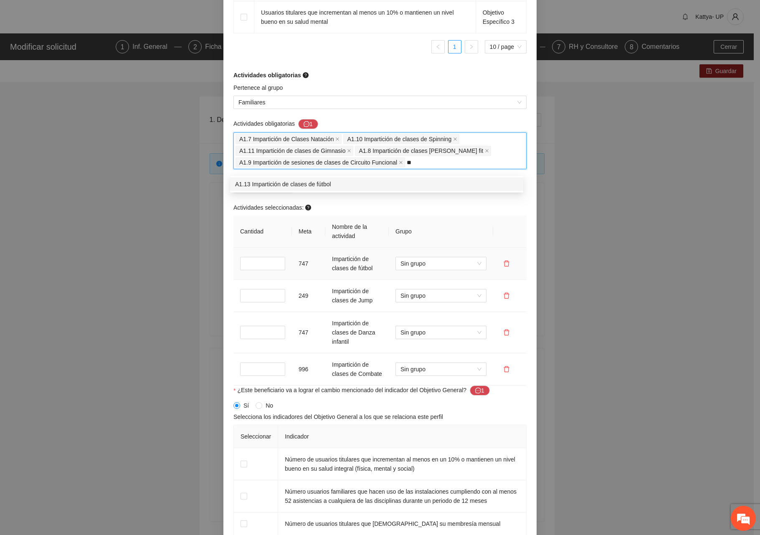
type input "***"
click at [419, 187] on div "A1.13 Impartición de clases de fútbol" at bounding box center [376, 183] width 283 height 9
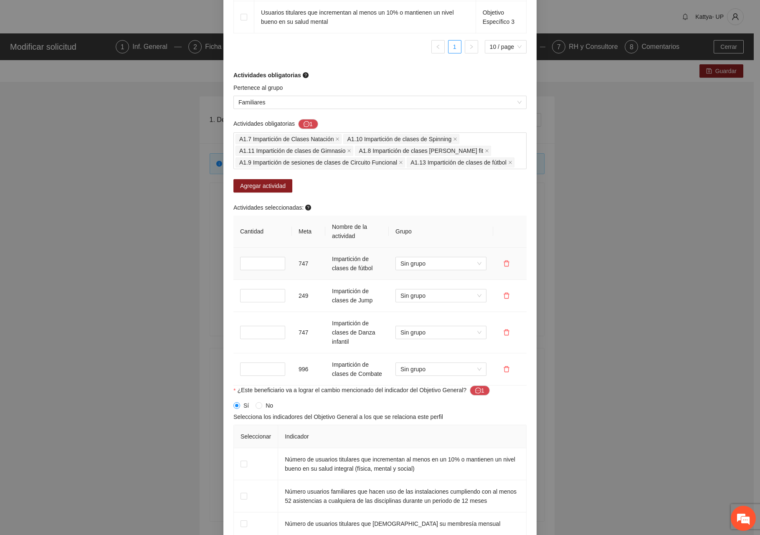
click at [505, 267] on icon "delete" at bounding box center [506, 263] width 7 height 7
click at [533, 243] on span "Sí" at bounding box center [535, 241] width 5 height 9
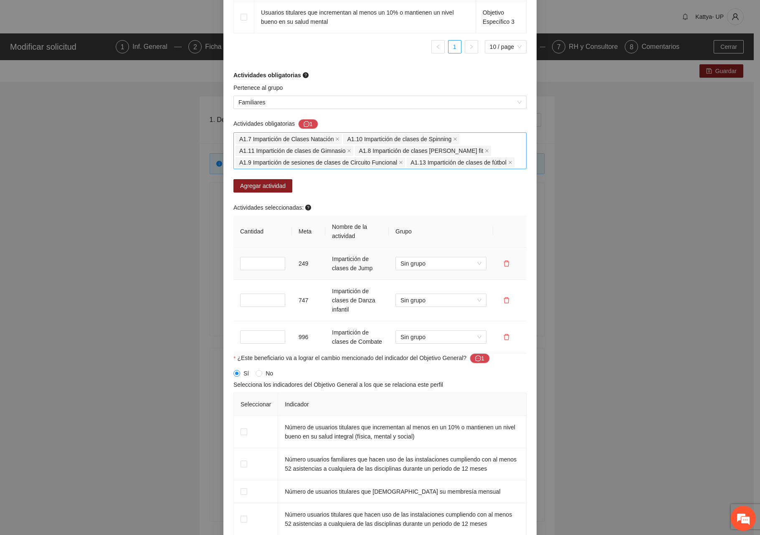
click at [515, 166] on div "A1.7 Impartición de Clases Natación A1.10 Impartición de clases de Spinning A1.…" at bounding box center [379, 150] width 289 height 35
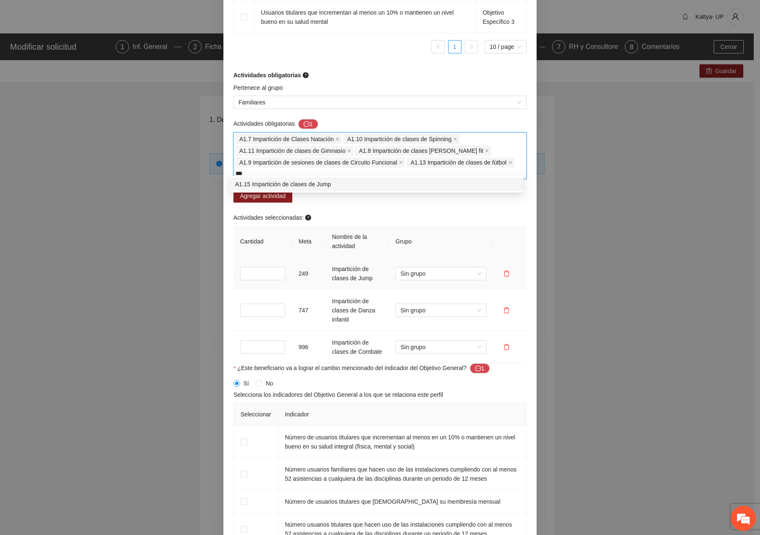
type input "****"
click at [322, 197] on div "A1.15 Impartición de clases de Jump" at bounding box center [376, 193] width 283 height 9
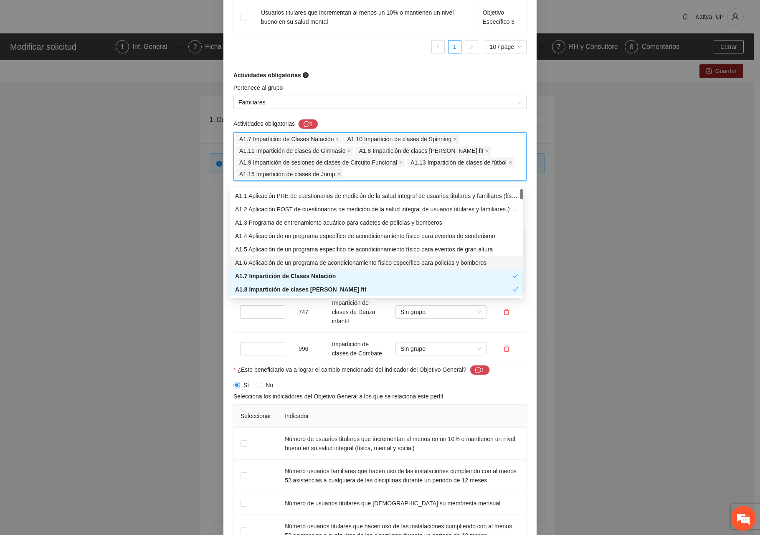
click at [525, 268] on div "Actividades seleccionadas: Cantidad Meta Nombre de la actividad Grupo * 249 Imp…" at bounding box center [379, 290] width 297 height 150
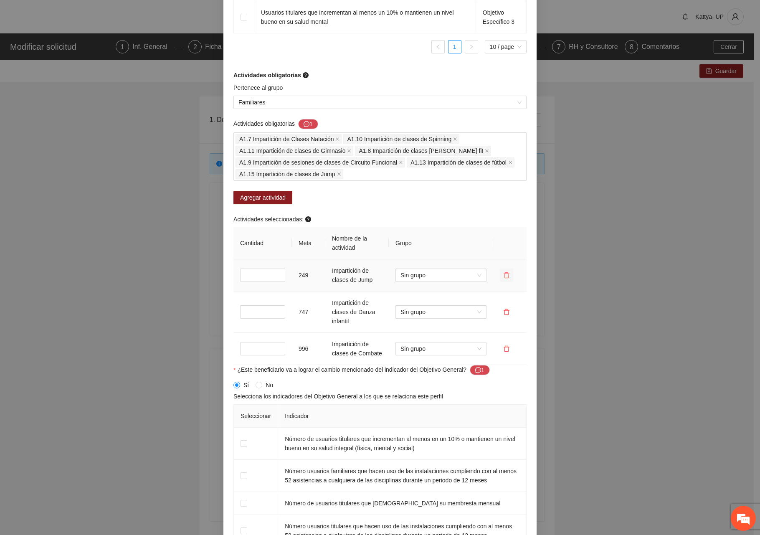
click at [503, 278] on icon "delete" at bounding box center [506, 275] width 7 height 7
click at [534, 257] on span "Sí" at bounding box center [535, 253] width 5 height 9
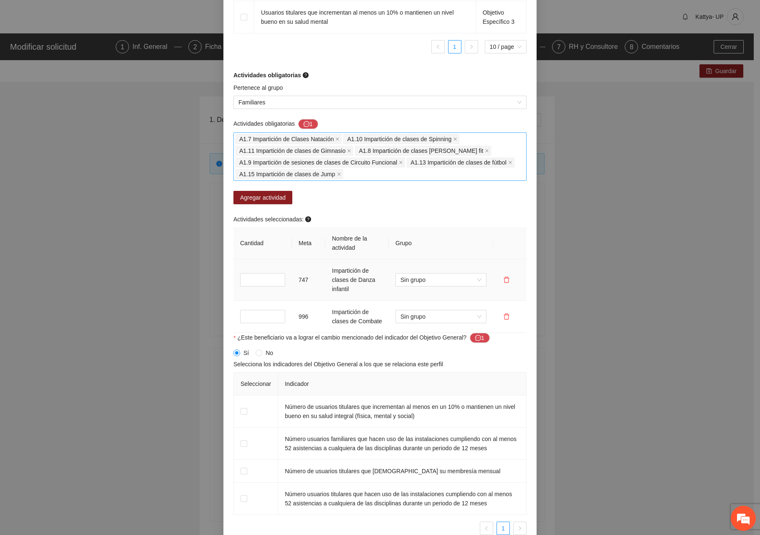
click at [340, 180] on div "A1.7 Impartición de Clases Natación A1.10 Impartición de clases de Spinning A1.…" at bounding box center [379, 156] width 289 height 47
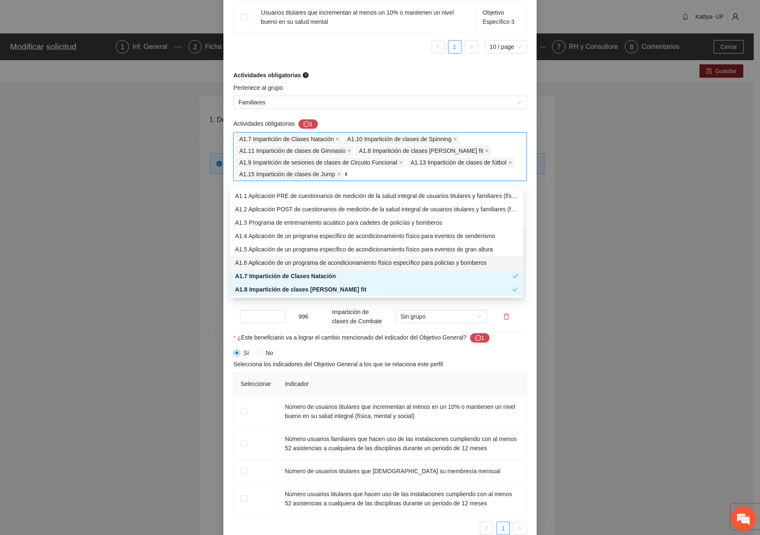
type input "**"
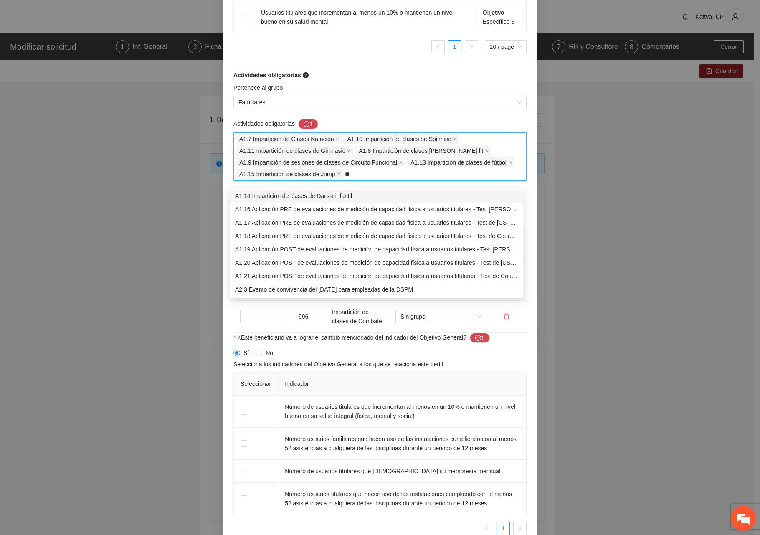
click at [343, 198] on div "A1.14 Impartición de clases de Danza infantil" at bounding box center [376, 195] width 283 height 9
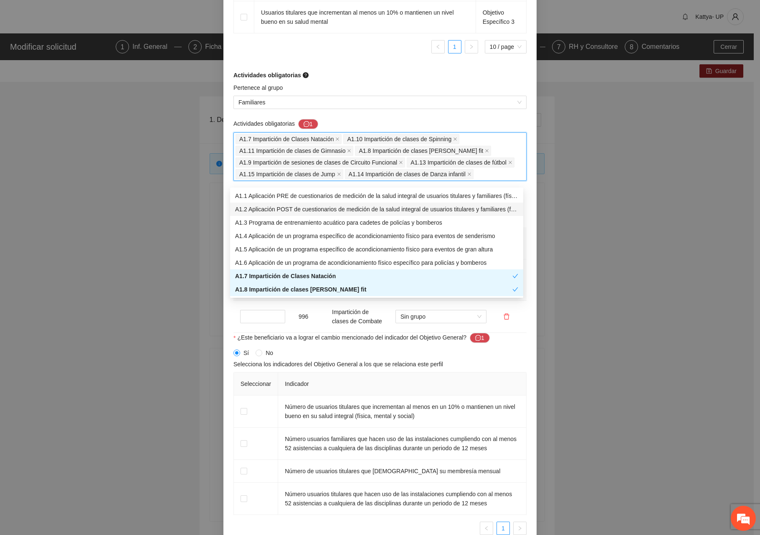
click at [371, 80] on div "Actividades obligatorias" at bounding box center [379, 75] width 293 height 9
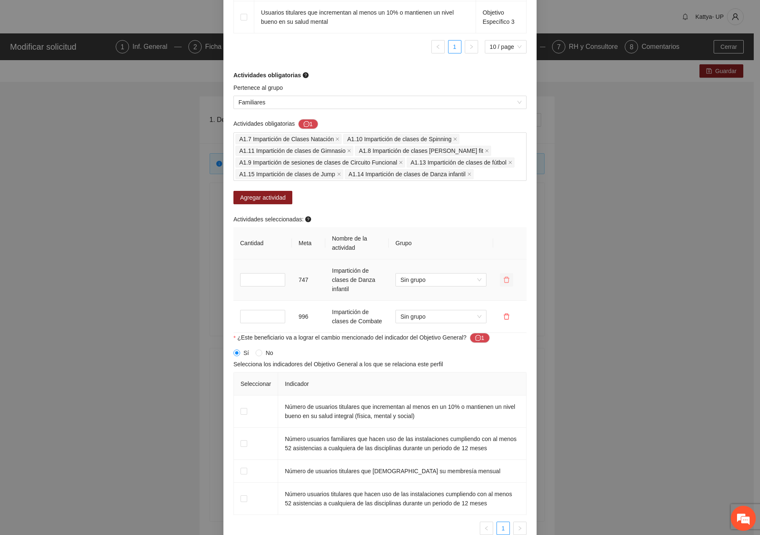
click at [503, 283] on icon "delete" at bounding box center [506, 279] width 7 height 7
click at [534, 250] on div "¿Eliminar esta actividad?" at bounding box center [504, 245] width 74 height 16
click at [533, 258] on span "Sí" at bounding box center [535, 258] width 5 height 9
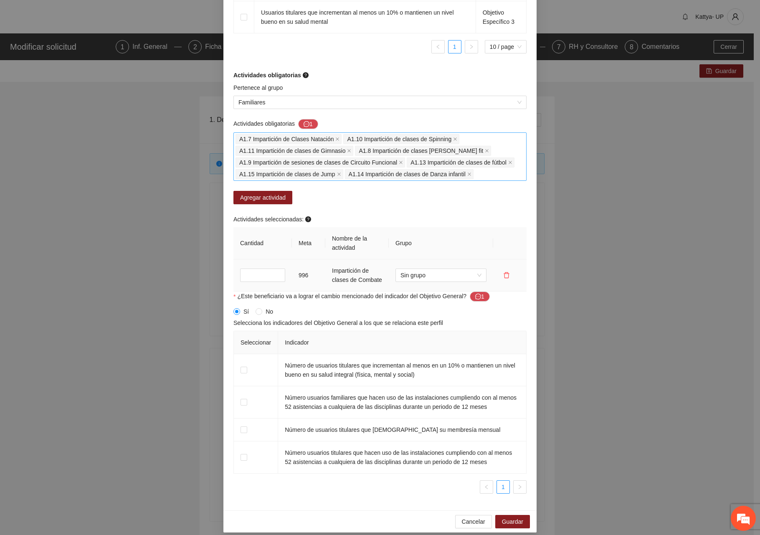
click at [470, 176] on div "A1.7 Impartición de Clases Natación A1.10 Impartición de clases de Spinning A1.…" at bounding box center [379, 156] width 289 height 47
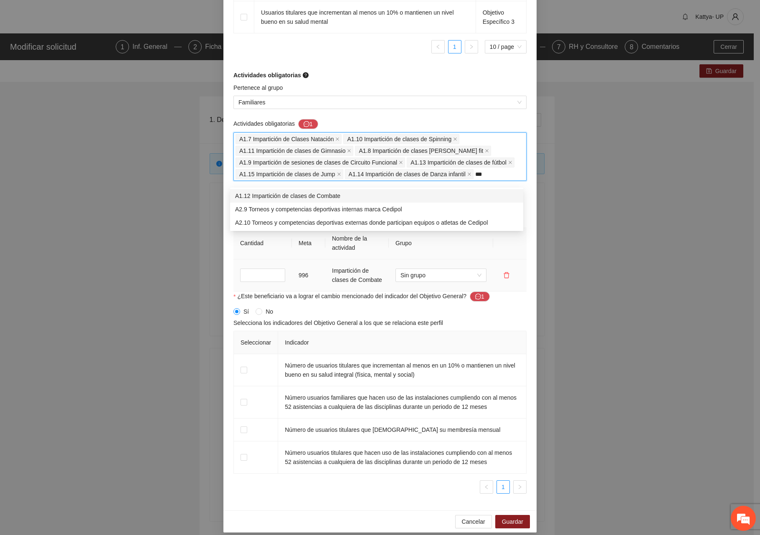
type input "****"
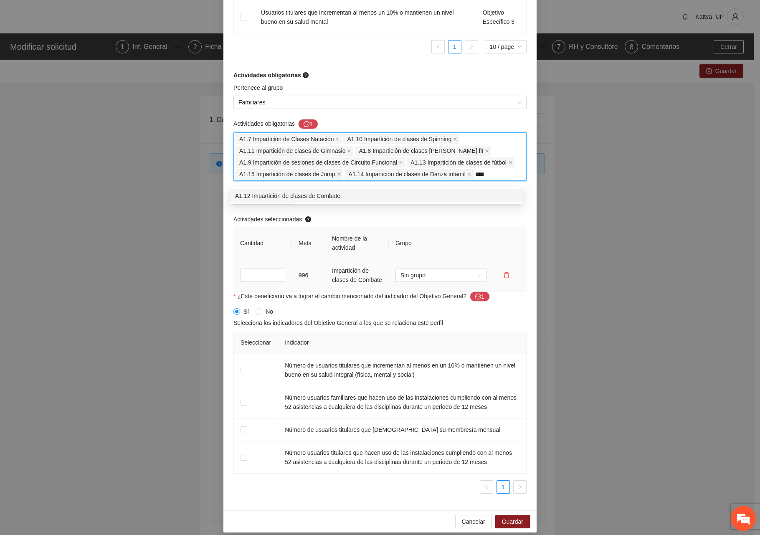
click at [445, 197] on div "A1.12 Impartición de clases de Combate" at bounding box center [376, 195] width 283 height 9
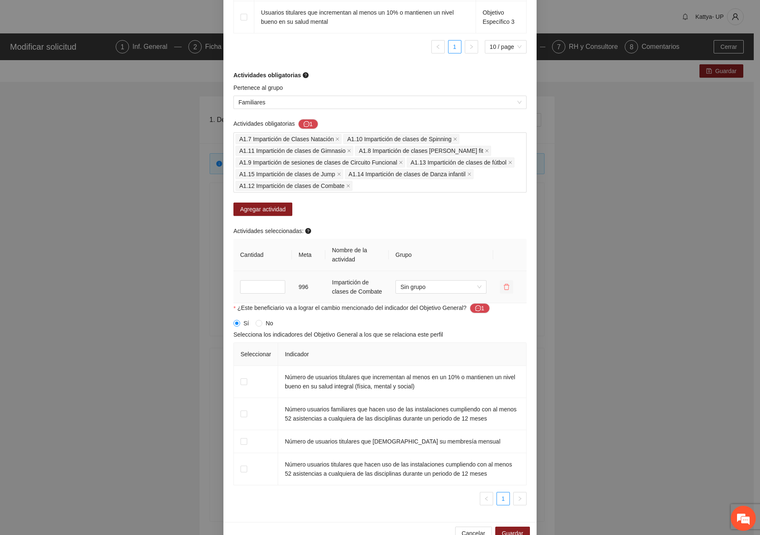
click at [505, 290] on icon "delete" at bounding box center [506, 287] width 6 height 6
click at [533, 266] on span "Sí" at bounding box center [535, 265] width 5 height 9
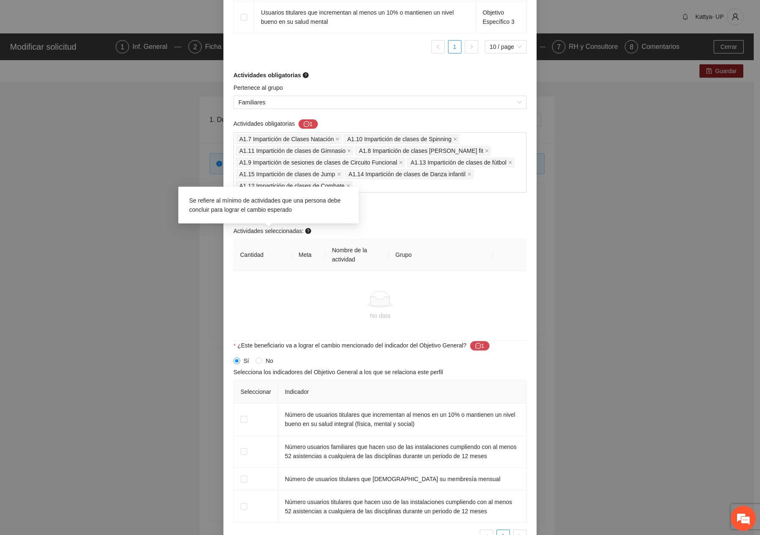
click at [318, 217] on div "Se refiere al mínimo de actividades que una persona debe concluir para lograr e…" at bounding box center [268, 205] width 167 height 27
click at [442, 216] on div "Agregar actividad" at bounding box center [379, 208] width 293 height 13
click at [246, 214] on span "Agregar actividad" at bounding box center [262, 209] width 45 height 9
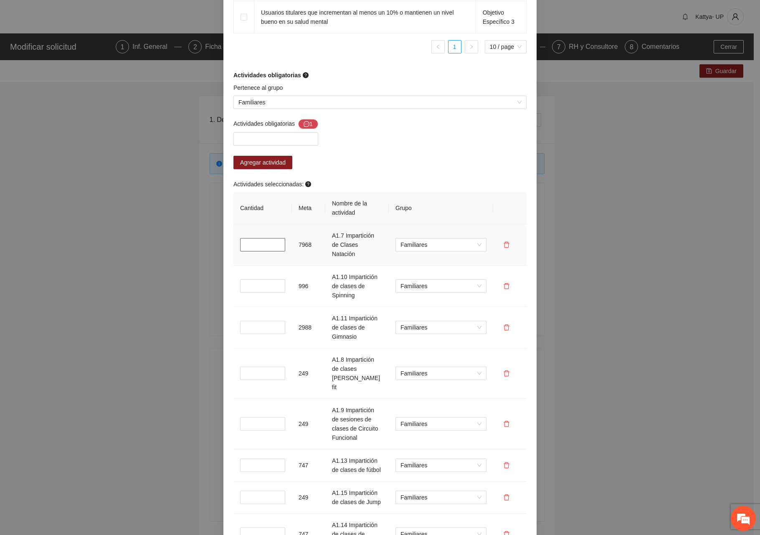
drag, startPoint x: 255, startPoint y: 248, endPoint x: 230, endPoint y: 245, distance: 24.8
click at [233, 245] on td "*" at bounding box center [262, 244] width 58 height 41
type input "**"
click at [243, 285] on td "*" at bounding box center [262, 285] width 58 height 41
click at [248, 283] on input "*" at bounding box center [262, 285] width 45 height 13
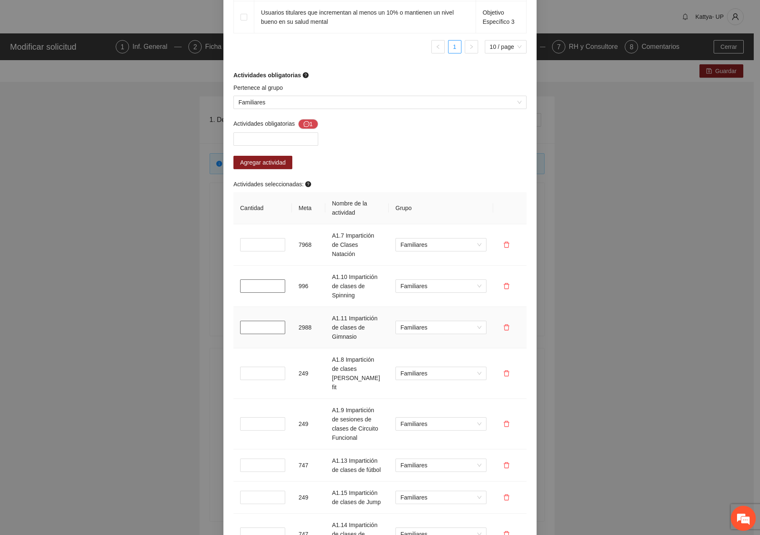
type input "**"
click at [254, 327] on input "*" at bounding box center [262, 327] width 45 height 13
type input "**"
click at [253, 366] on input "*" at bounding box center [262, 372] width 45 height 13
type input "**"
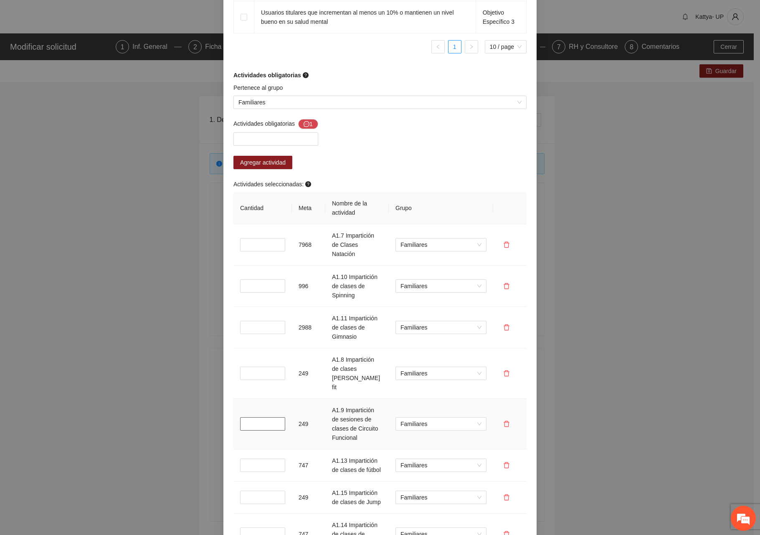
click at [259, 417] on input "*" at bounding box center [262, 423] width 45 height 13
type input "**"
click at [259, 458] on input "*" at bounding box center [262, 464] width 45 height 13
type input "**"
click at [252, 490] on input "*" at bounding box center [262, 496] width 45 height 13
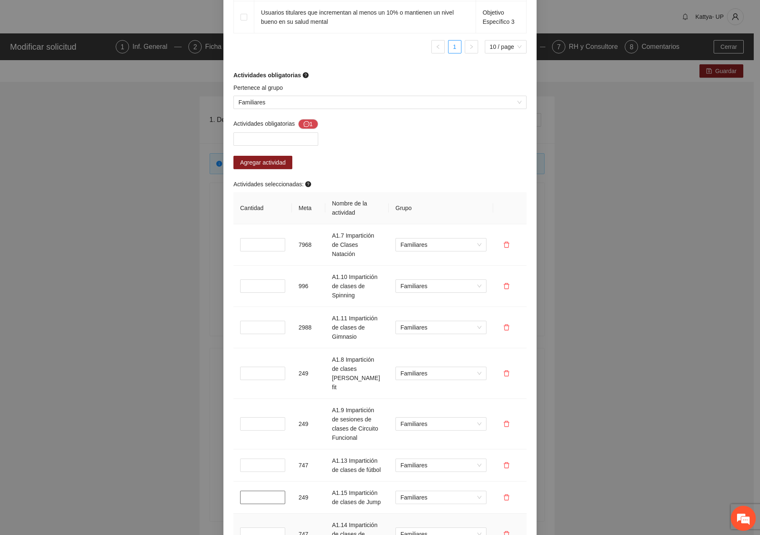
type input "**"
click at [262, 513] on td "*" at bounding box center [262, 533] width 58 height 41
click at [260, 527] on input "*" at bounding box center [262, 533] width 45 height 13
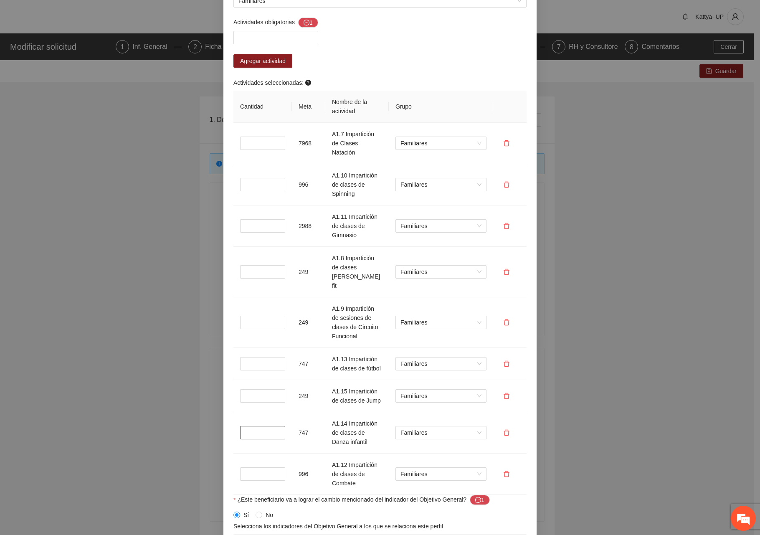
scroll to position [918, 0]
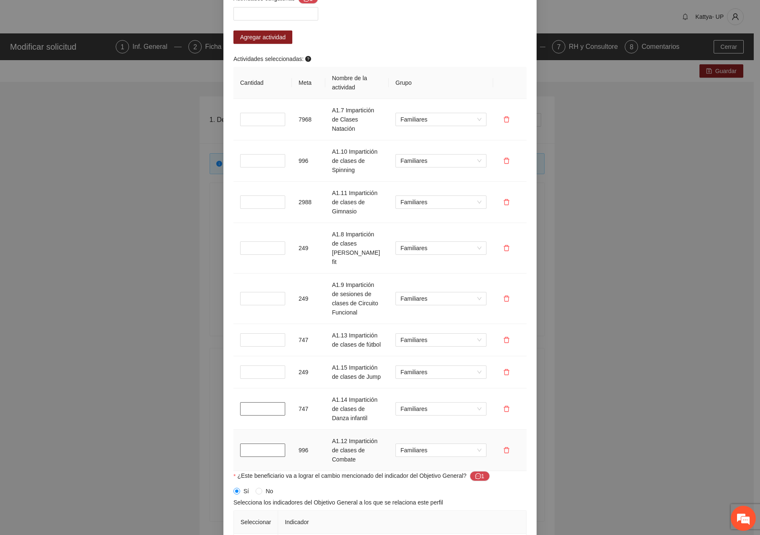
type input "**"
click at [253, 443] on input "*" at bounding box center [262, 449] width 45 height 13
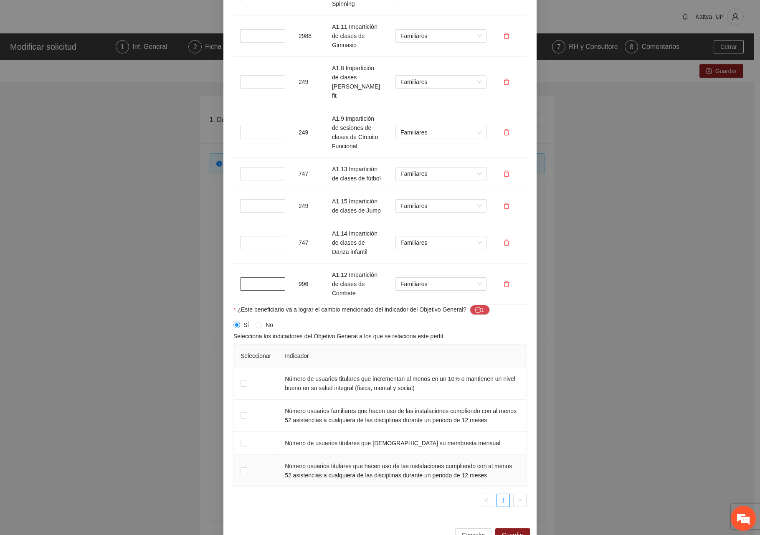
scroll to position [1085, 0]
type input "**"
click at [514, 529] on span "Guardar" at bounding box center [512, 533] width 21 height 9
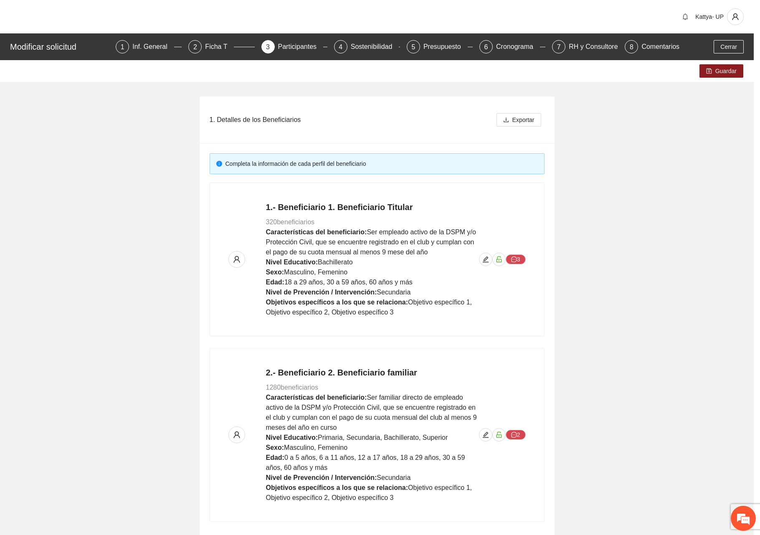
scroll to position [467, 0]
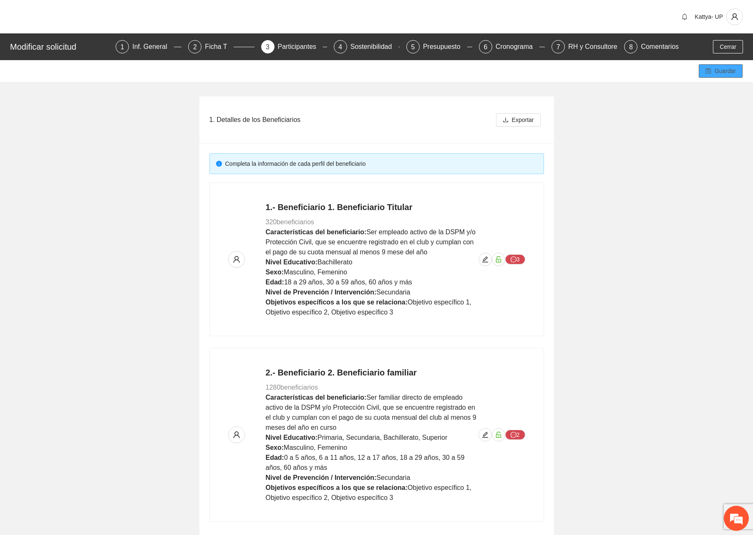
click at [711, 69] on icon "save" at bounding box center [709, 71] width 6 height 6
click at [485, 436] on icon "edit" at bounding box center [485, 435] width 6 height 6
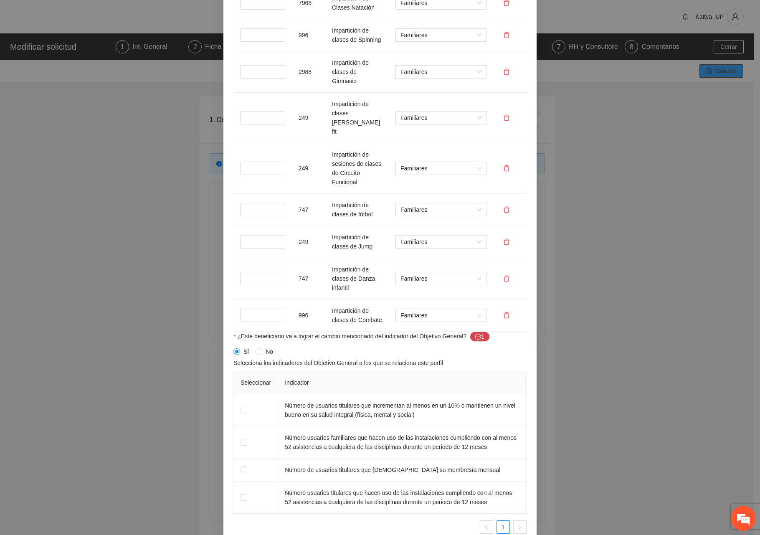
scroll to position [1055, 0]
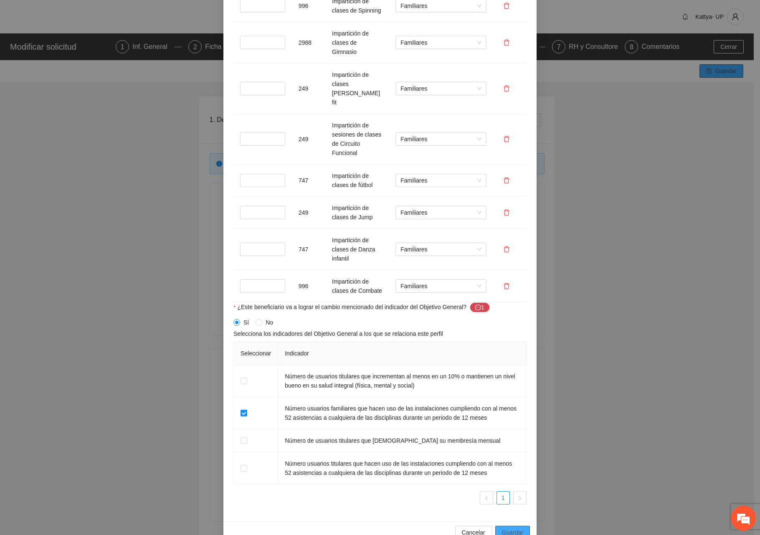
click at [518, 528] on span "Guardar" at bounding box center [512, 532] width 21 height 9
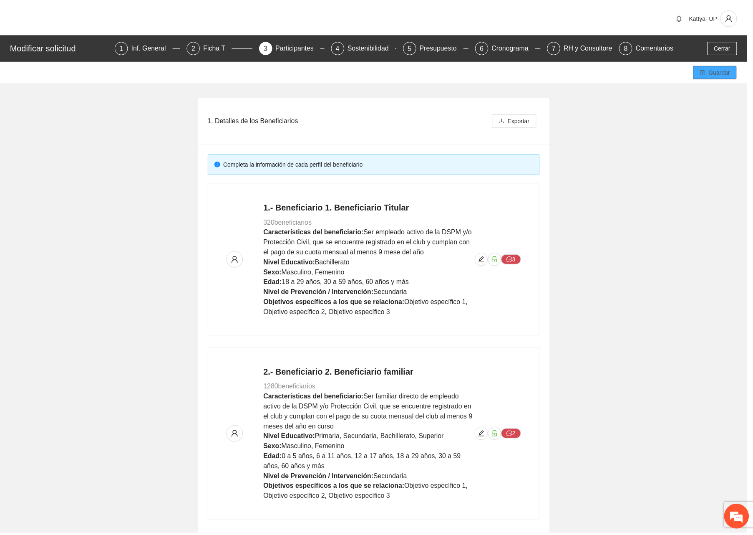
scroll to position [480, 0]
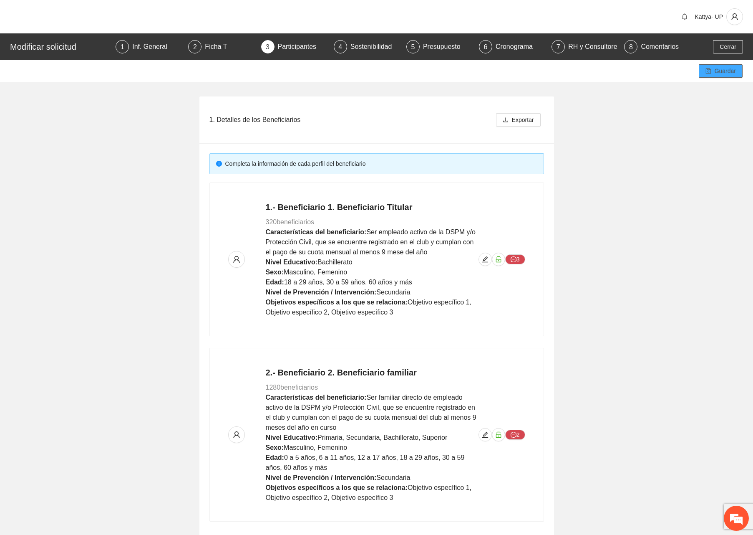
click at [726, 68] on span "Guardar" at bounding box center [725, 70] width 21 height 9
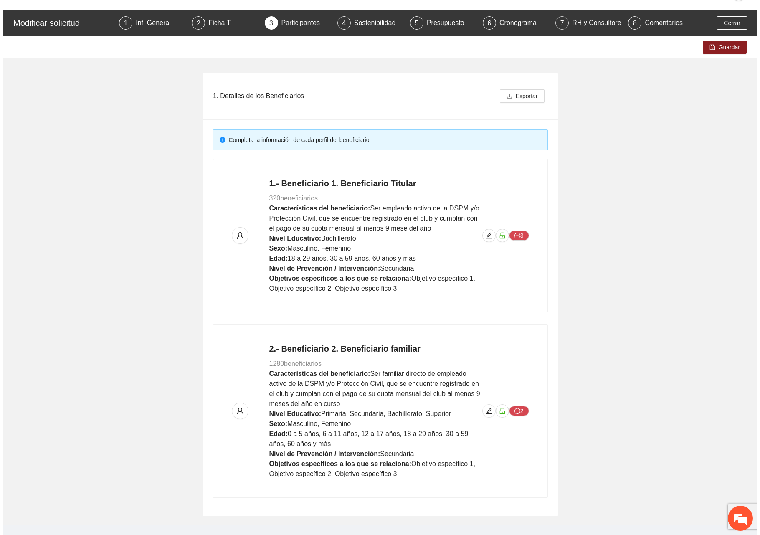
scroll to position [47, 0]
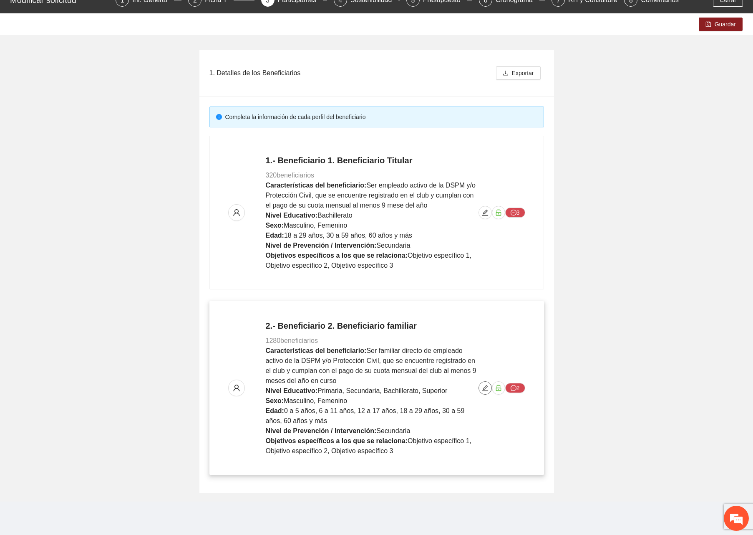
click at [485, 389] on icon "edit" at bounding box center [485, 388] width 6 height 6
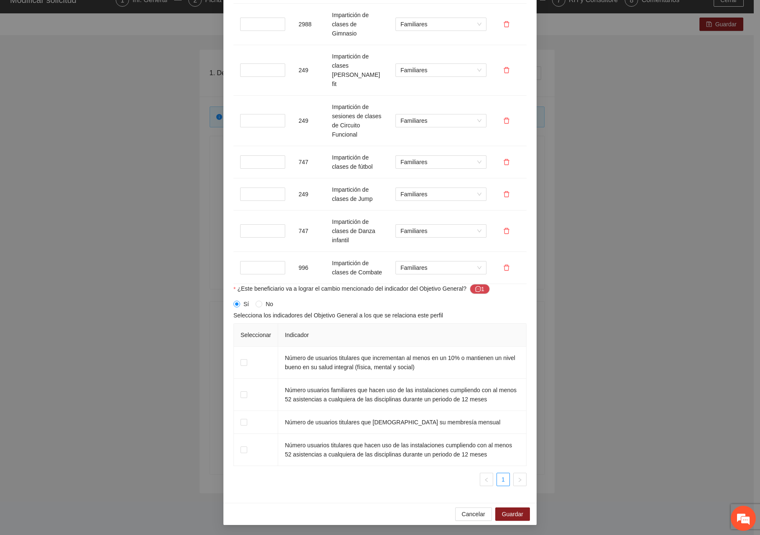
scroll to position [0, 0]
click at [478, 511] on span "Cancelar" at bounding box center [473, 513] width 23 height 9
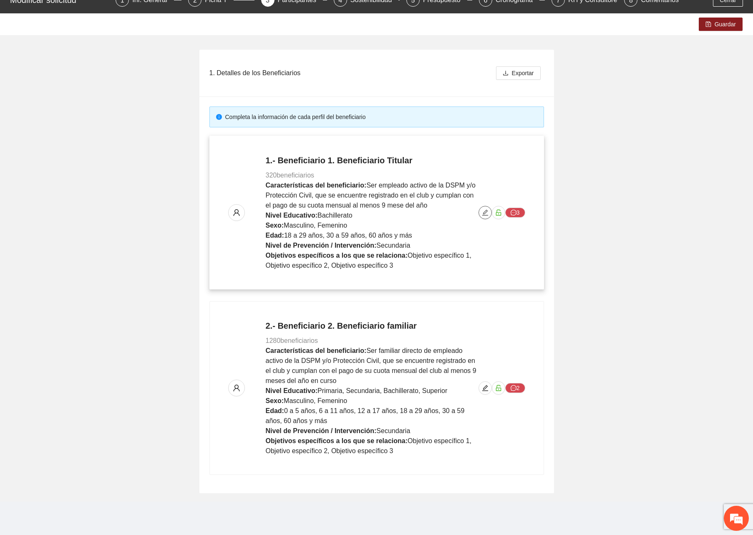
click at [481, 214] on span "edit" at bounding box center [485, 212] width 13 height 7
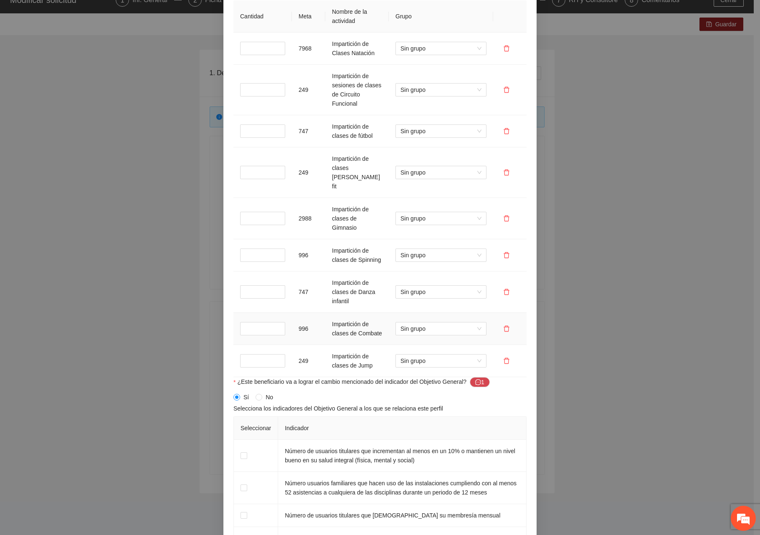
scroll to position [1046, 0]
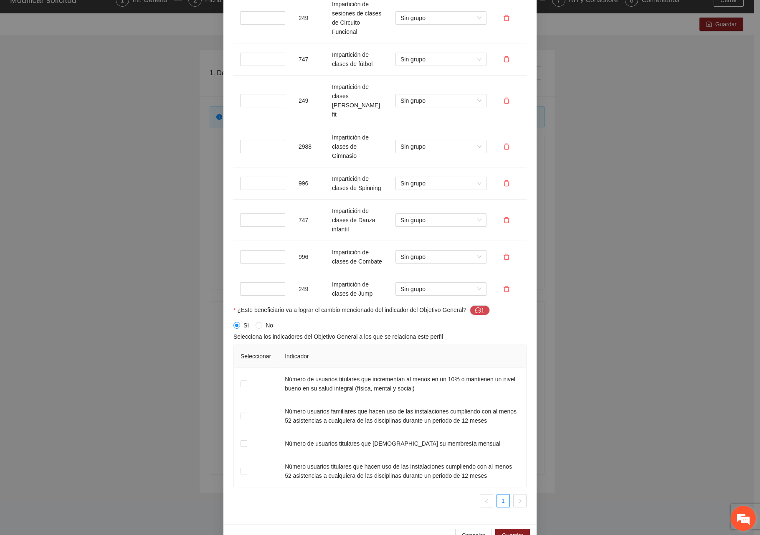
click at [753, 520] on em at bounding box center [743, 518] width 23 height 23
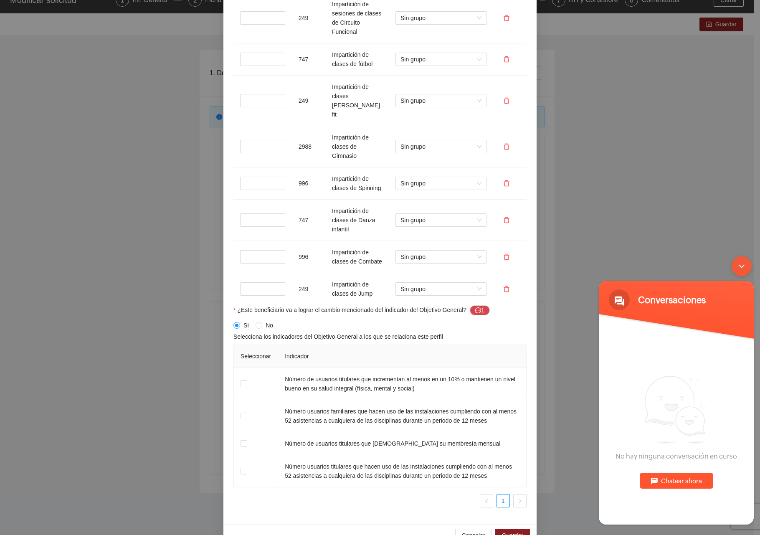
click at [663, 477] on div "Chatear ahora" at bounding box center [675, 480] width 73 height 16
click at [657, 482] on textarea "Escriba su mensaje y pulse “Intro”" at bounding box center [676, 494] width 155 height 29
type textarea "**********"
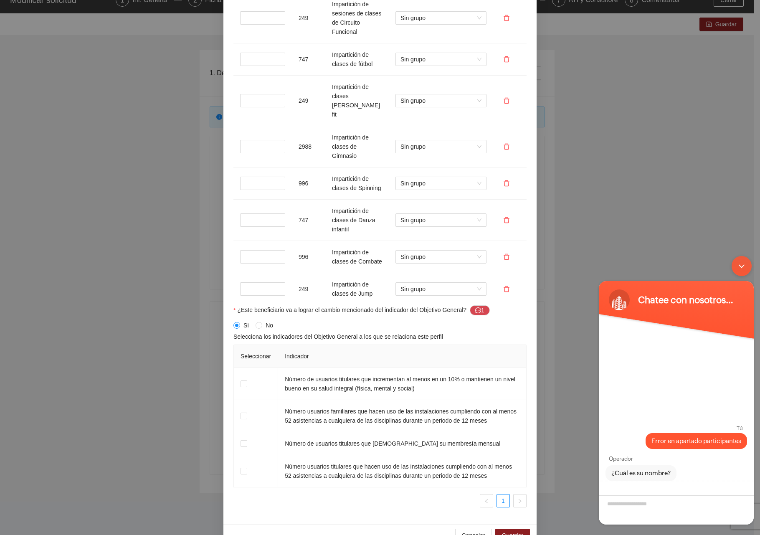
click at [645, 496] on textarea "¿Cuál es su nombre?" at bounding box center [676, 509] width 155 height 29
type textarea "*"
type textarea "**********"
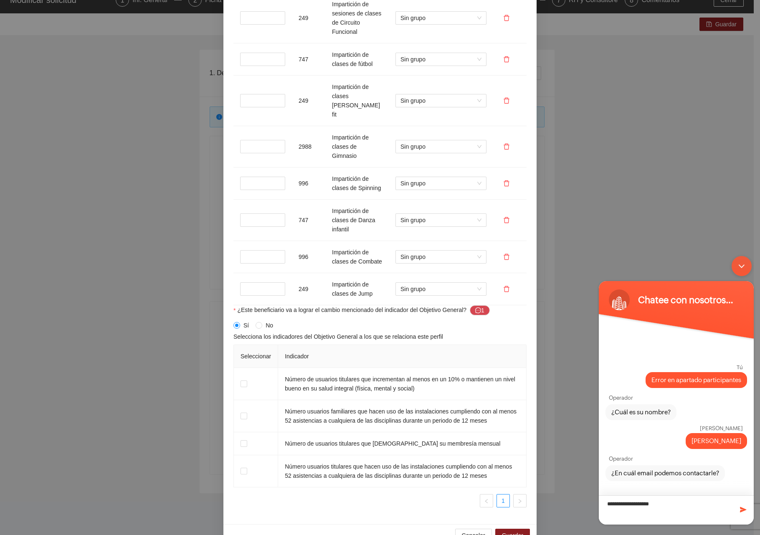
type textarea "**********"
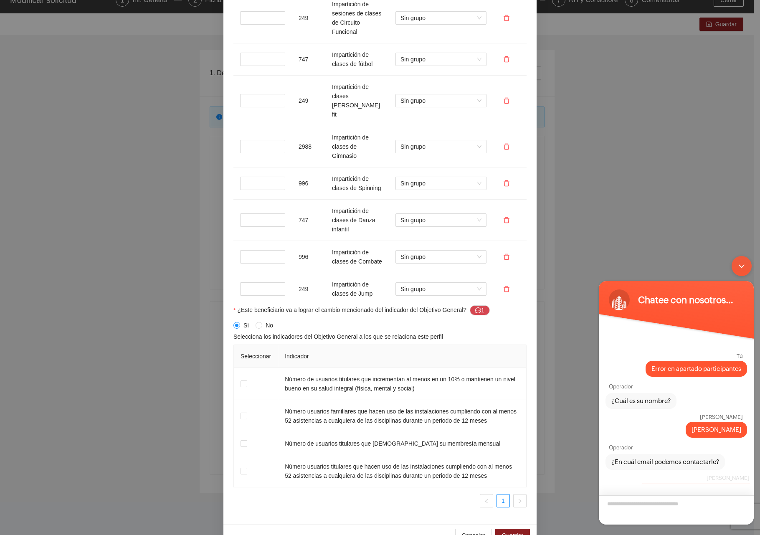
scroll to position [18, 0]
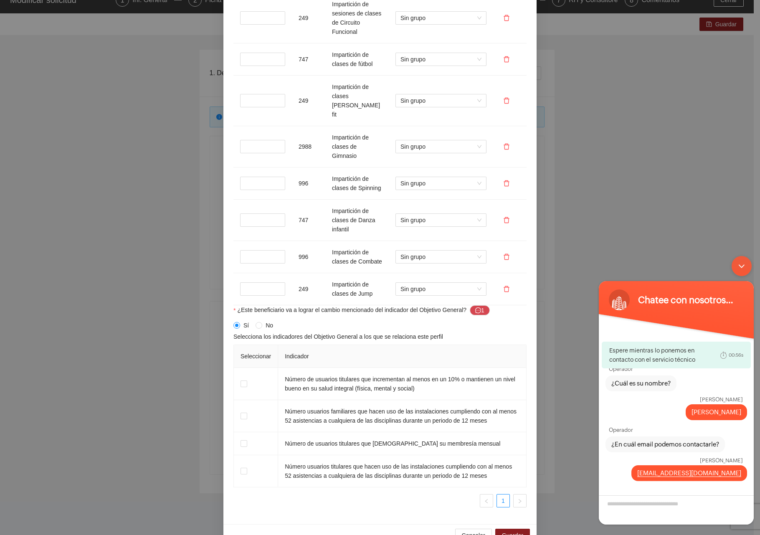
click at [735, 265] on div "Minimizar ventana de chat en vivo" at bounding box center [741, 266] width 20 height 20
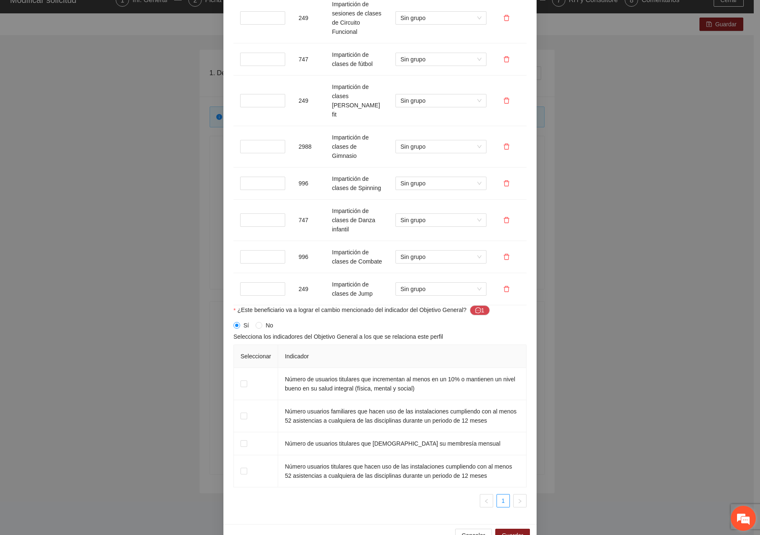
click at [741, 519] on em at bounding box center [743, 518] width 23 height 23
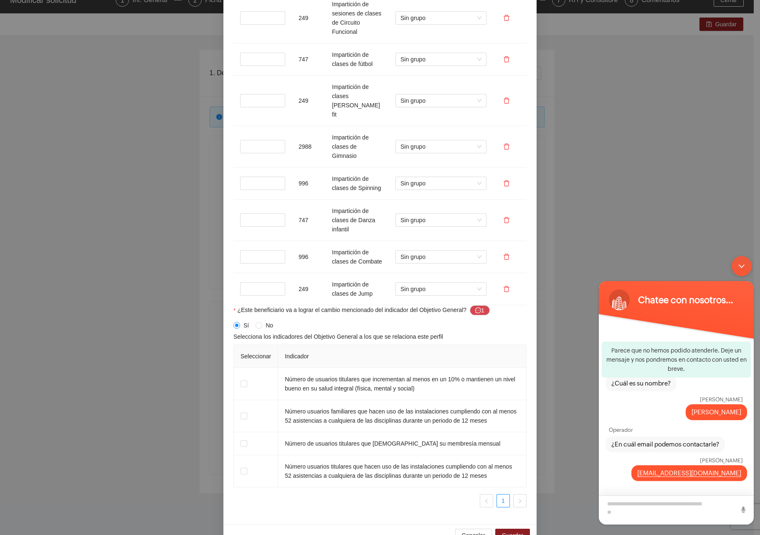
click at [649, 504] on textarea "Escriba su mensaje y pulse “Intro”" at bounding box center [676, 509] width 155 height 29
click at [626, 513] on textarea "Escriba su mensaje y pulse “Intro”" at bounding box center [676, 509] width 155 height 29
click at [738, 514] on textarea "**********" at bounding box center [676, 509] width 155 height 29
type textarea "**********"
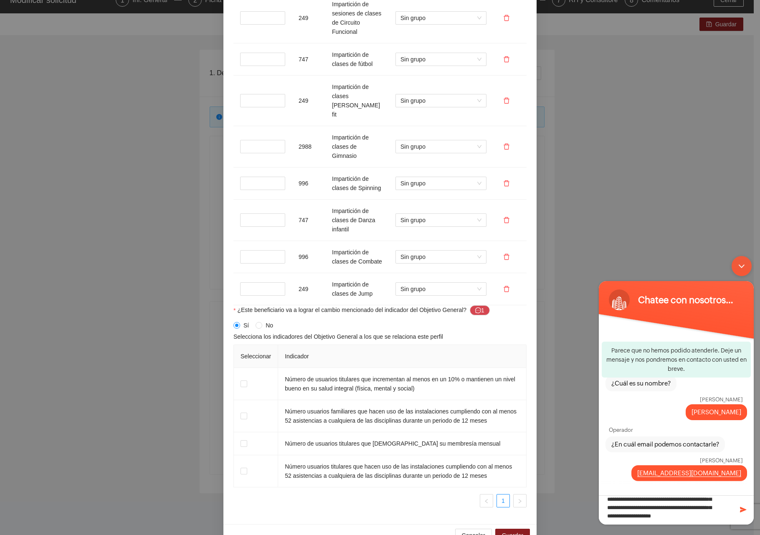
click at [740, 512] on span at bounding box center [743, 509] width 8 height 8
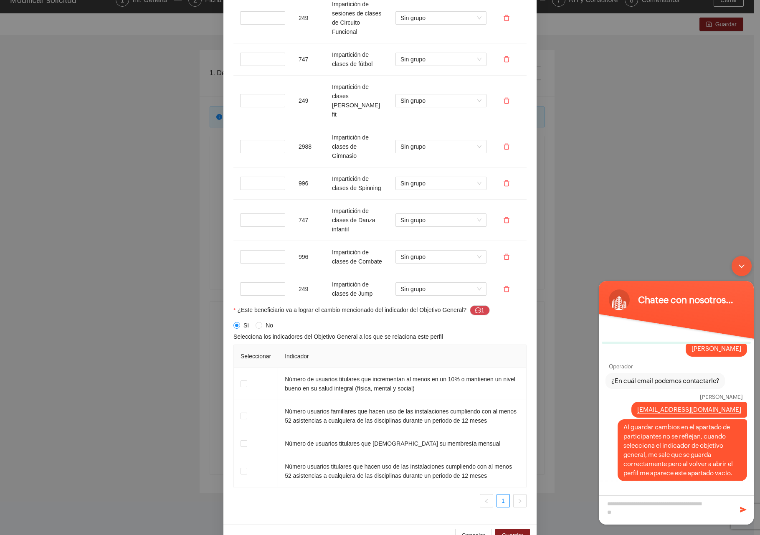
scroll to position [0, 0]
click at [746, 273] on div "Minimizar ventana de chat en vivo" at bounding box center [741, 266] width 20 height 20
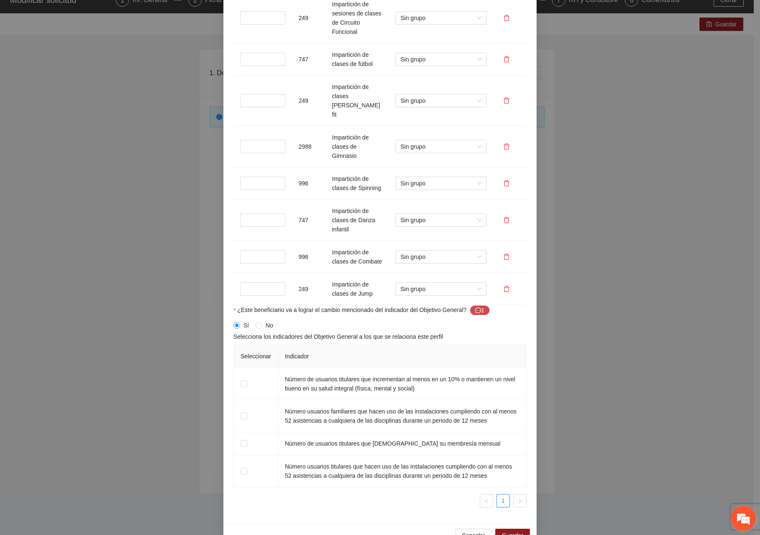
click at [746, 515] on em at bounding box center [743, 518] width 23 height 23
click at [733, 521] on em at bounding box center [743, 518] width 23 height 23
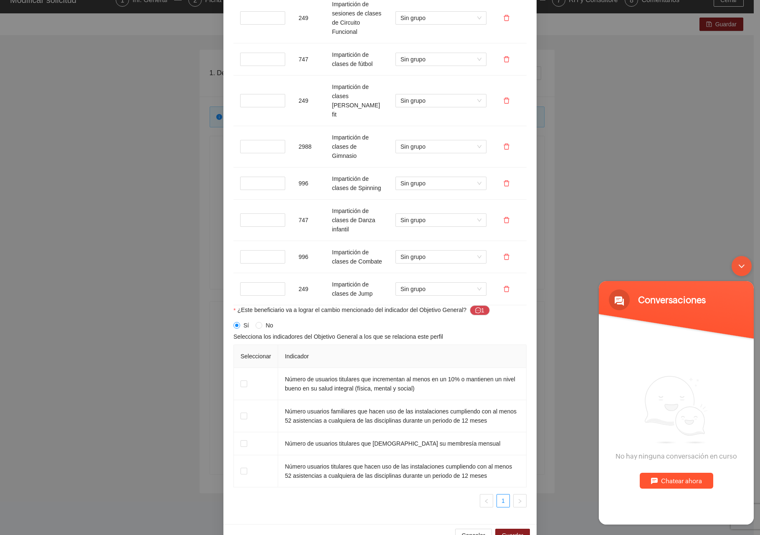
click at [664, 483] on div "Chatear ahora" at bounding box center [675, 480] width 73 height 16
click at [664, 483] on textarea "Escriba su mensaje y pulse “Intro”" at bounding box center [676, 494] width 155 height 29
type textarea "*"
type textarea "**********"
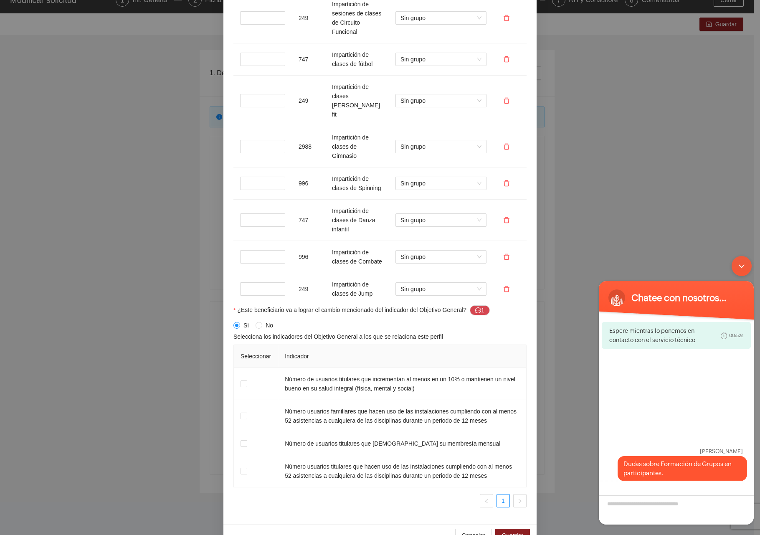
click at [742, 262] on div "Minimizar ventana de chat en vivo" at bounding box center [741, 266] width 20 height 20
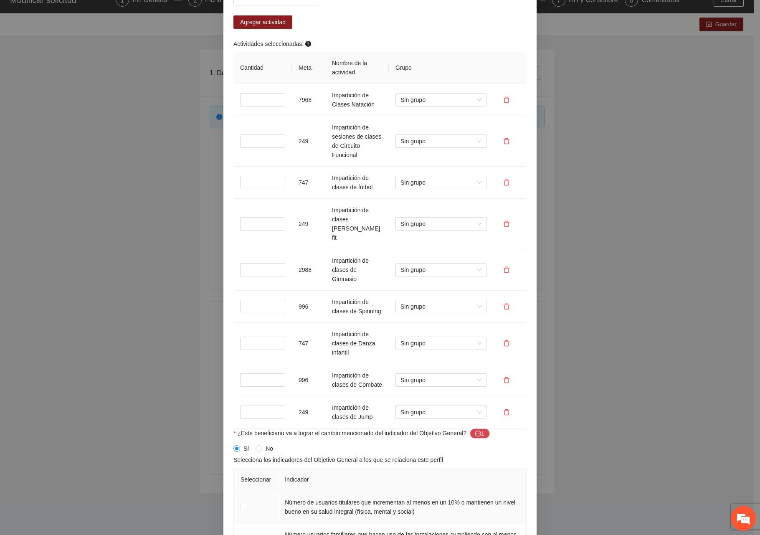
scroll to position [921, 0]
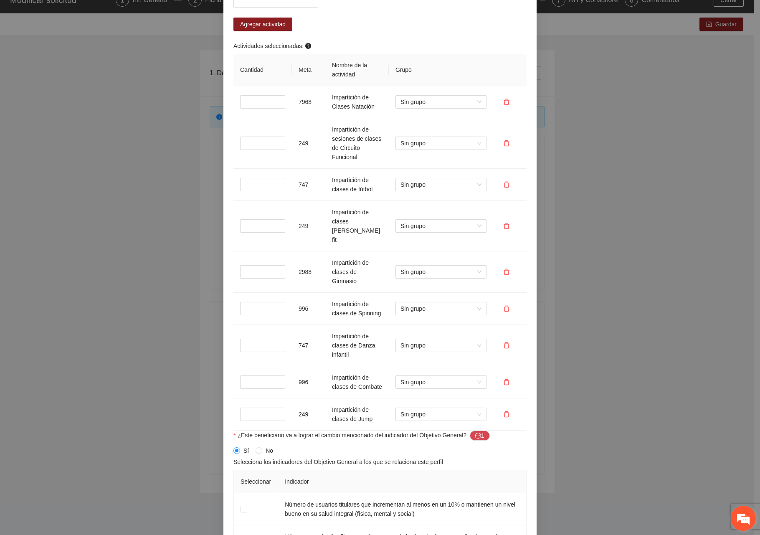
click at [739, 509] on em at bounding box center [743, 518] width 23 height 23
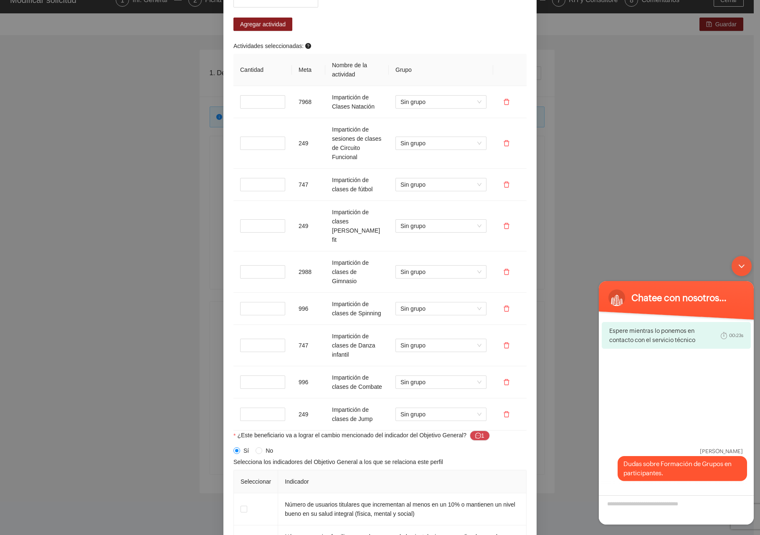
click at [748, 265] on div "Minimizar ventana de chat en vivo" at bounding box center [741, 266] width 20 height 20
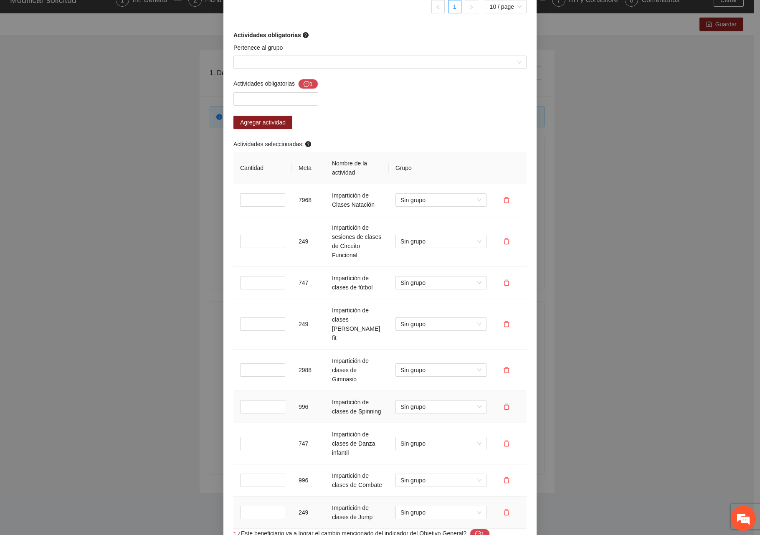
scroll to position [837, 0]
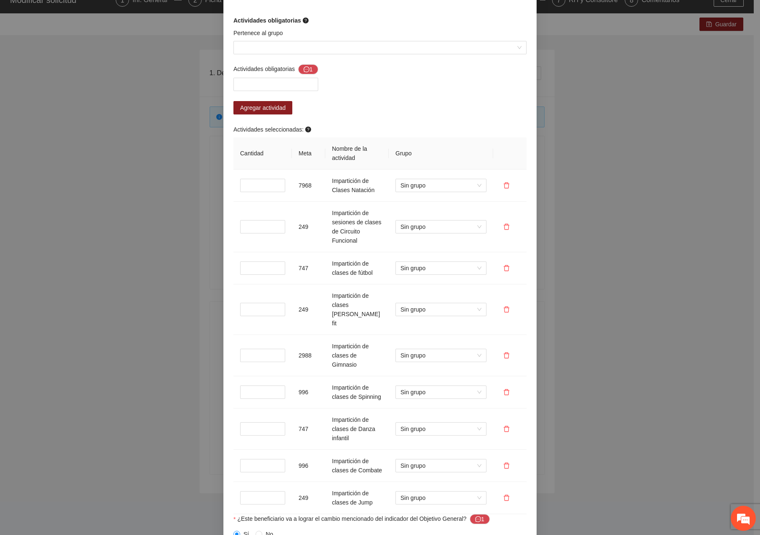
click at [330, 61] on div "Pertenece al grupo" at bounding box center [379, 46] width 297 height 36
click at [329, 54] on input "Pertenece al grupo" at bounding box center [376, 47] width 277 height 13
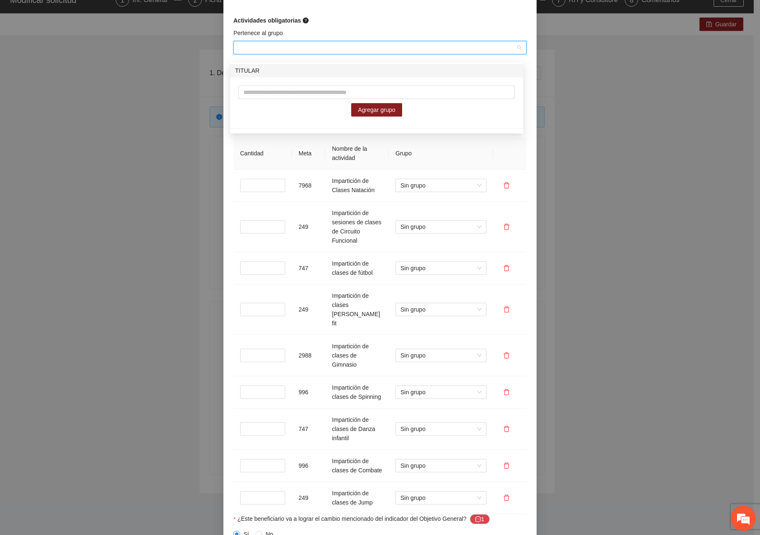
click at [586, 146] on div "**********" at bounding box center [380, 267] width 760 height 535
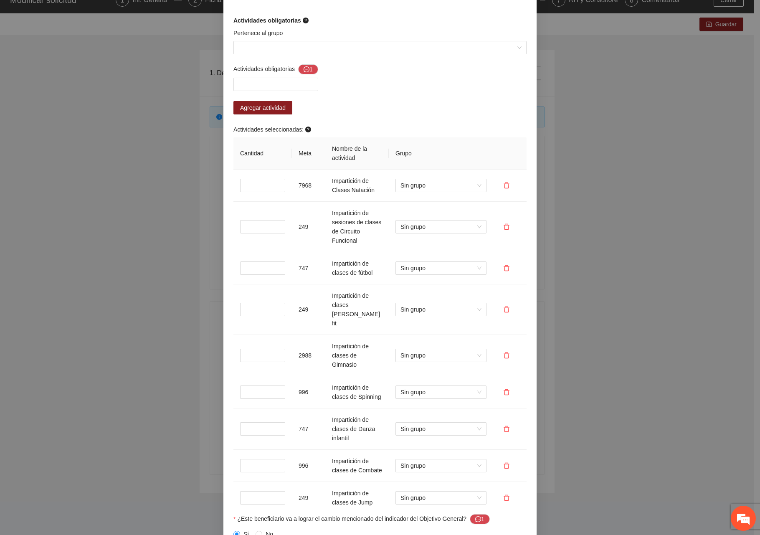
click at [611, 353] on div "**********" at bounding box center [380, 267] width 760 height 535
click at [746, 514] on em at bounding box center [743, 518] width 23 height 23
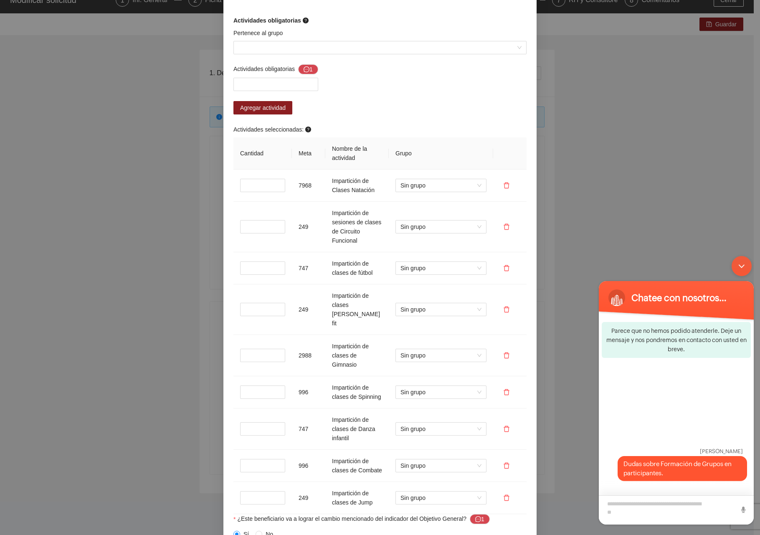
click at [676, 508] on textarea "Escriba su mensaje y pulse “Intro”" at bounding box center [676, 509] width 155 height 29
drag, startPoint x: 706, startPoint y: 518, endPoint x: 715, endPoint y: 509, distance: 13.3
click at [715, 509] on textarea "**********" at bounding box center [676, 509] width 155 height 29
click at [725, 509] on textarea "**********" at bounding box center [676, 509] width 155 height 29
click at [656, 519] on textarea "**********" at bounding box center [676, 509] width 155 height 29
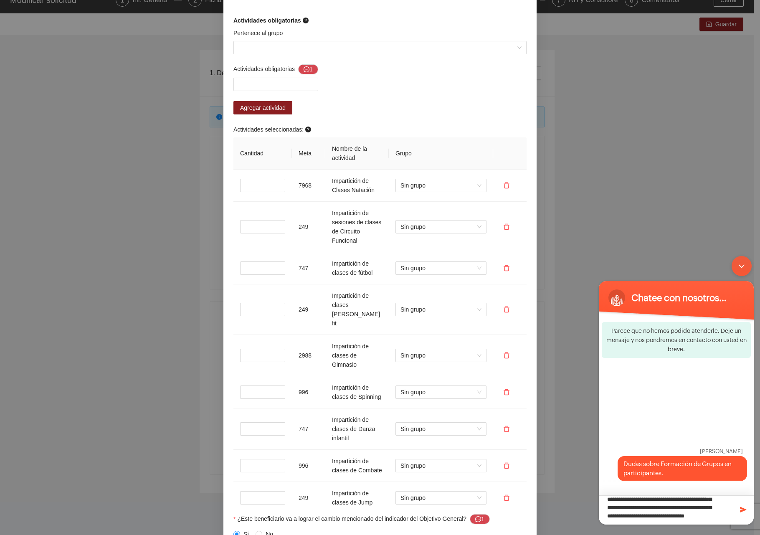
scroll to position [99, 0]
click at [648, 521] on textarea "**********" at bounding box center [676, 509] width 155 height 29
drag, startPoint x: 656, startPoint y: 521, endPoint x: 657, endPoint y: 526, distance: 5.0
click at [657, 526] on body "**********" at bounding box center [675, 390] width 163 height 277
click at [652, 522] on textarea "**********" at bounding box center [676, 509] width 155 height 29
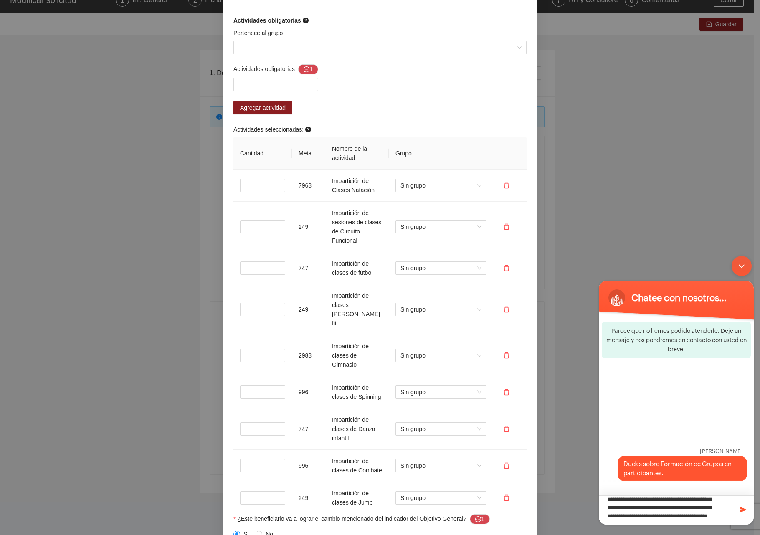
click at [660, 518] on textarea "**********" at bounding box center [676, 509] width 155 height 29
click at [660, 519] on textarea "**********" at bounding box center [676, 509] width 155 height 29
click at [659, 519] on textarea "**********" at bounding box center [676, 509] width 155 height 29
type textarea "**********"
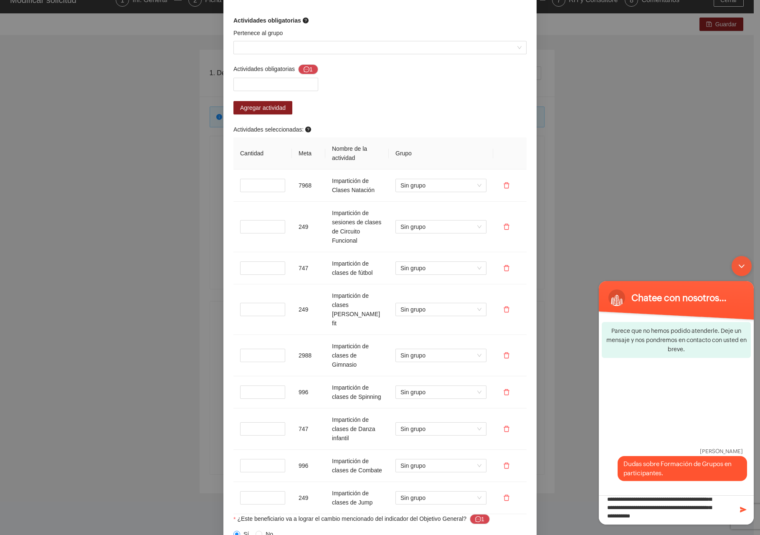
click at [741, 509] on span at bounding box center [743, 509] width 8 height 8
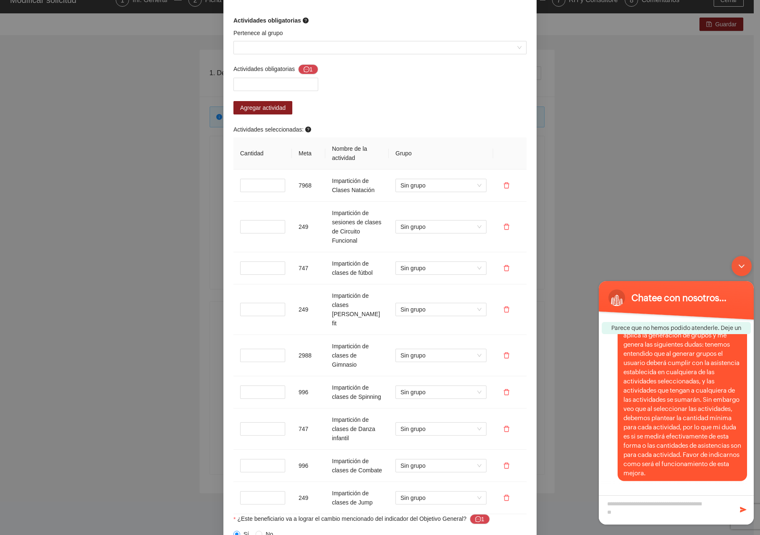
scroll to position [0, 0]
click at [742, 266] on div "Minimizar ventana de chat en vivo" at bounding box center [741, 266] width 20 height 20
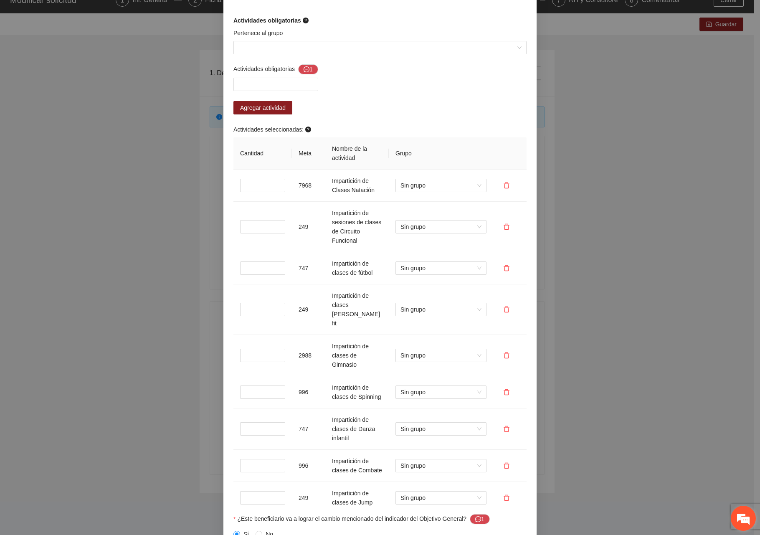
click at [743, 519] on em at bounding box center [743, 518] width 23 height 23
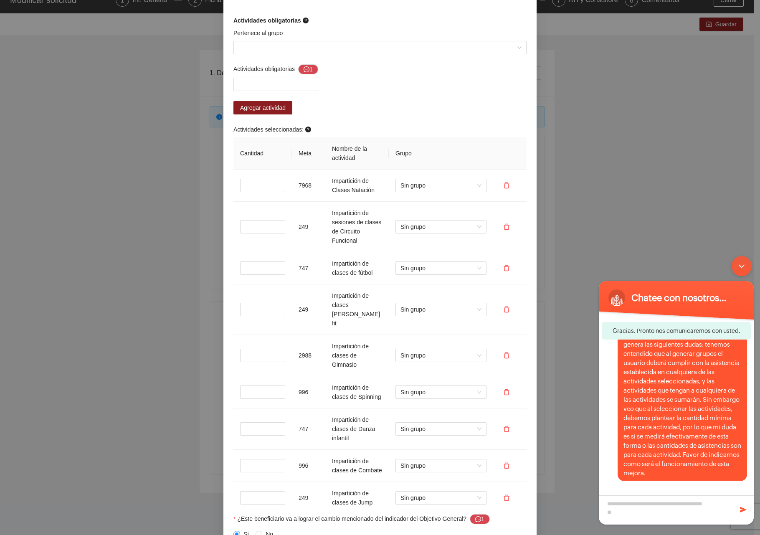
click at [738, 270] on div "Minimizar ventana de chat en vivo" at bounding box center [741, 266] width 20 height 20
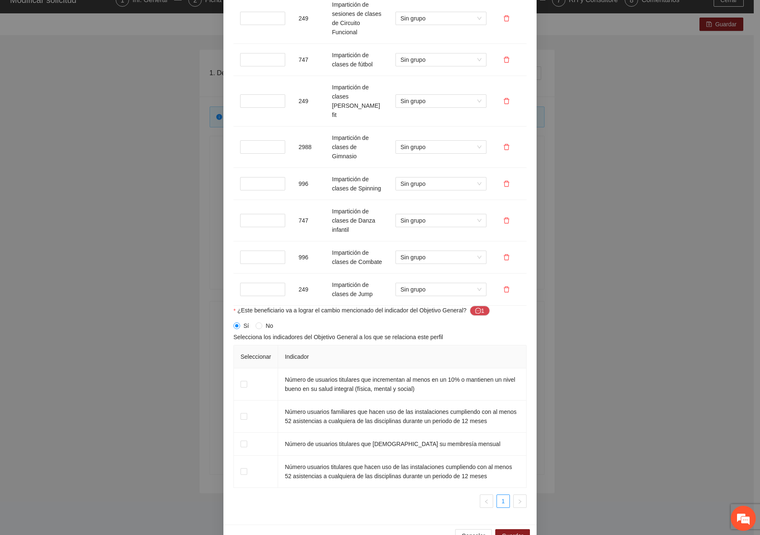
scroll to position [1046, 0]
click at [512, 528] on button "Guardar" at bounding box center [512, 534] width 35 height 13
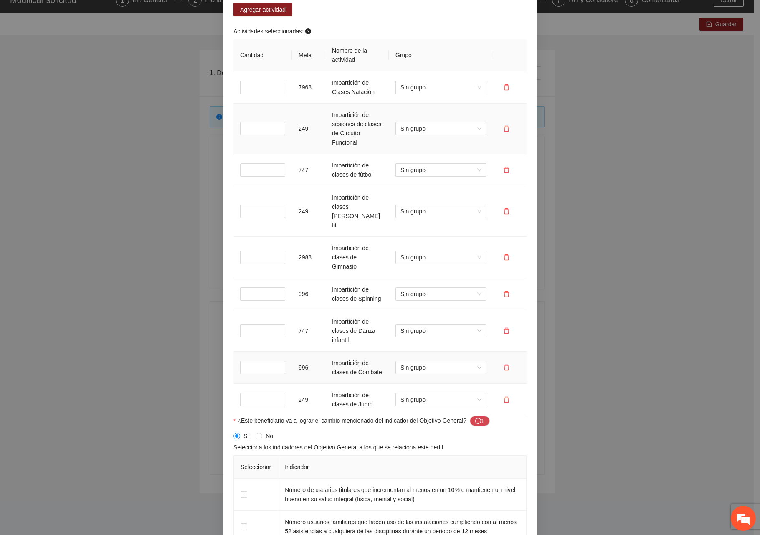
scroll to position [960, 0]
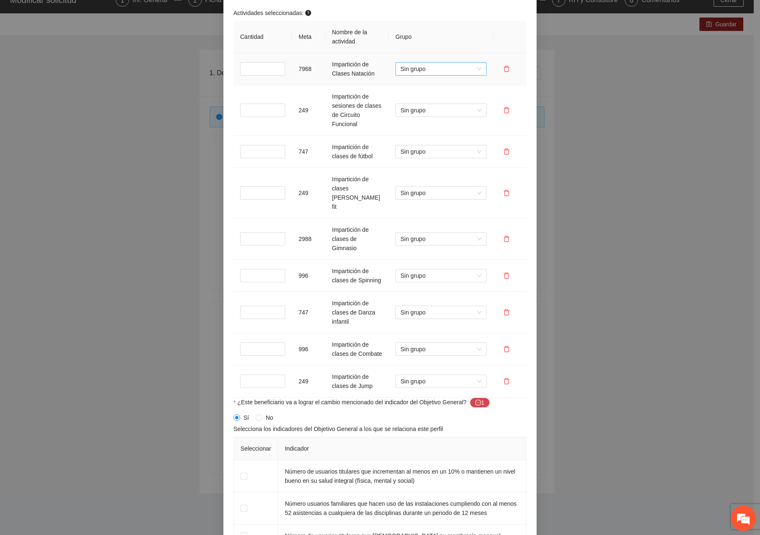
click at [428, 69] on span "Sin grupo" at bounding box center [440, 69] width 81 height 13
click at [423, 102] on div "TITULAR" at bounding box center [437, 98] width 81 height 9
click at [423, 106] on span "Sin grupo" at bounding box center [440, 110] width 81 height 13
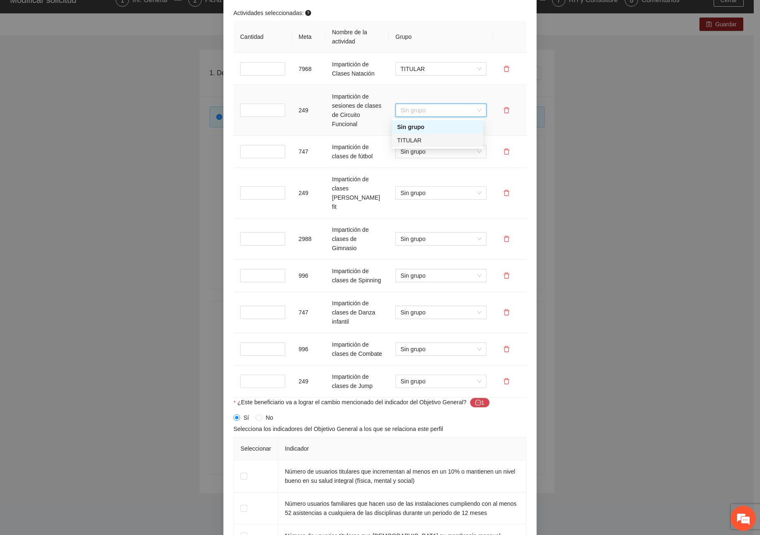
click at [420, 141] on div "TITULAR" at bounding box center [437, 140] width 81 height 9
click at [420, 154] on span "Sin grupo" at bounding box center [440, 151] width 81 height 13
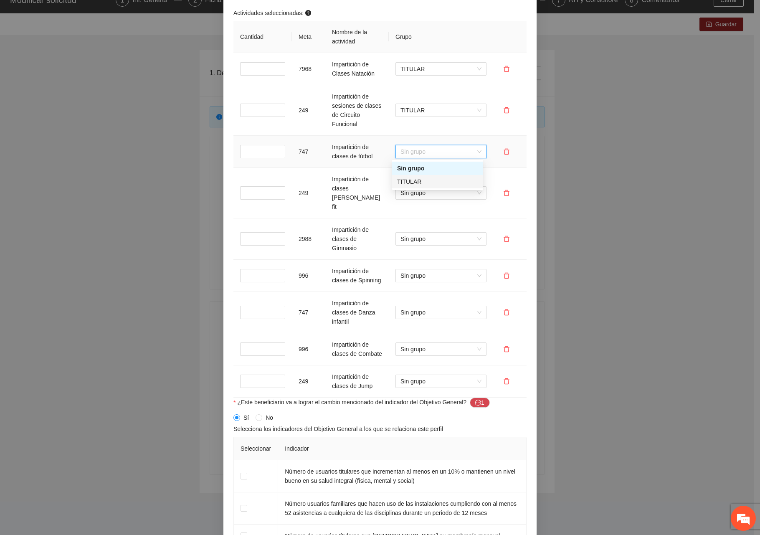
click at [422, 184] on div "TITULAR" at bounding box center [437, 181] width 81 height 9
click at [420, 187] on span "Sin grupo" at bounding box center [440, 193] width 81 height 13
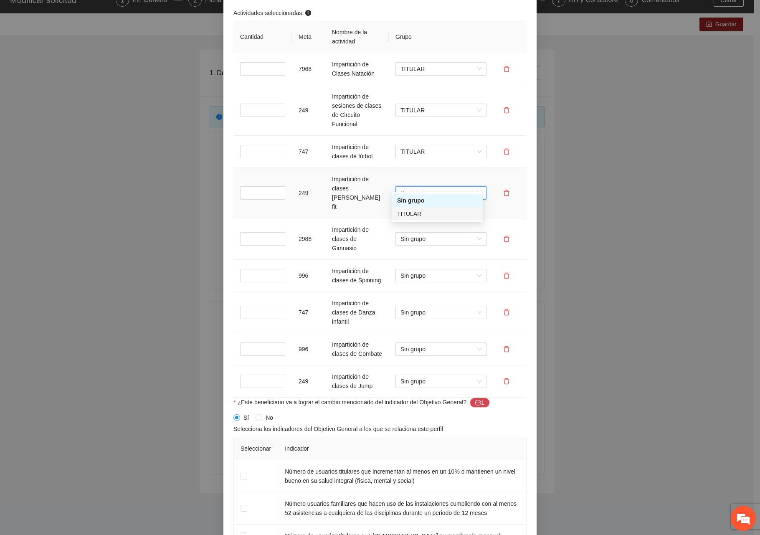
click at [417, 215] on div "TITULAR" at bounding box center [437, 213] width 81 height 9
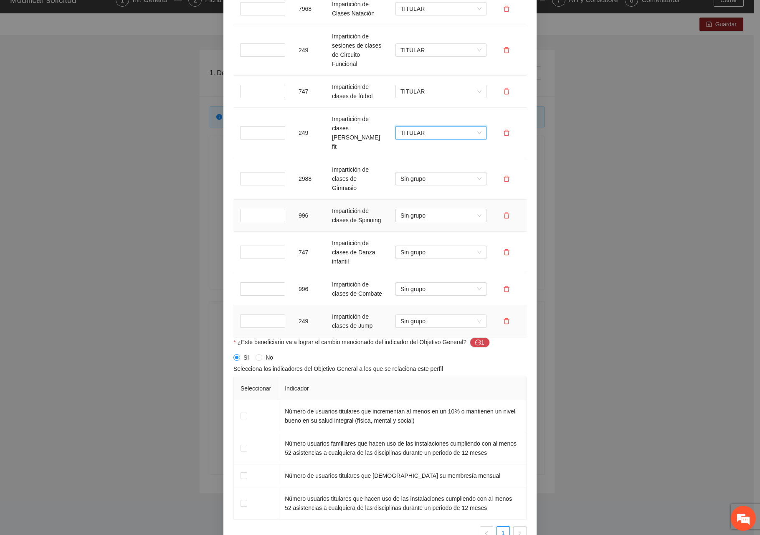
scroll to position [1043, 0]
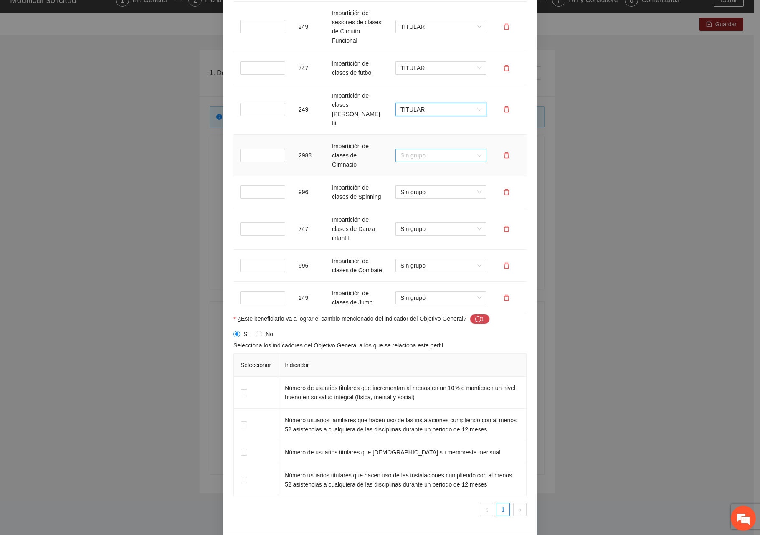
click at [413, 149] on span "Sin grupo" at bounding box center [440, 155] width 81 height 13
click at [412, 161] on div "TITULAR" at bounding box center [437, 162] width 81 height 9
click at [416, 186] on span "Sin grupo" at bounding box center [440, 192] width 81 height 13
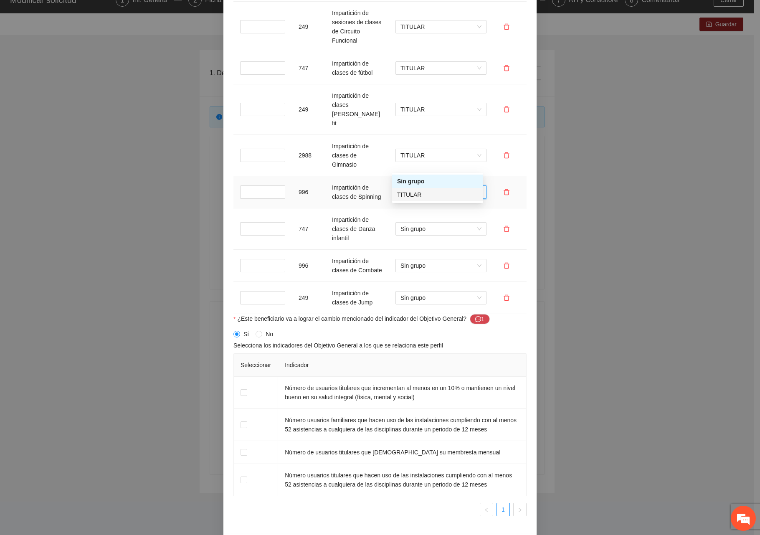
click at [419, 193] on div "TITULAR" at bounding box center [437, 194] width 81 height 9
click at [413, 222] on span "Sin grupo" at bounding box center [440, 228] width 81 height 13
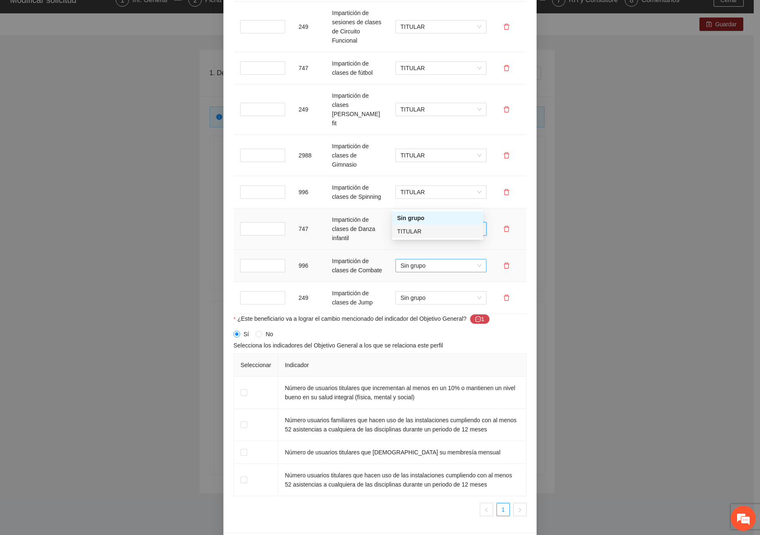
click at [418, 231] on div "TITULAR" at bounding box center [437, 231] width 81 height 9
click at [414, 259] on span "Sin grupo" at bounding box center [440, 265] width 81 height 13
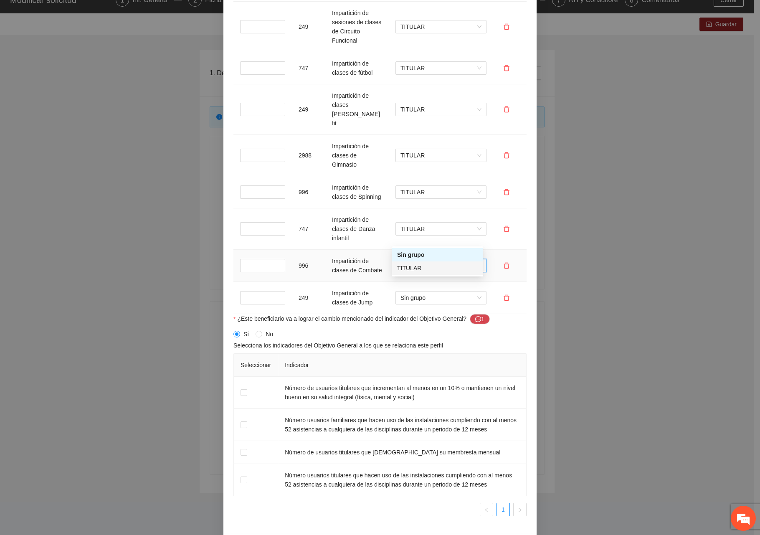
click at [403, 269] on div "TITULAR" at bounding box center [437, 267] width 81 height 9
click at [410, 291] on span "Sin grupo" at bounding box center [440, 297] width 81 height 13
click at [407, 300] on div "TITULAR" at bounding box center [437, 300] width 81 height 9
click at [243, 475] on label at bounding box center [243, 479] width 7 height 9
click at [510, 534] on span "Guardar" at bounding box center [512, 543] width 21 height 9
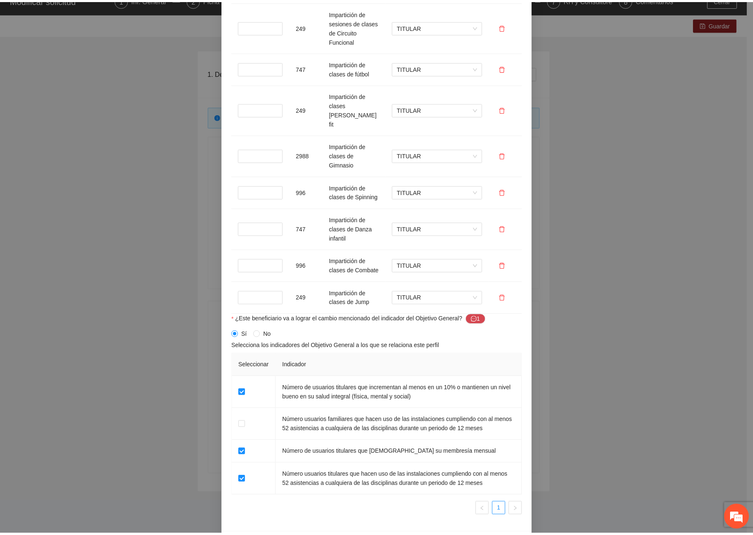
scroll to position [480, 0]
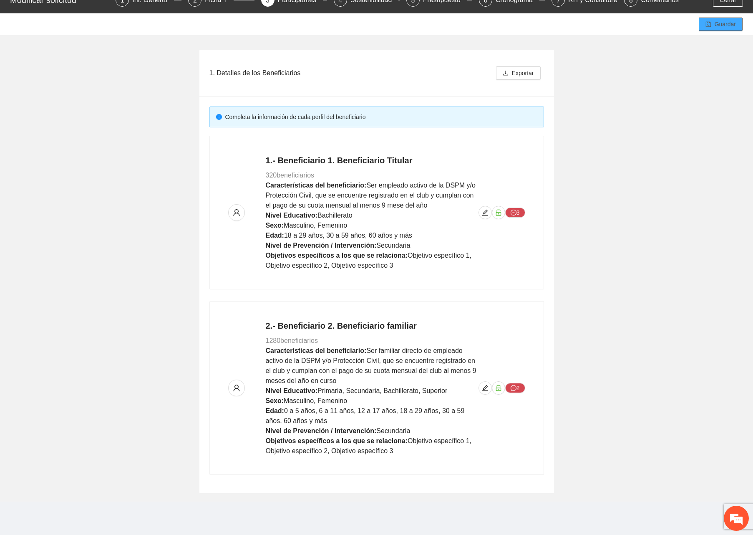
click at [727, 20] on span "Guardar" at bounding box center [725, 24] width 21 height 9
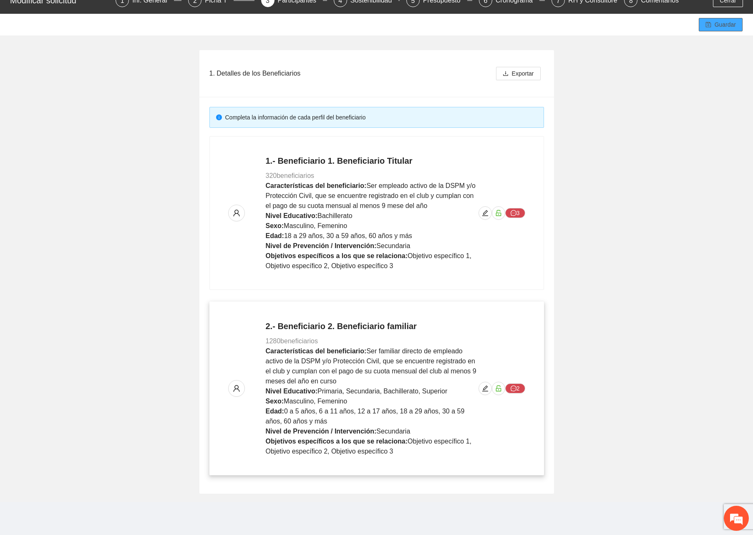
scroll to position [47, 0]
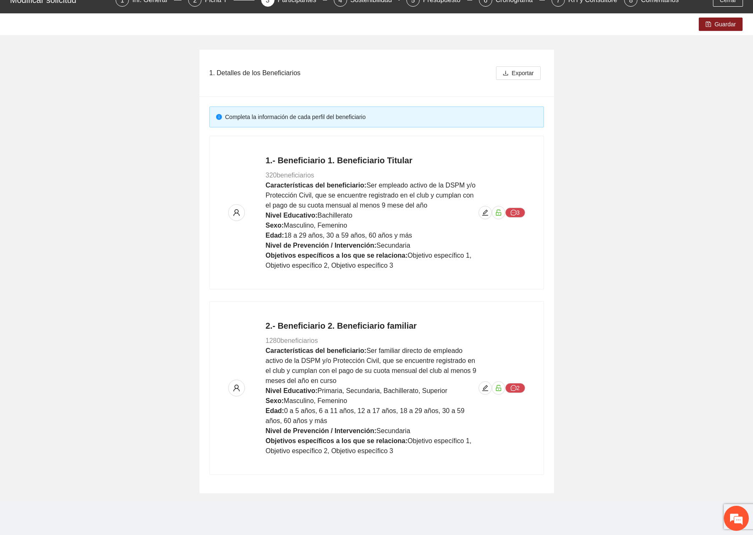
click at [725, 239] on div "1. Detalles de los Beneficiarios Exportar Completa la información de cada perfi…" at bounding box center [376, 268] width 753 height 466
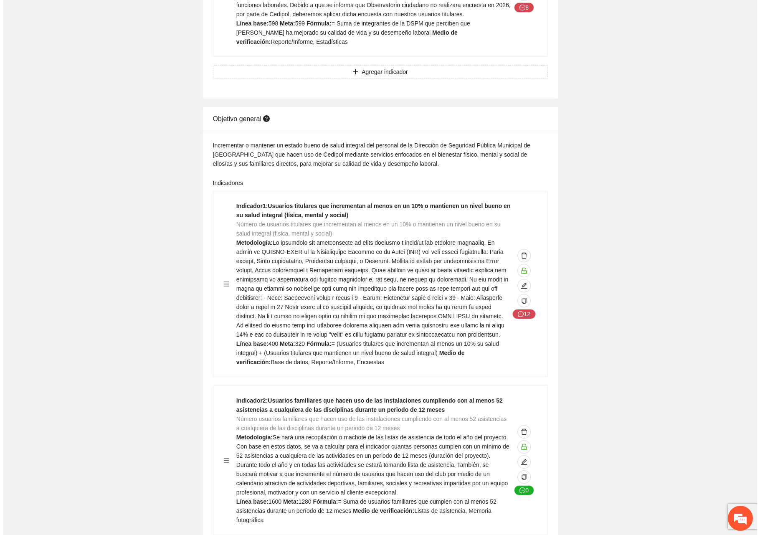
scroll to position [292, 0]
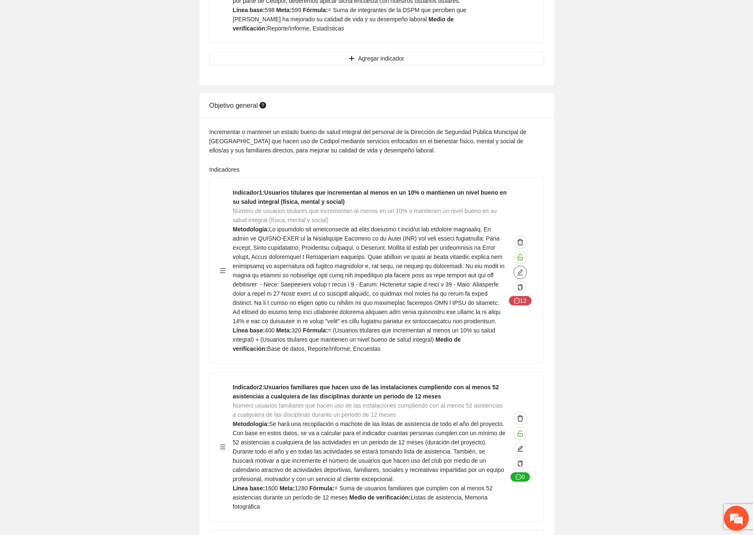
click at [522, 269] on icon "edit" at bounding box center [521, 272] width 6 height 6
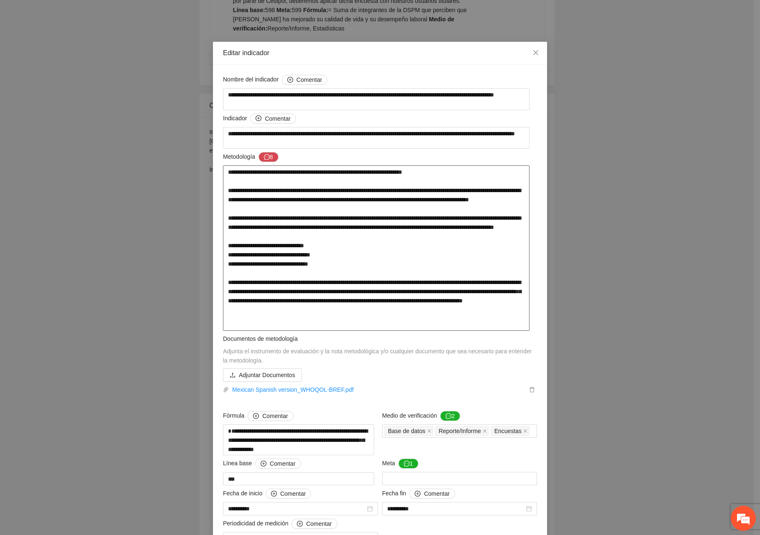
click at [380, 331] on textarea at bounding box center [376, 247] width 306 height 165
type textarea "**********"
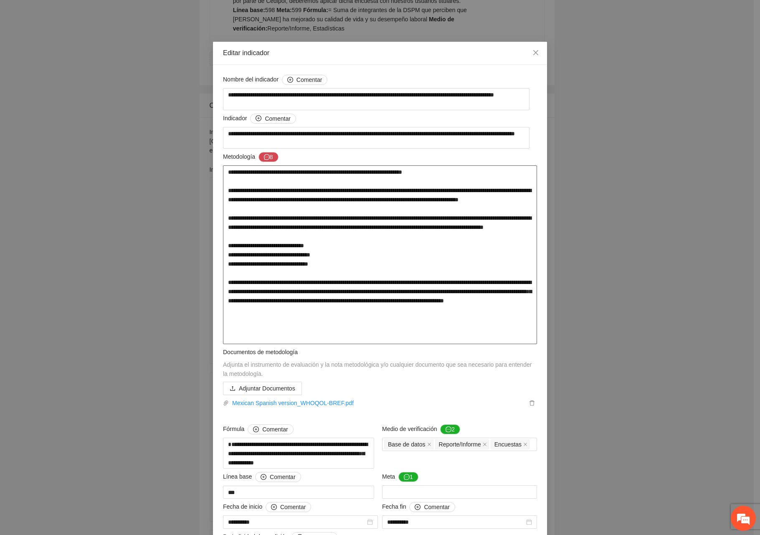
type textarea "**********"
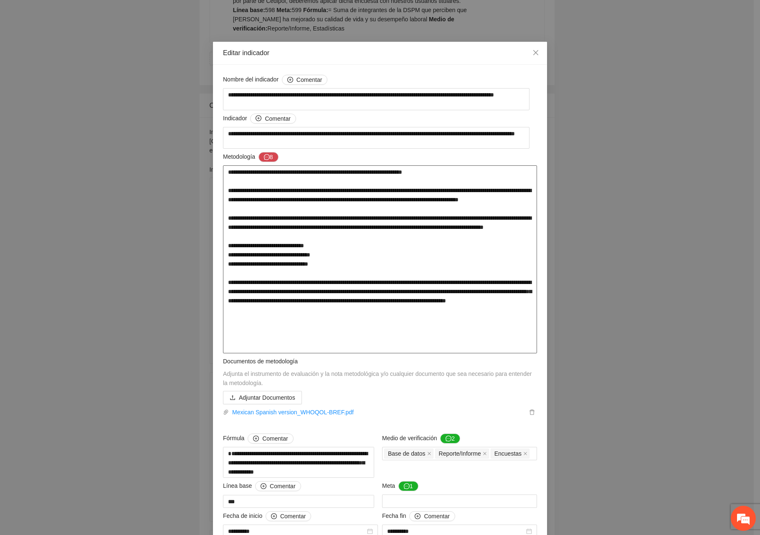
paste textarea "**********"
type textarea "**********"
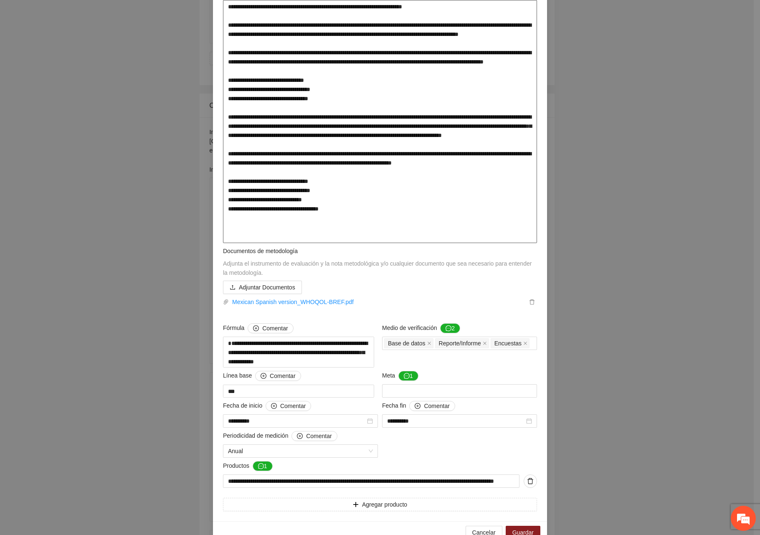
scroll to position [186, 0]
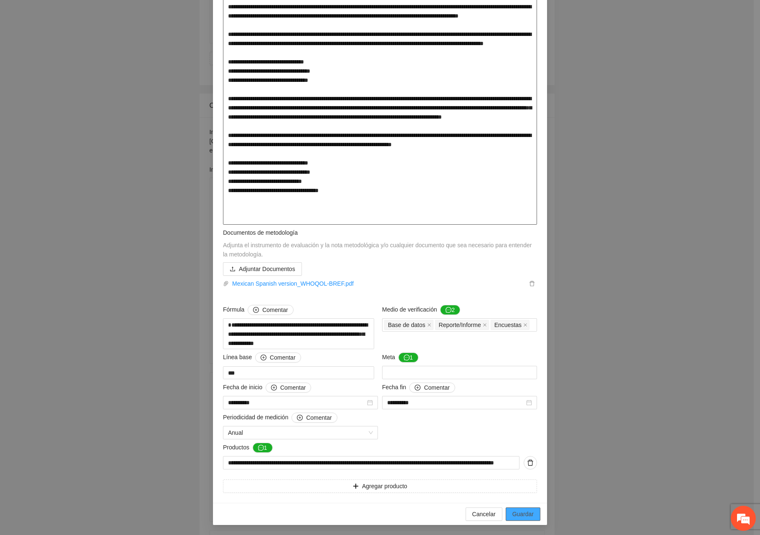
type textarea "**********"
click at [533, 509] on button "Guardar" at bounding box center [522, 513] width 35 height 13
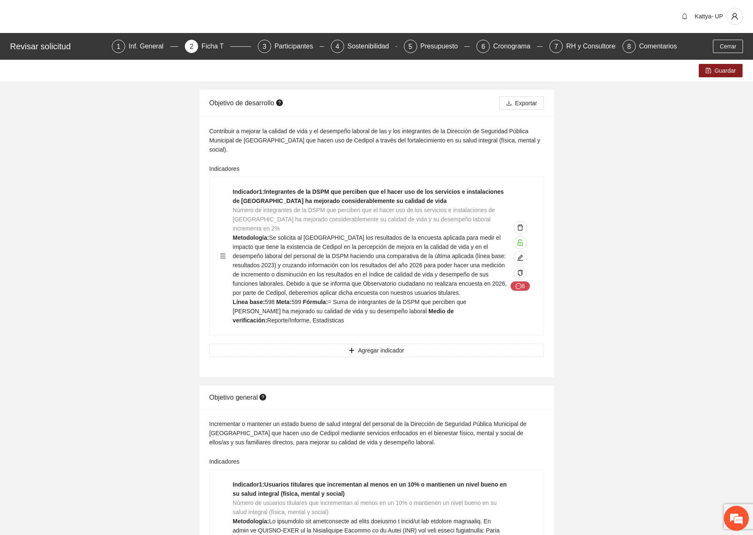
scroll to position [0, 0]
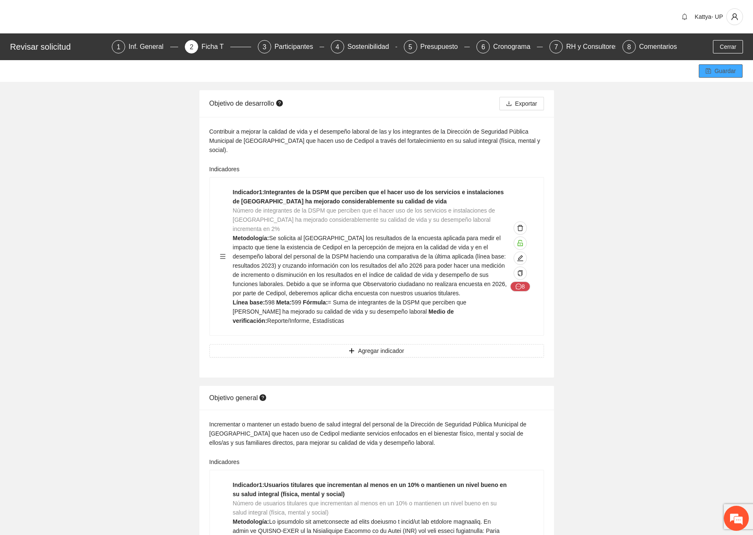
click at [713, 69] on button "Guardar" at bounding box center [721, 70] width 44 height 13
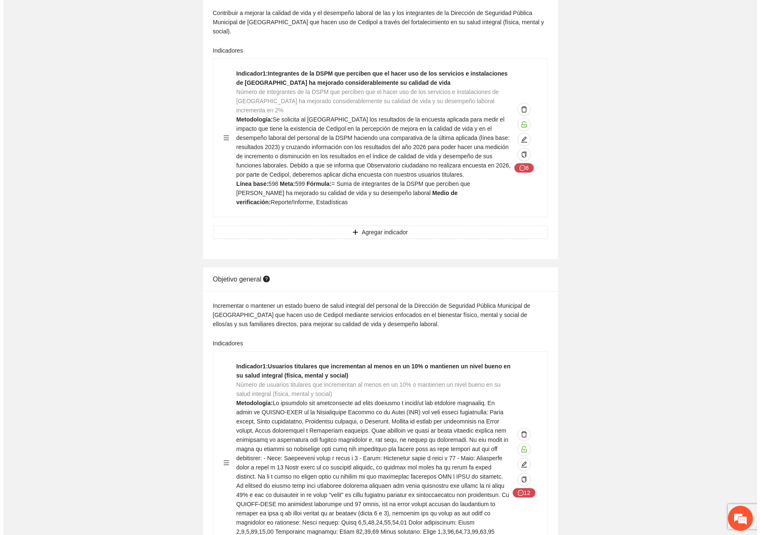
scroll to position [250, 0]
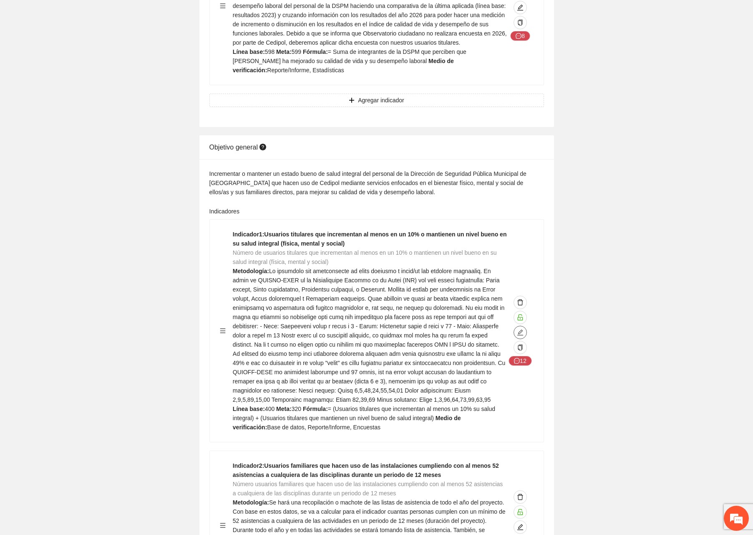
click at [519, 329] on icon "edit" at bounding box center [520, 332] width 7 height 7
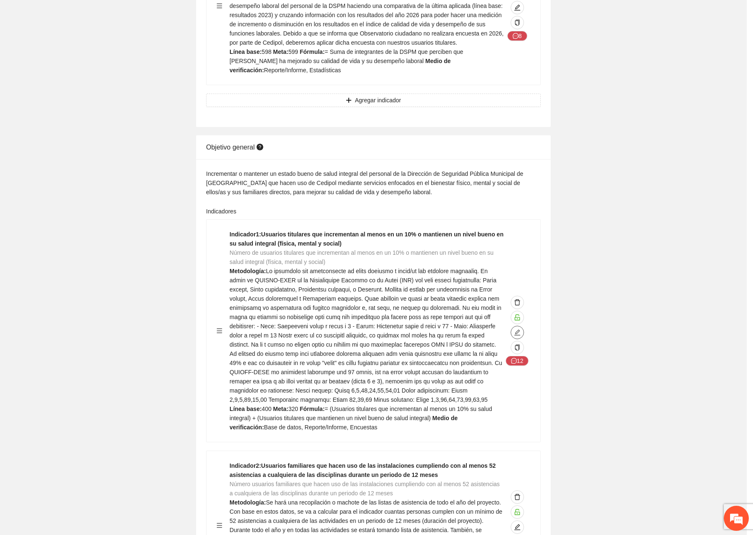
type input "**********"
type textarea "***"
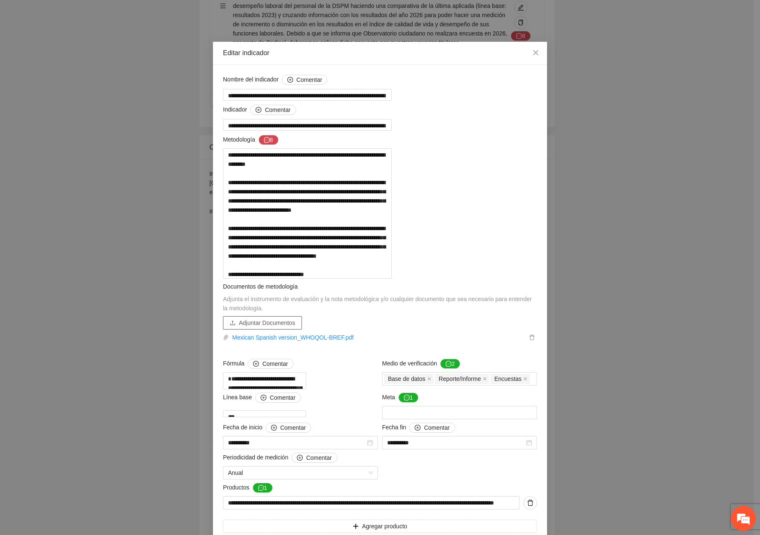
click at [278, 327] on span "Adjuntar Documentos" at bounding box center [267, 322] width 56 height 9
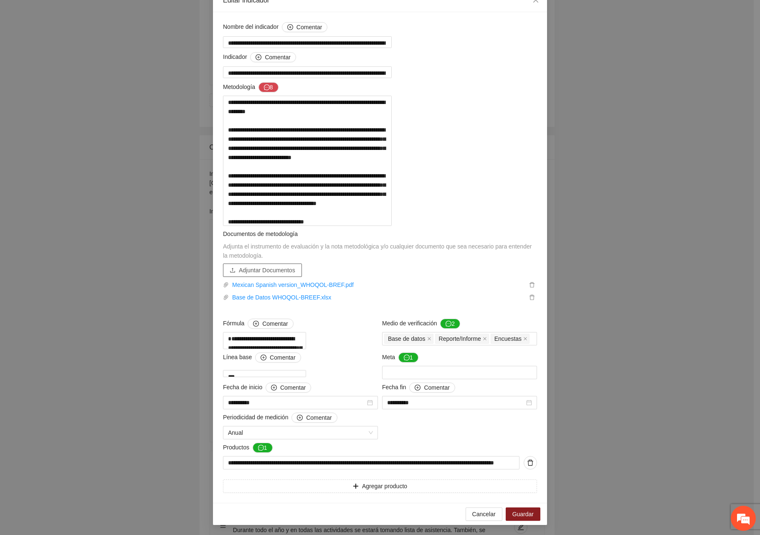
scroll to position [198, 0]
click at [521, 510] on span "Guardar" at bounding box center [522, 513] width 21 height 9
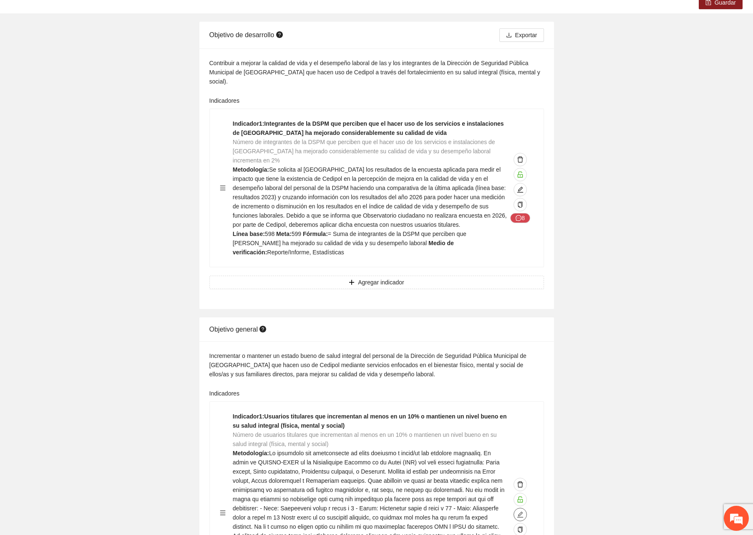
scroll to position [0, 0]
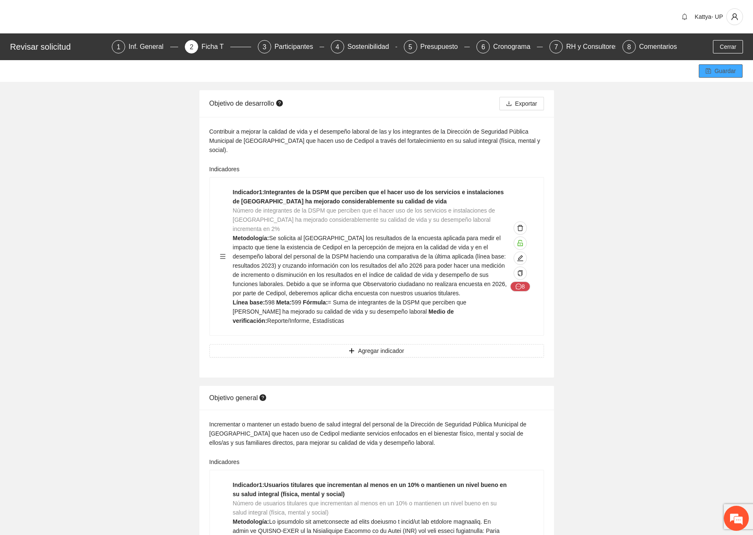
drag, startPoint x: 728, startPoint y: 72, endPoint x: 725, endPoint y: 76, distance: 5.7
click at [728, 72] on span "Guardar" at bounding box center [725, 70] width 21 height 9
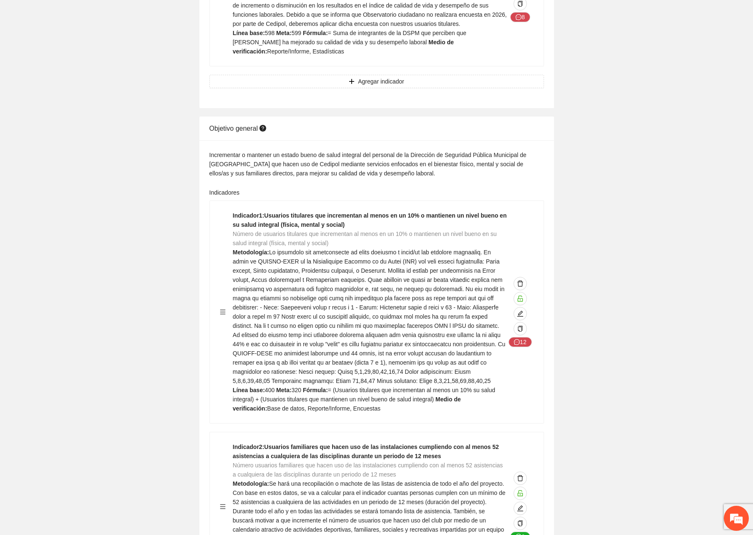
scroll to position [292, 0]
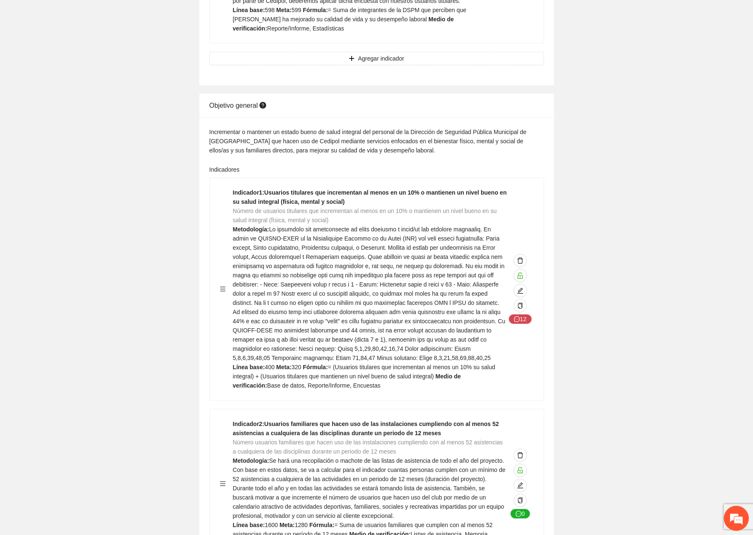
drag, startPoint x: 334, startPoint y: 172, endPoint x: 227, endPoint y: 168, distance: 107.3
click at [227, 188] on div "Indicador 1 : Usuarios titulares que incrementan al menos en un 10% o mantienen…" at bounding box center [377, 289] width 314 height 202
copy strong "Indicador 1 : Usuarios titulares que incrementan al menos en un 10% o mantienen…"
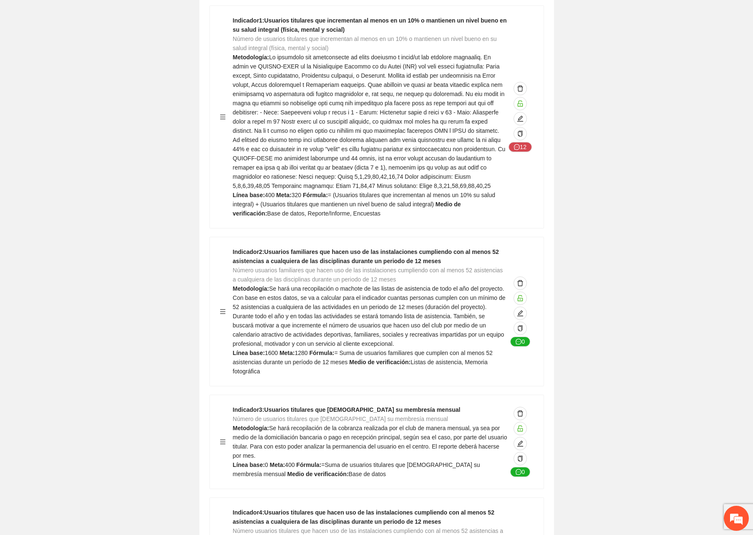
scroll to position [584, 0]
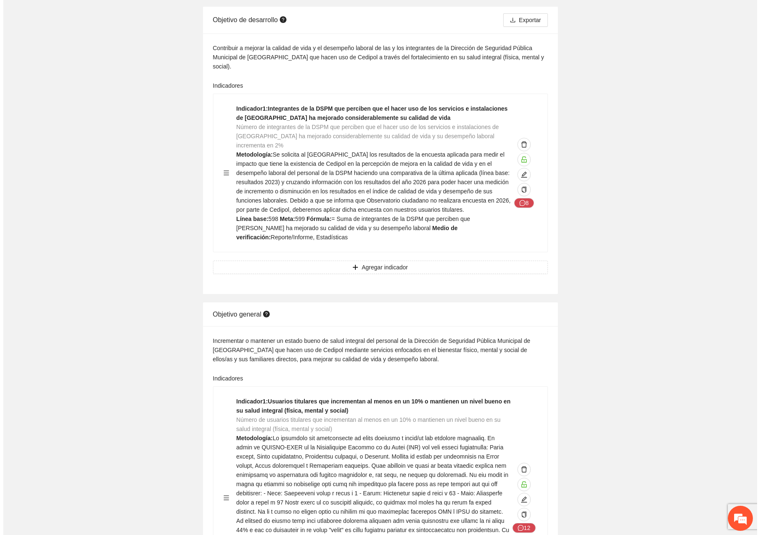
scroll to position [0, 0]
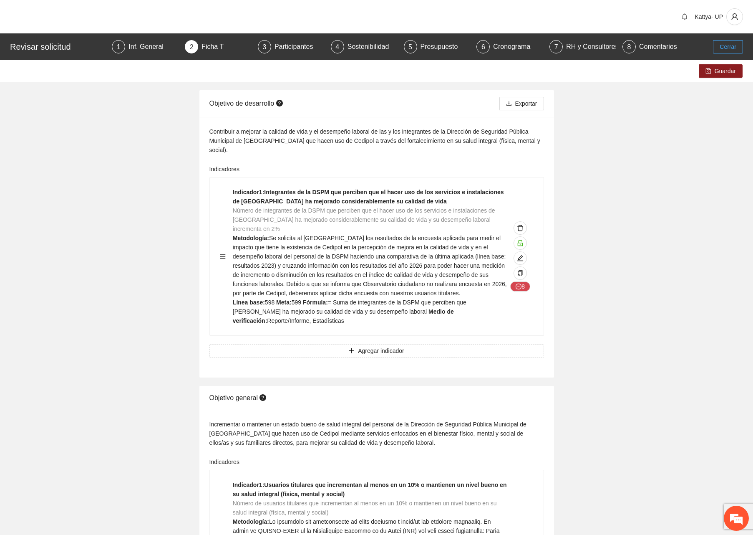
click at [725, 49] on span "Cerrar" at bounding box center [728, 46] width 17 height 9
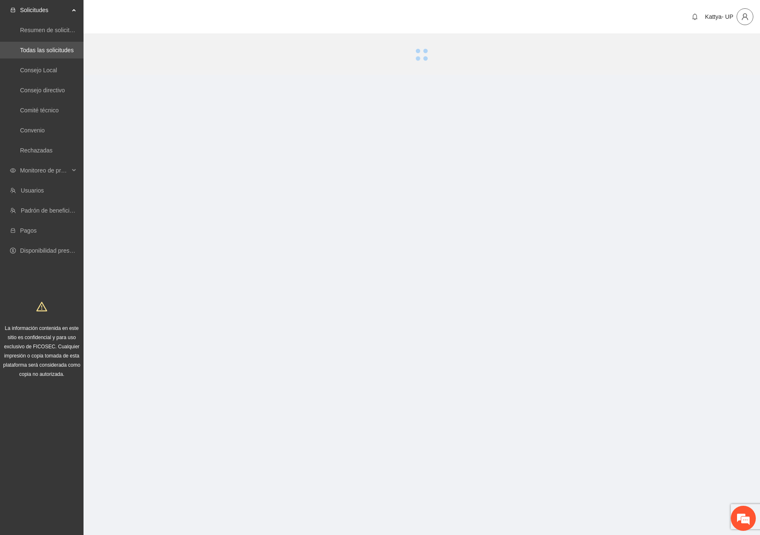
click at [738, 21] on button "button" at bounding box center [744, 16] width 17 height 17
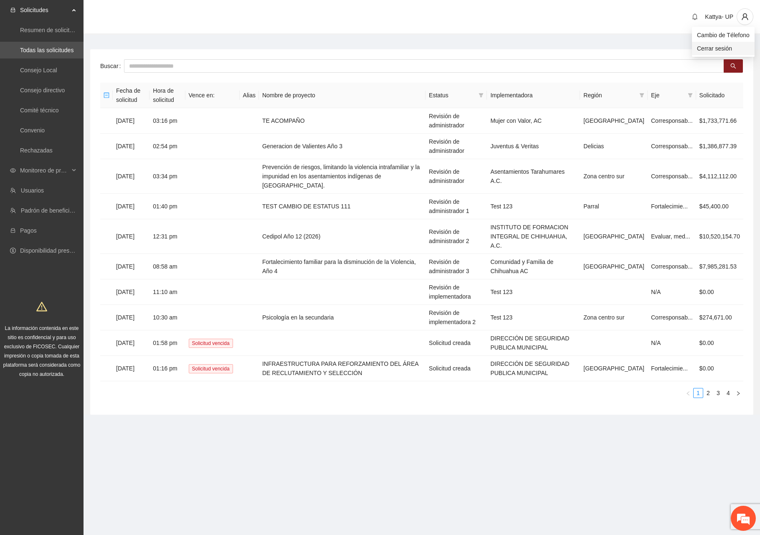
click at [720, 49] on span "Cerrar sesión" at bounding box center [723, 48] width 53 height 9
